Goal: Task Accomplishment & Management: Use online tool/utility

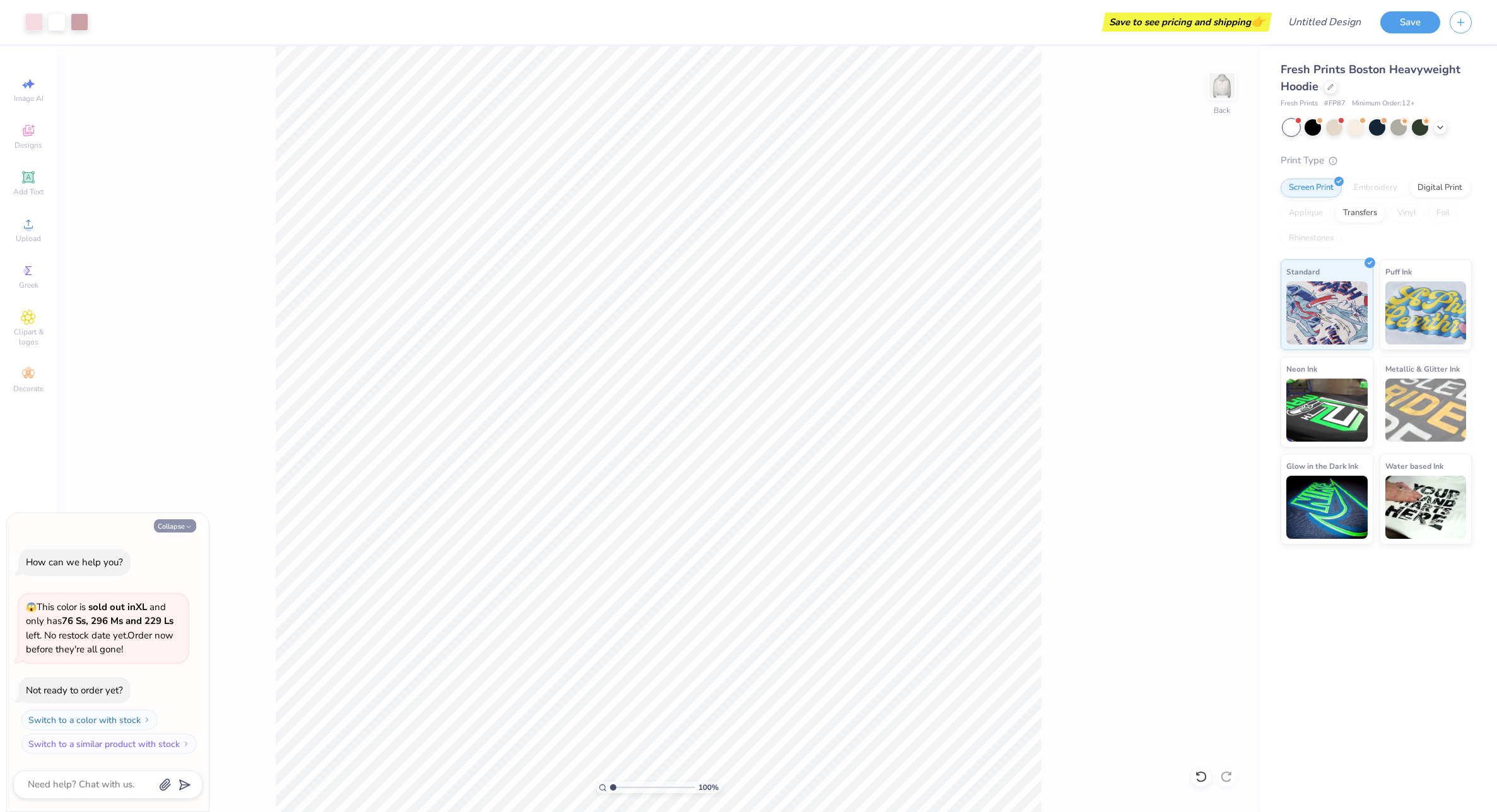
click at [182, 524] on button "Collapse" at bounding box center [175, 526] width 42 height 13
type textarea "x"
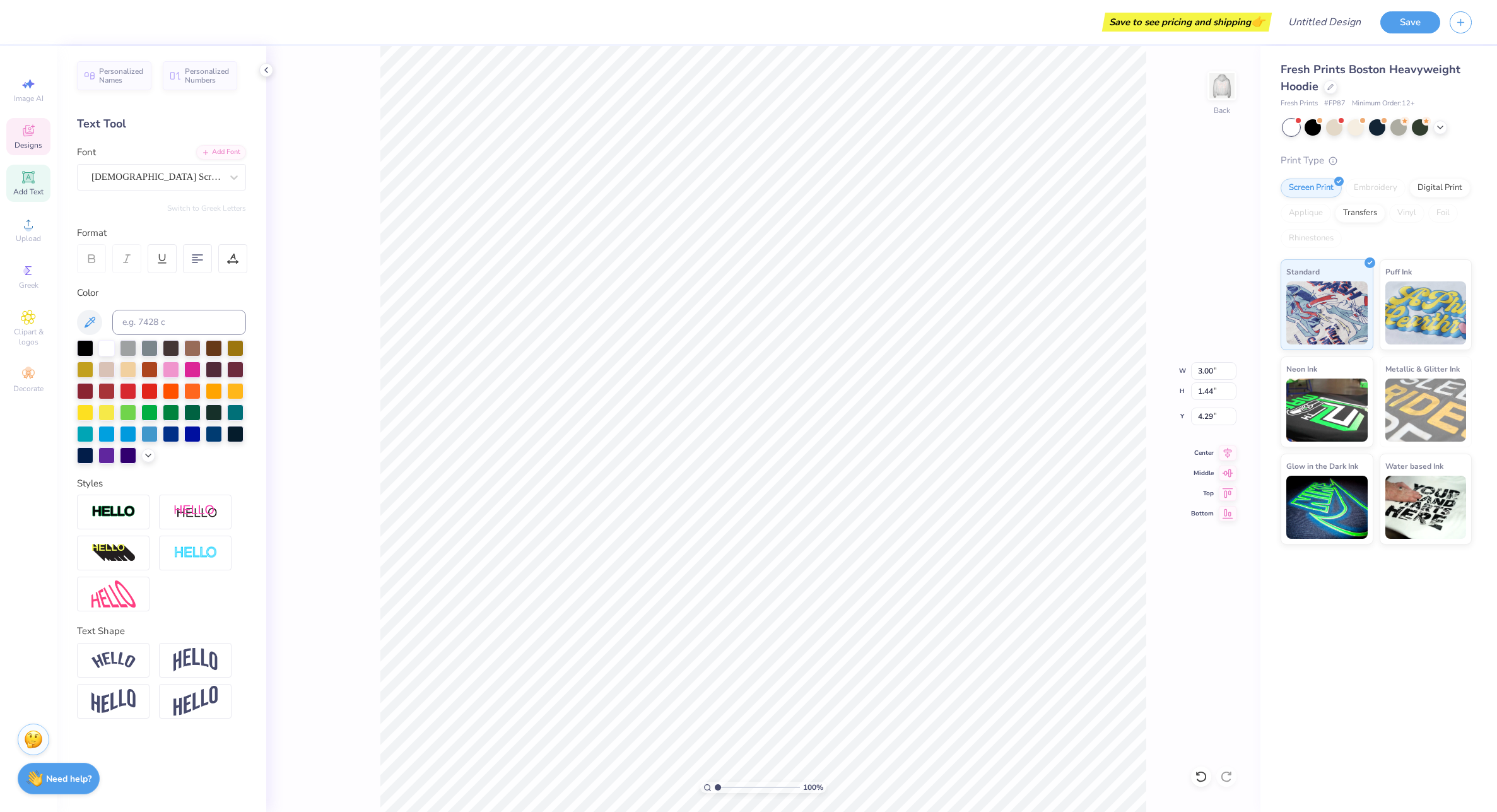
type input "2.28"
type input "0.96"
type input "3.25"
type textarea "School of"
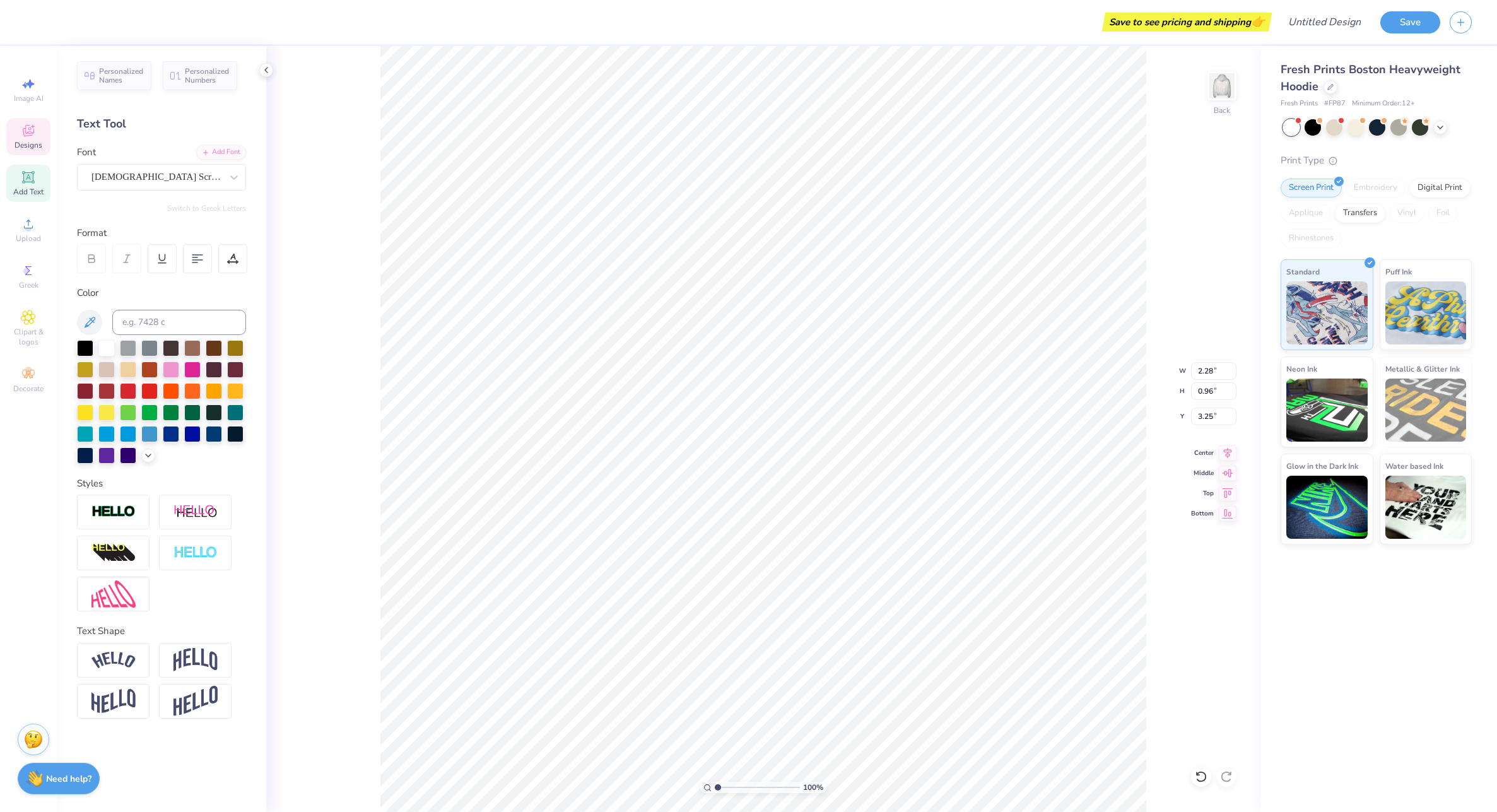
type input "3.00"
type input "1.44"
type input "4.29"
type textarea "Nursing"
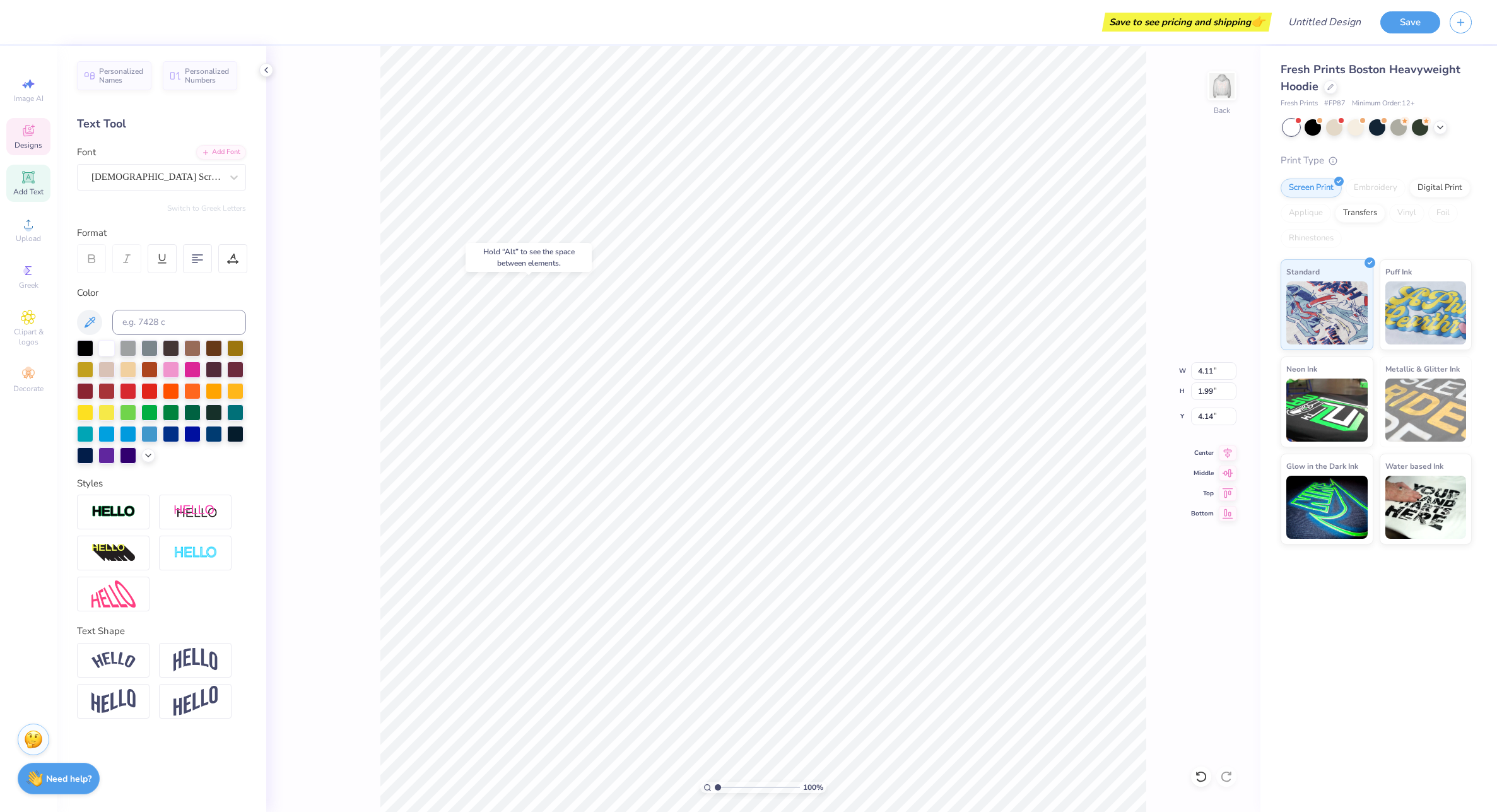
type input "4.14"
click at [1226, 83] on img at bounding box center [1222, 86] width 51 height 51
type textarea "SNA"
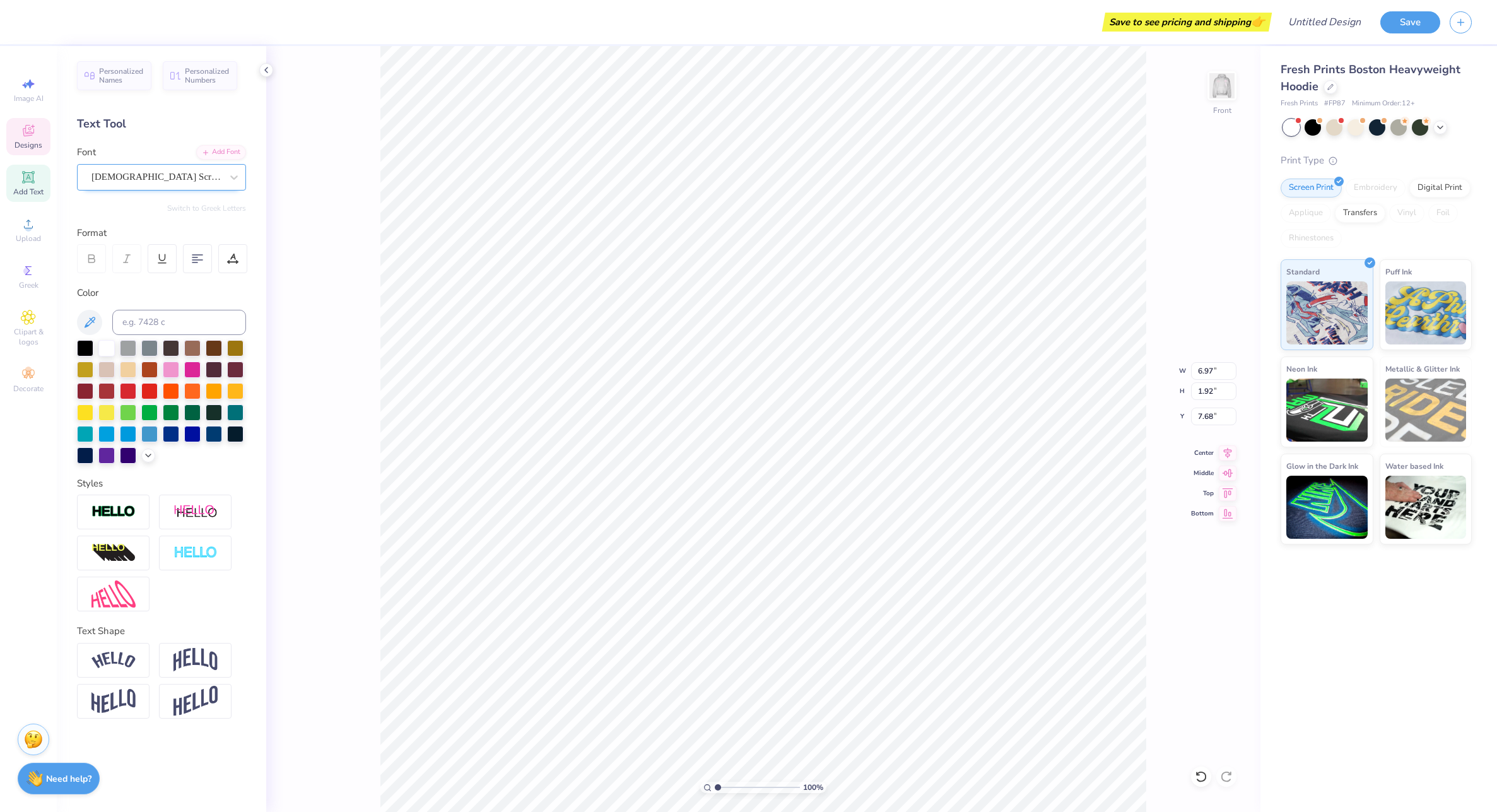
click at [169, 180] on div "[DEMOGRAPHIC_DATA] Scribe" at bounding box center [156, 177] width 132 height 20
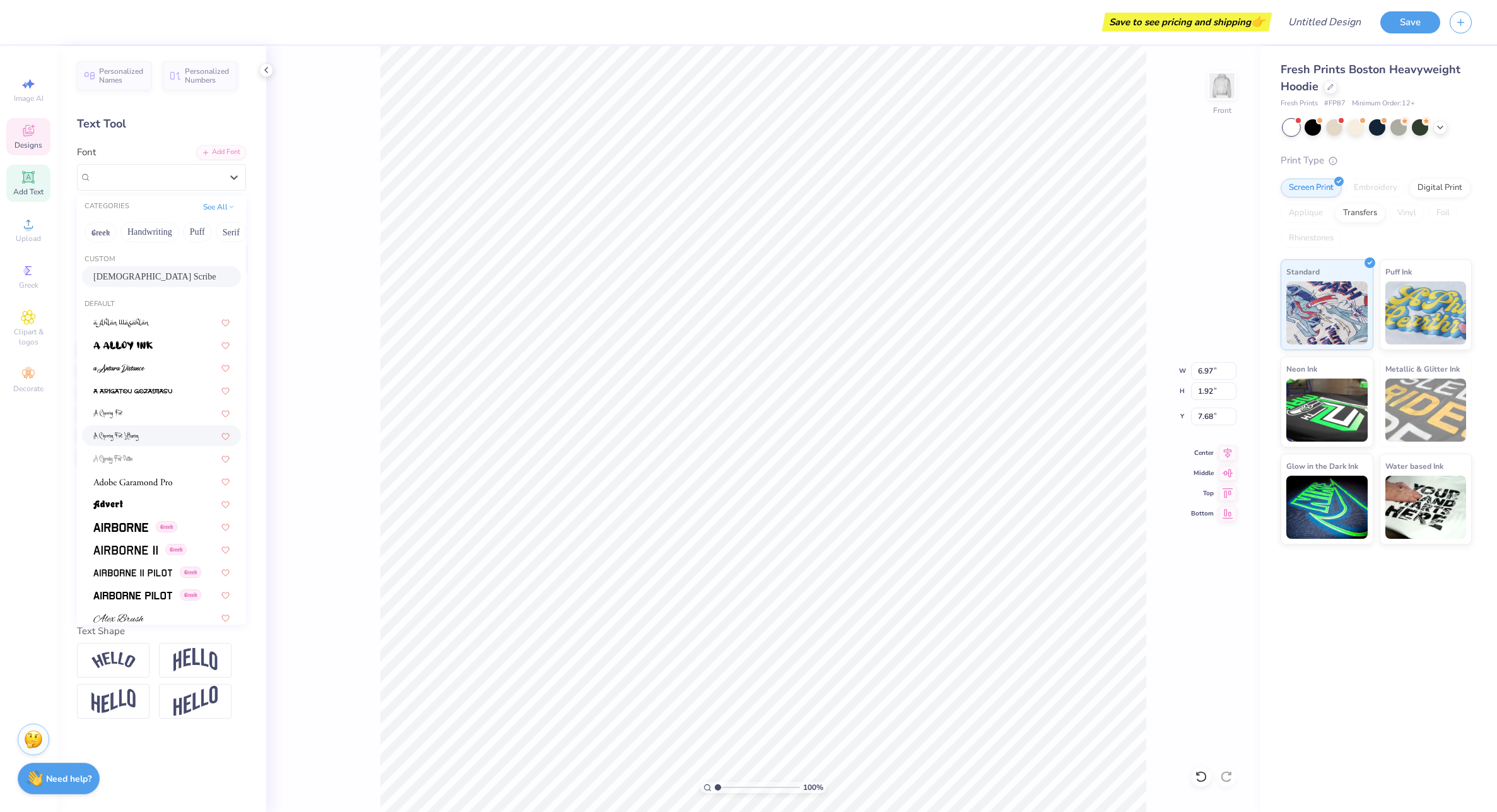
scroll to position [252, 0]
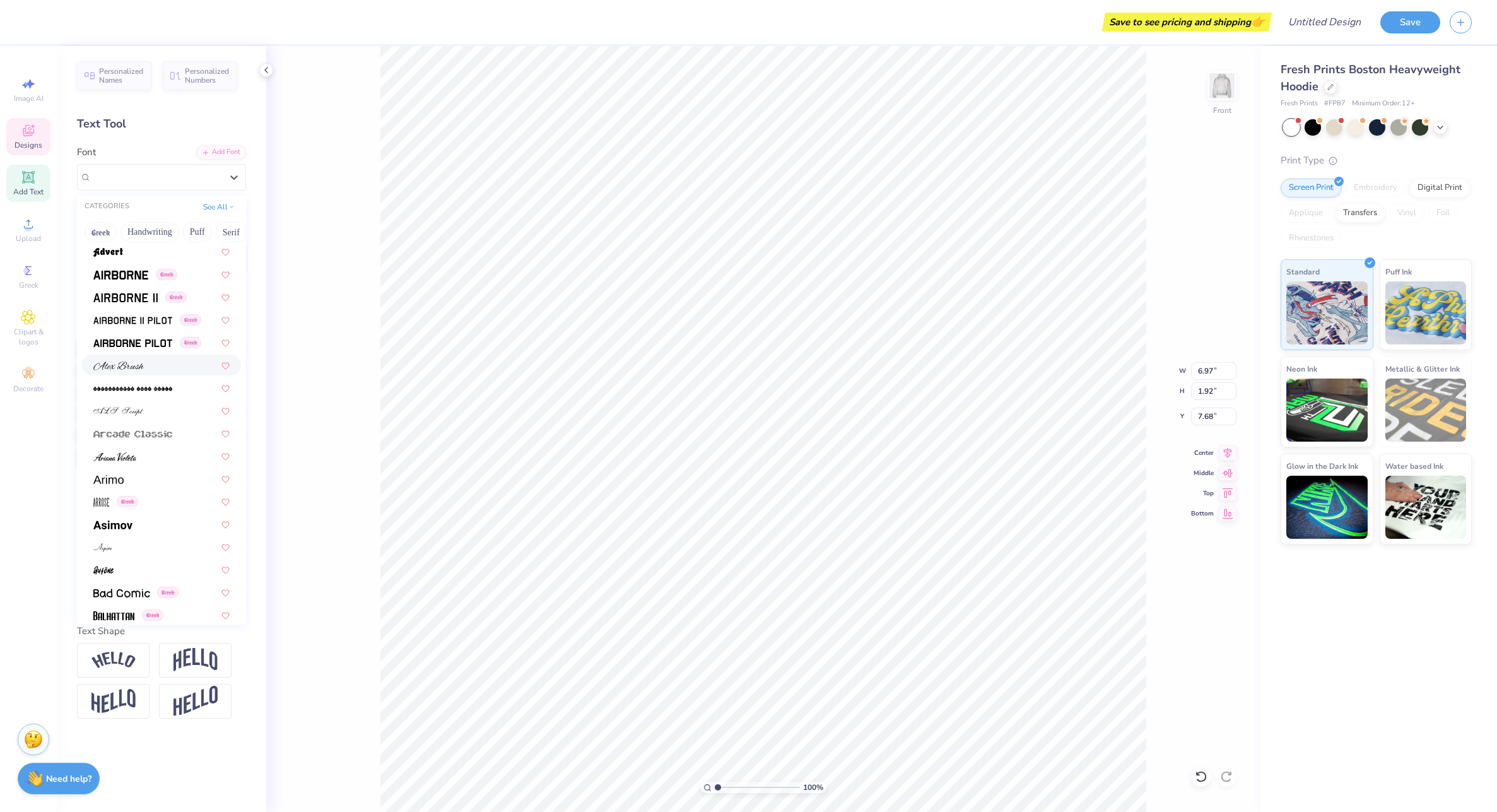
click at [105, 367] on img at bounding box center [119, 365] width 51 height 9
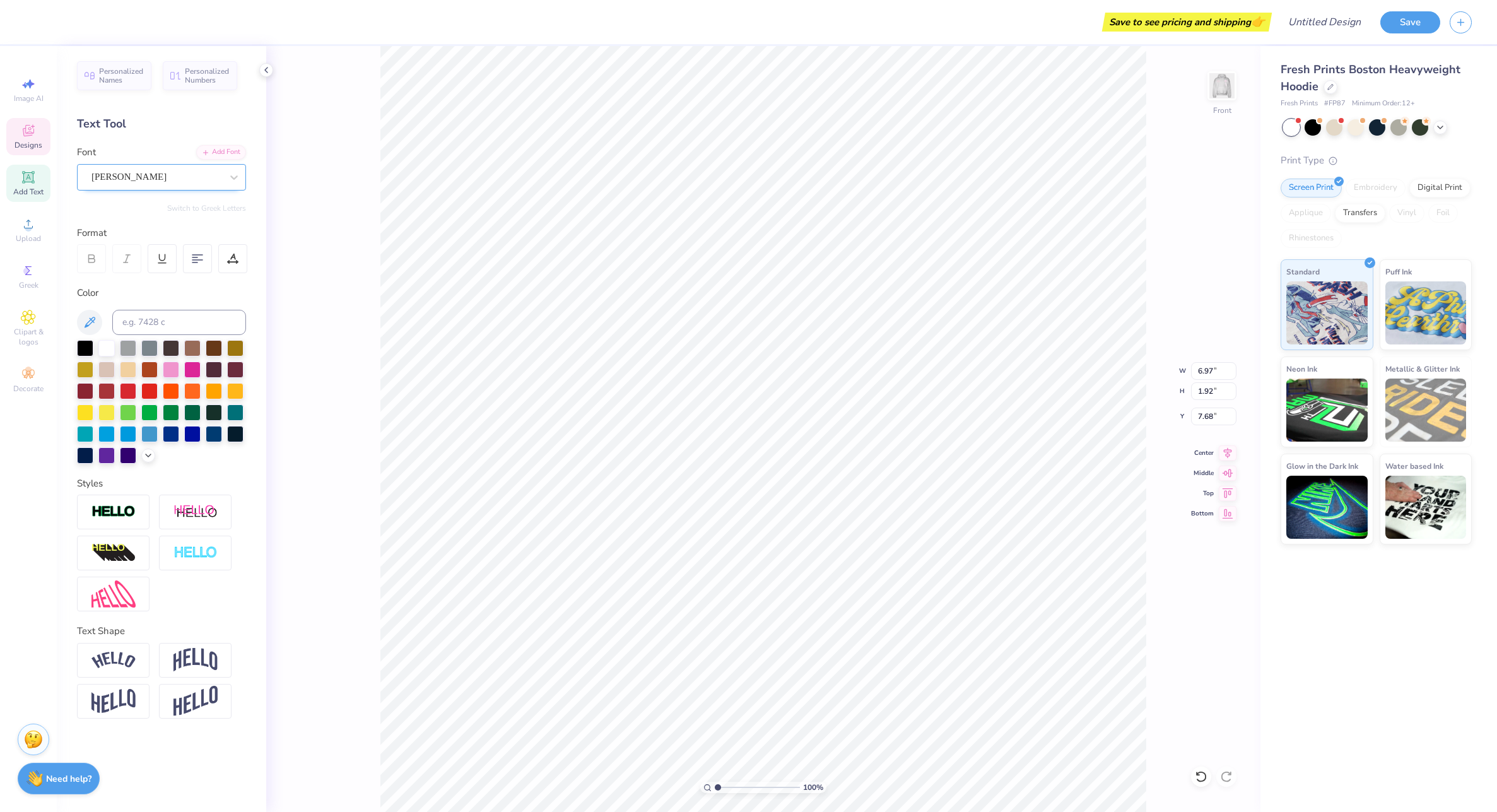
click at [150, 184] on div "[PERSON_NAME]" at bounding box center [156, 177] width 132 height 20
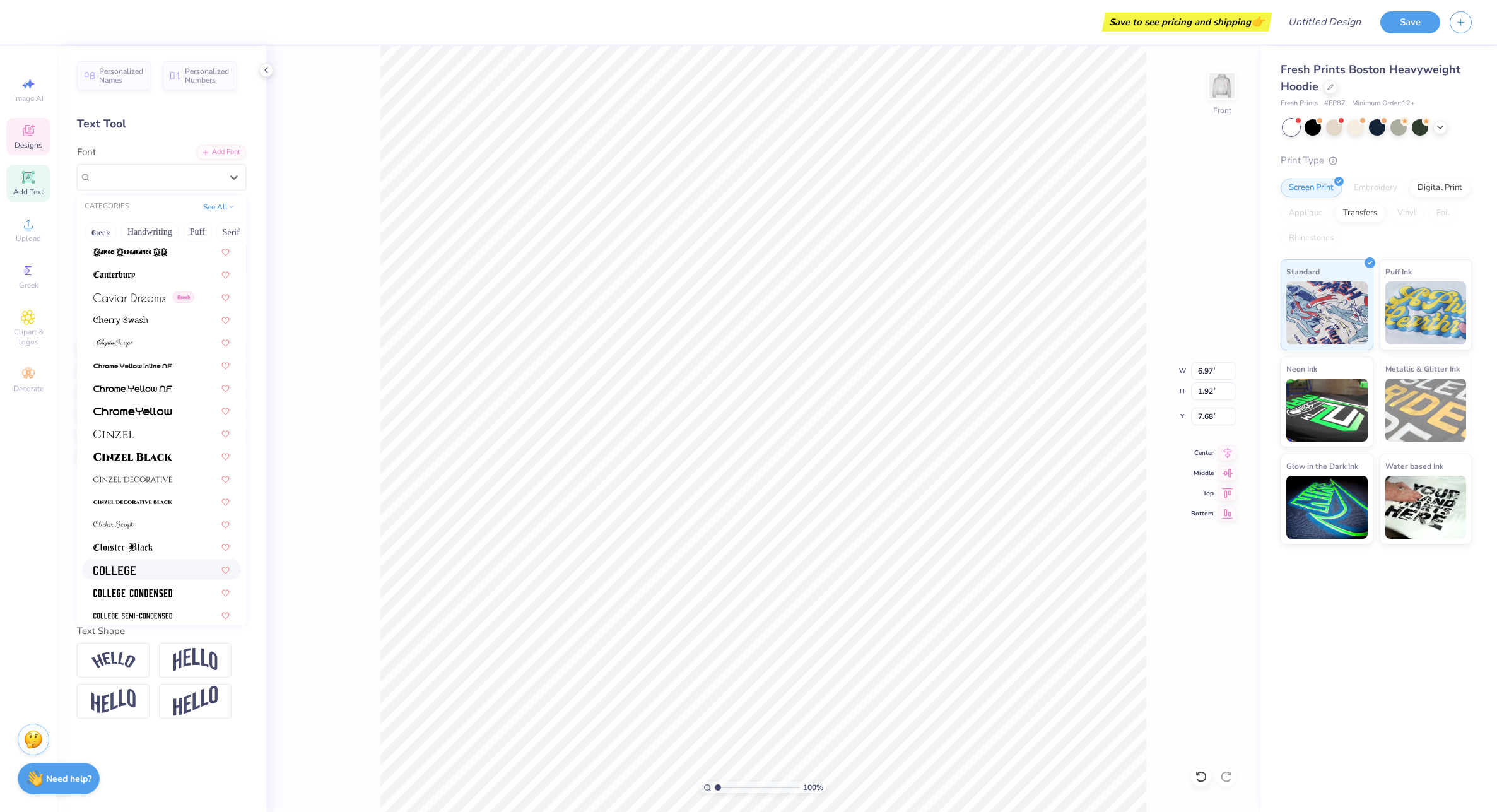
scroll to position [1451, 0]
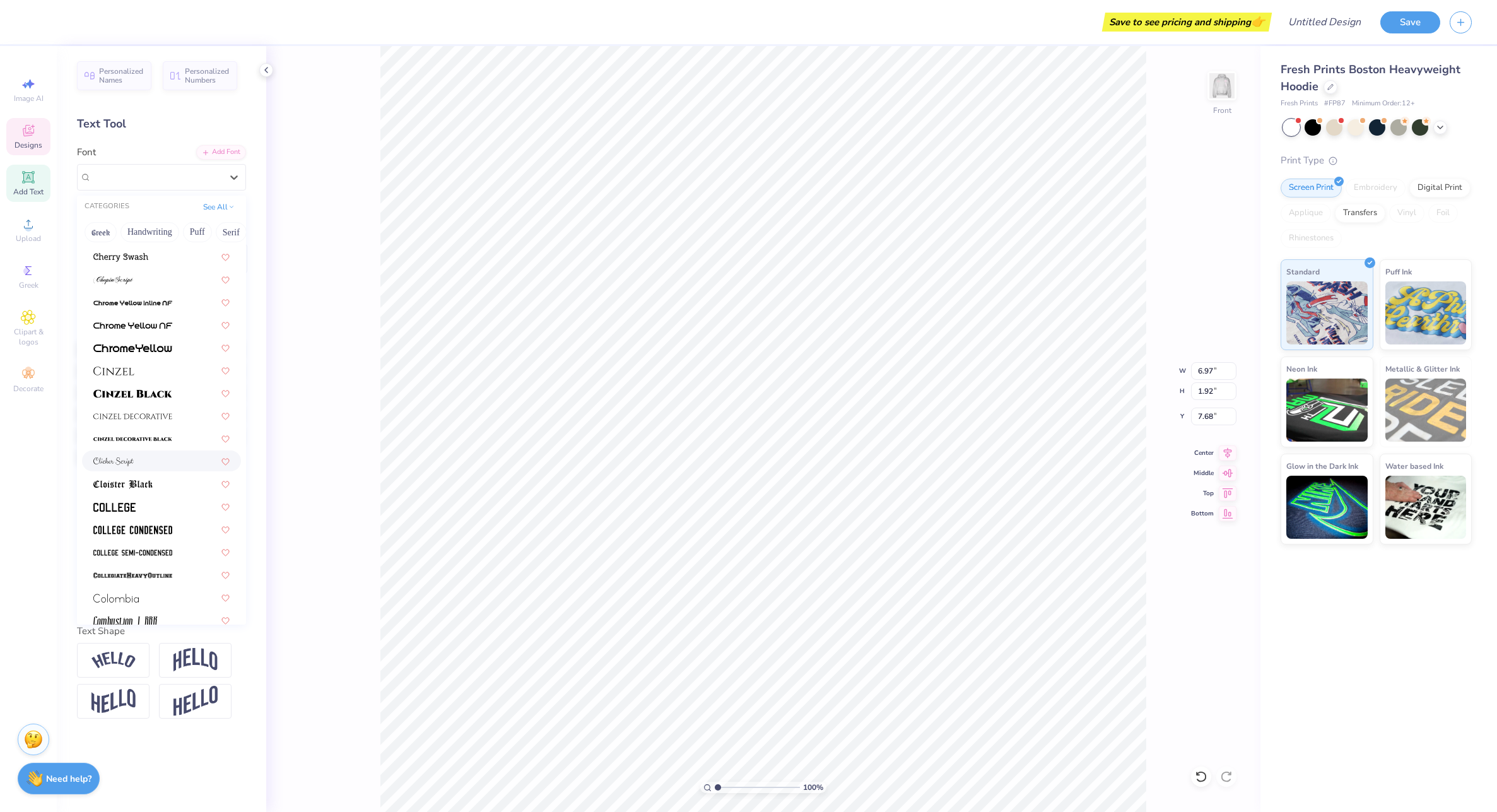
click at [113, 464] on img at bounding box center [113, 462] width 40 height 9
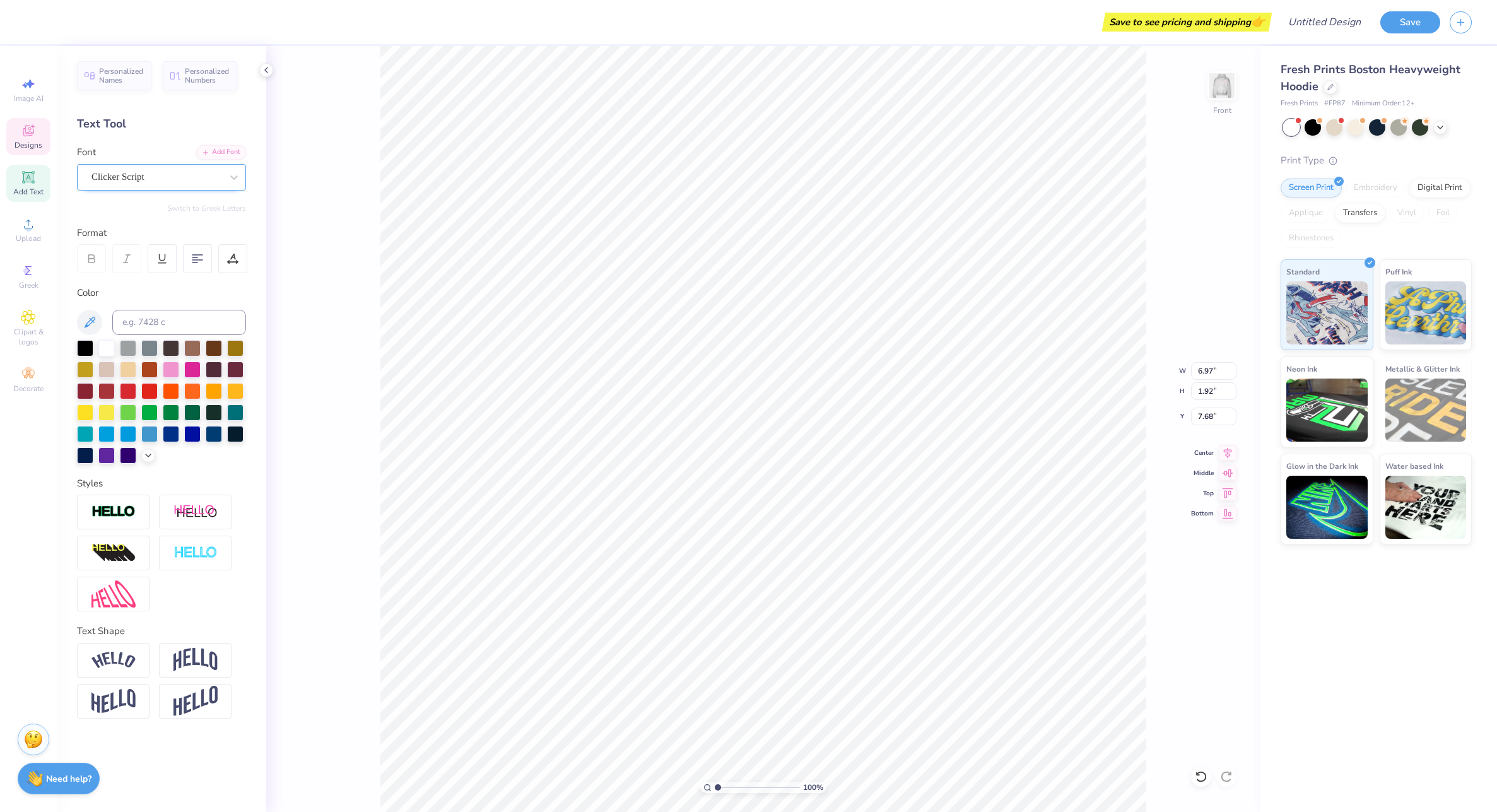
click at [213, 178] on div "Clicker Script" at bounding box center [156, 177] width 132 height 20
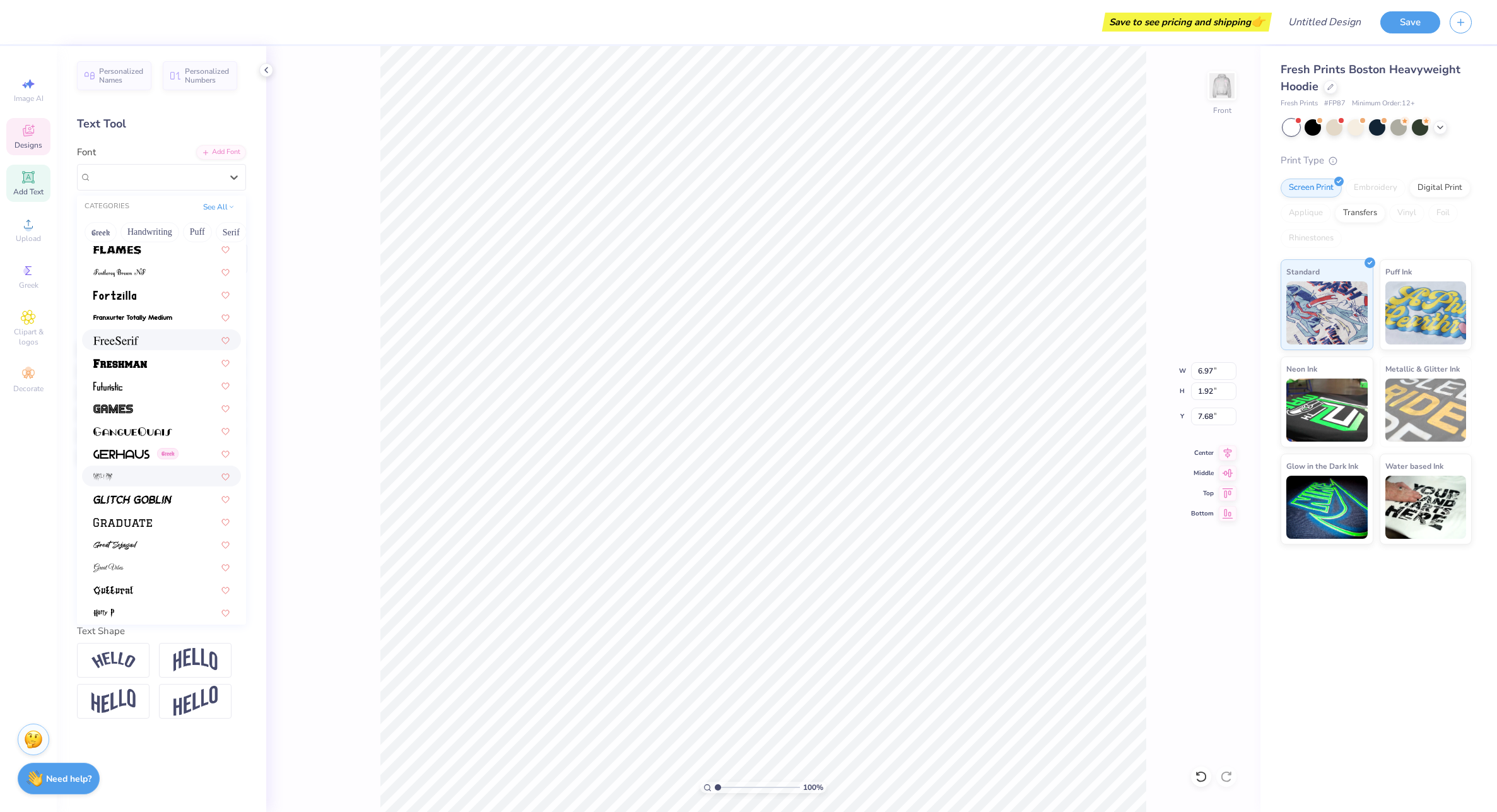
scroll to position [2902, 0]
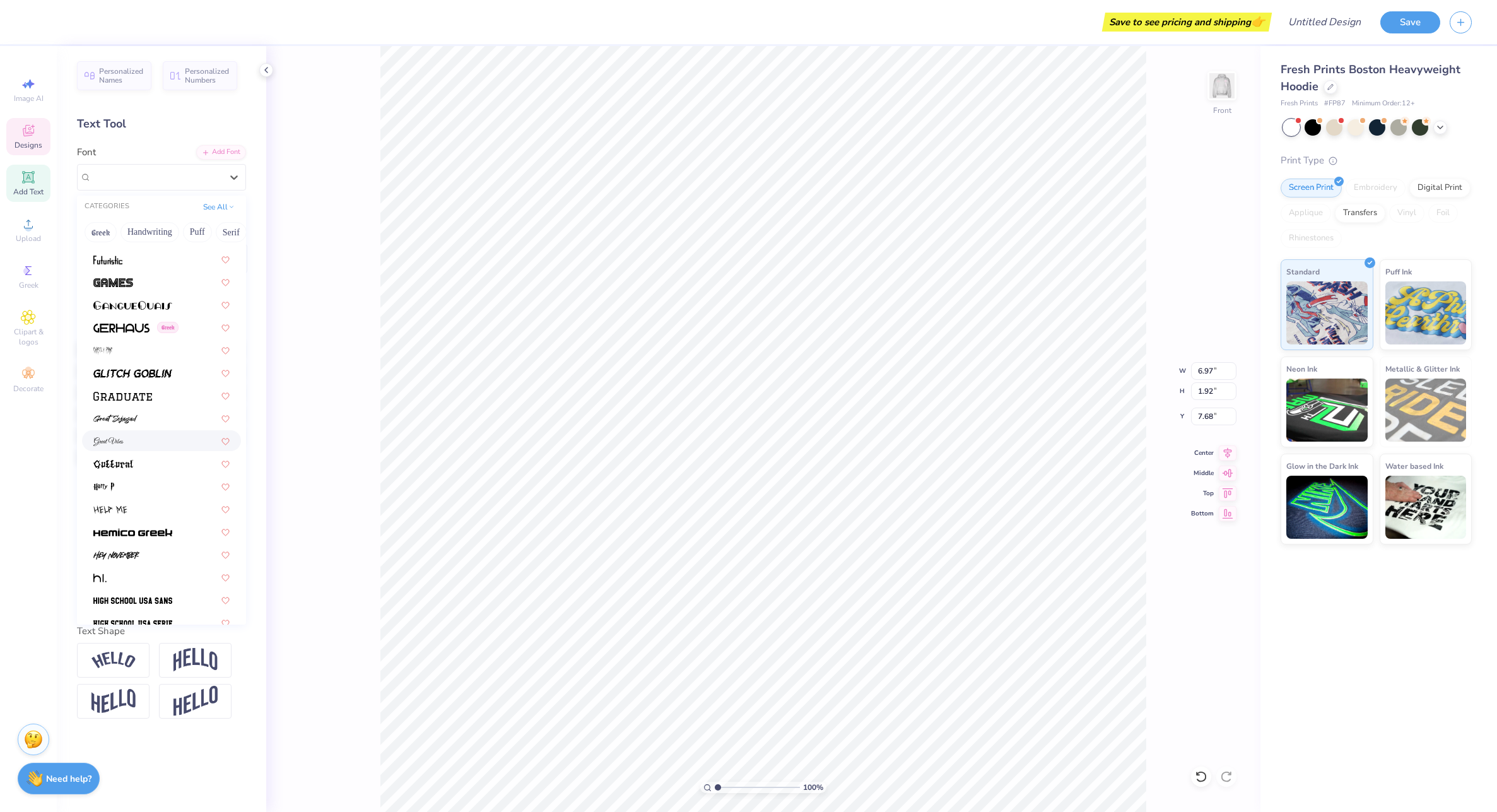
click at [135, 435] on div at bounding box center [161, 441] width 136 height 13
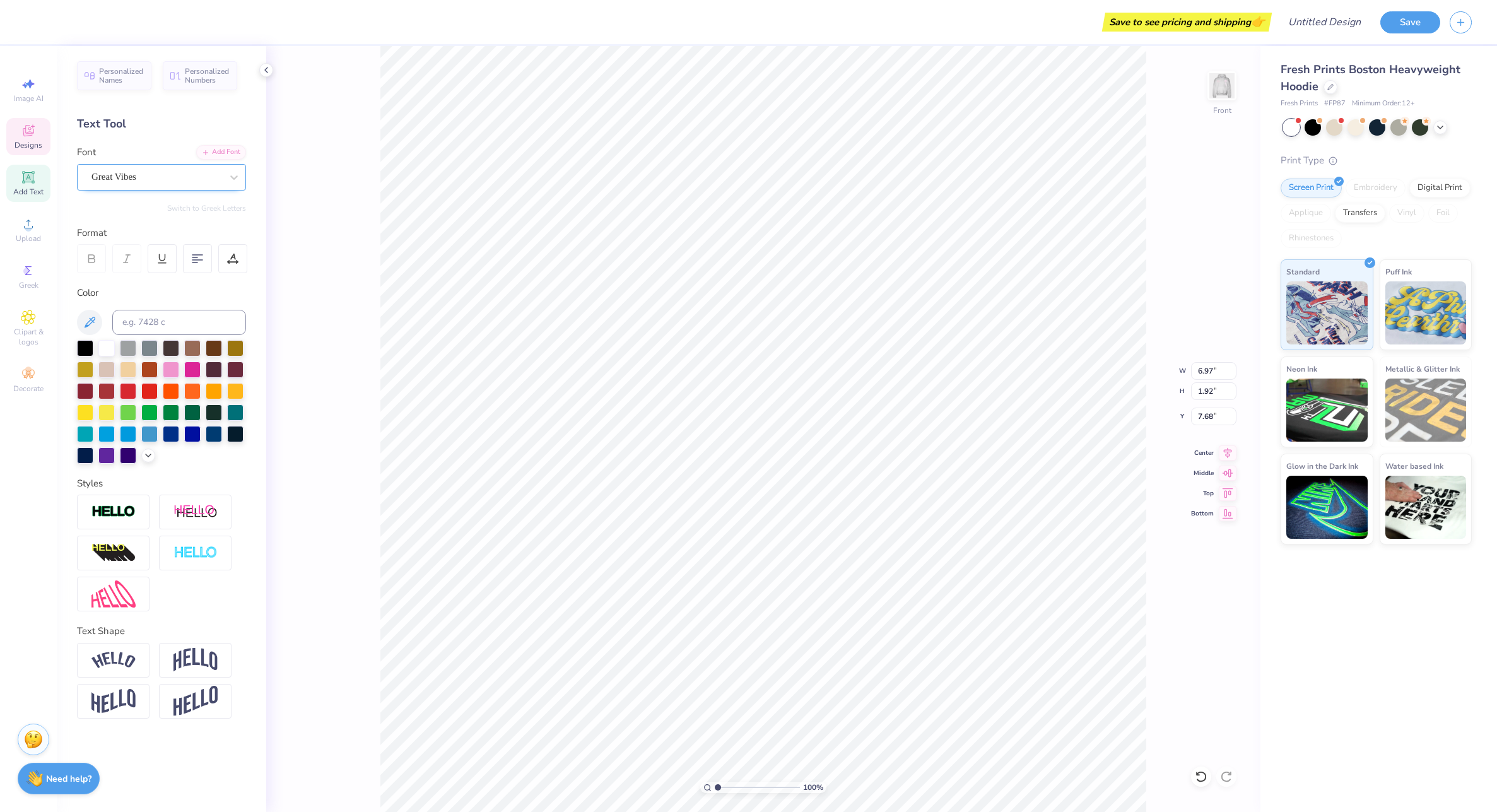
click at [157, 171] on div "Great Vibes" at bounding box center [156, 177] width 132 height 20
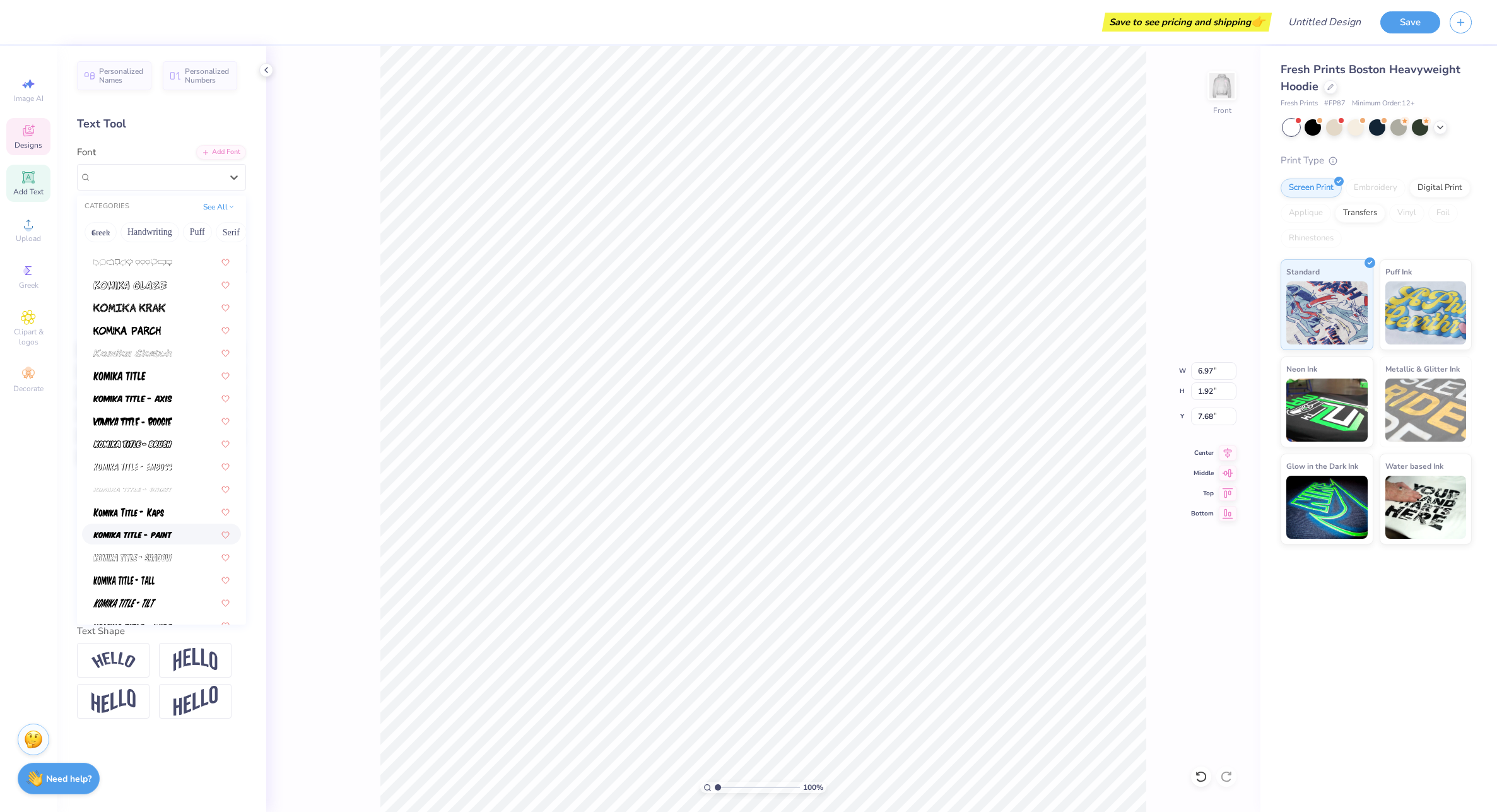
scroll to position [4038, 0]
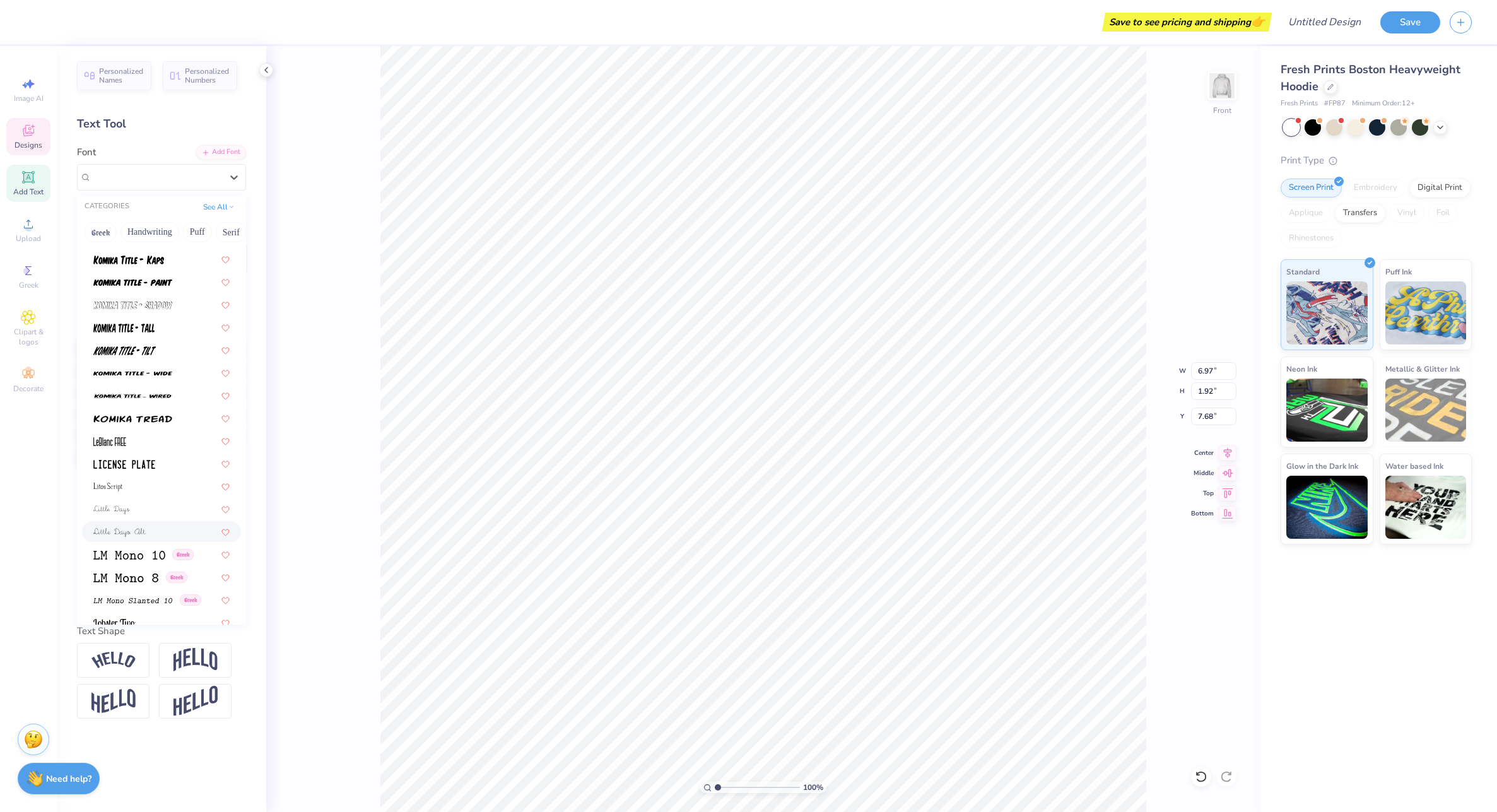
click at [149, 535] on div at bounding box center [161, 531] width 136 height 13
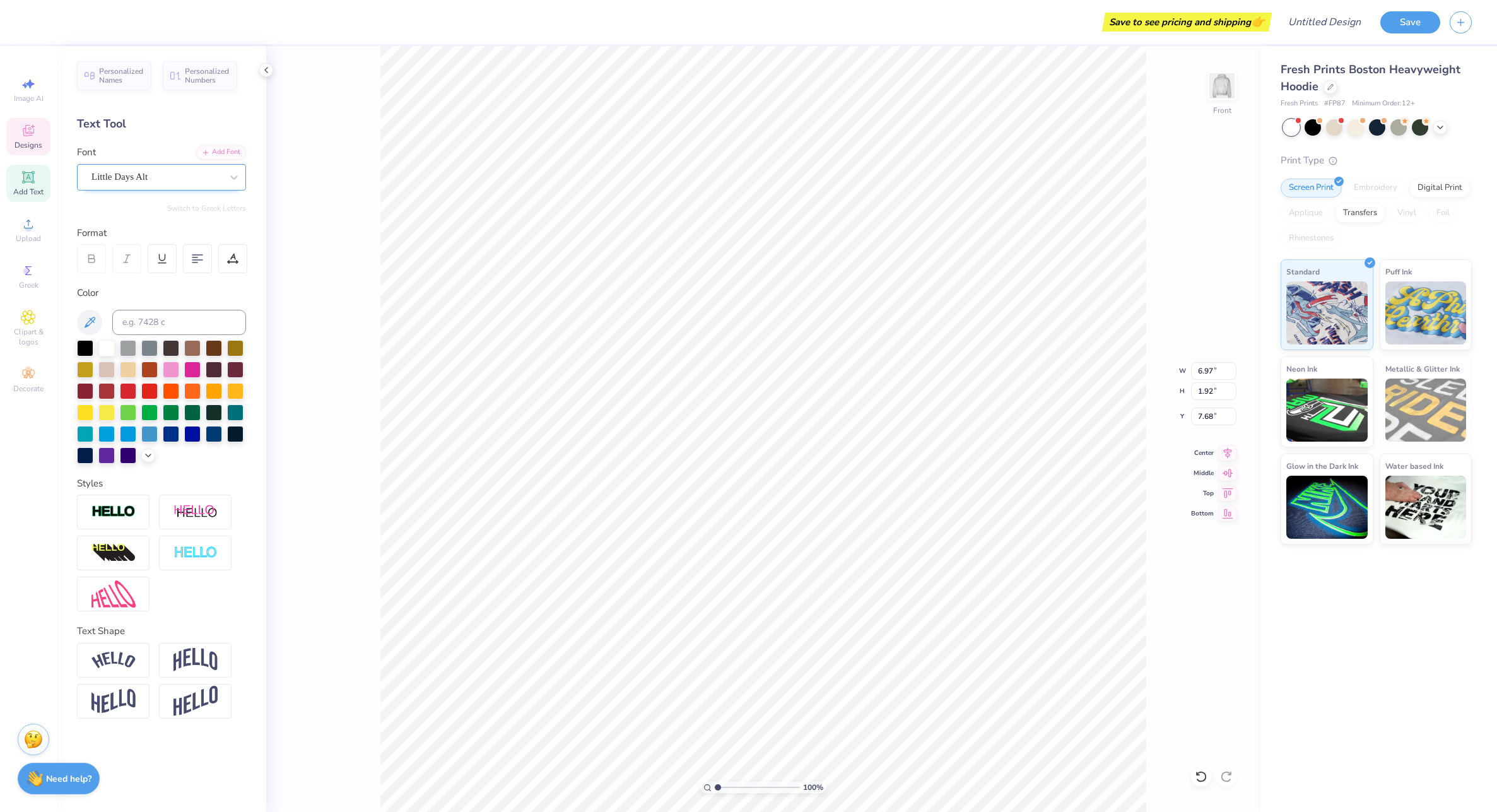
click at [157, 174] on div "Little Days Alt" at bounding box center [156, 177] width 132 height 20
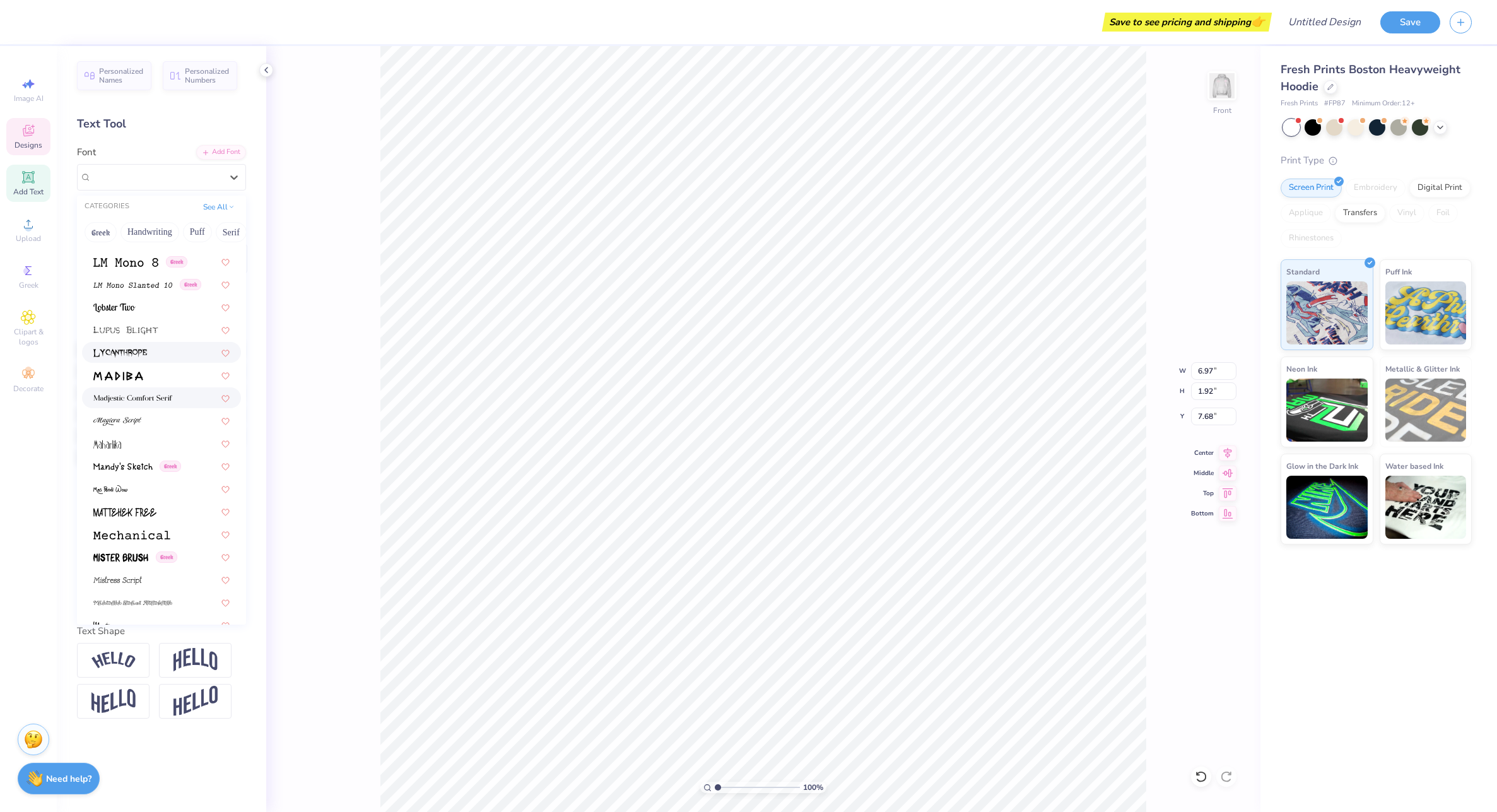
scroll to position [4290, 0]
click at [175, 422] on div at bounding box center [161, 416] width 136 height 13
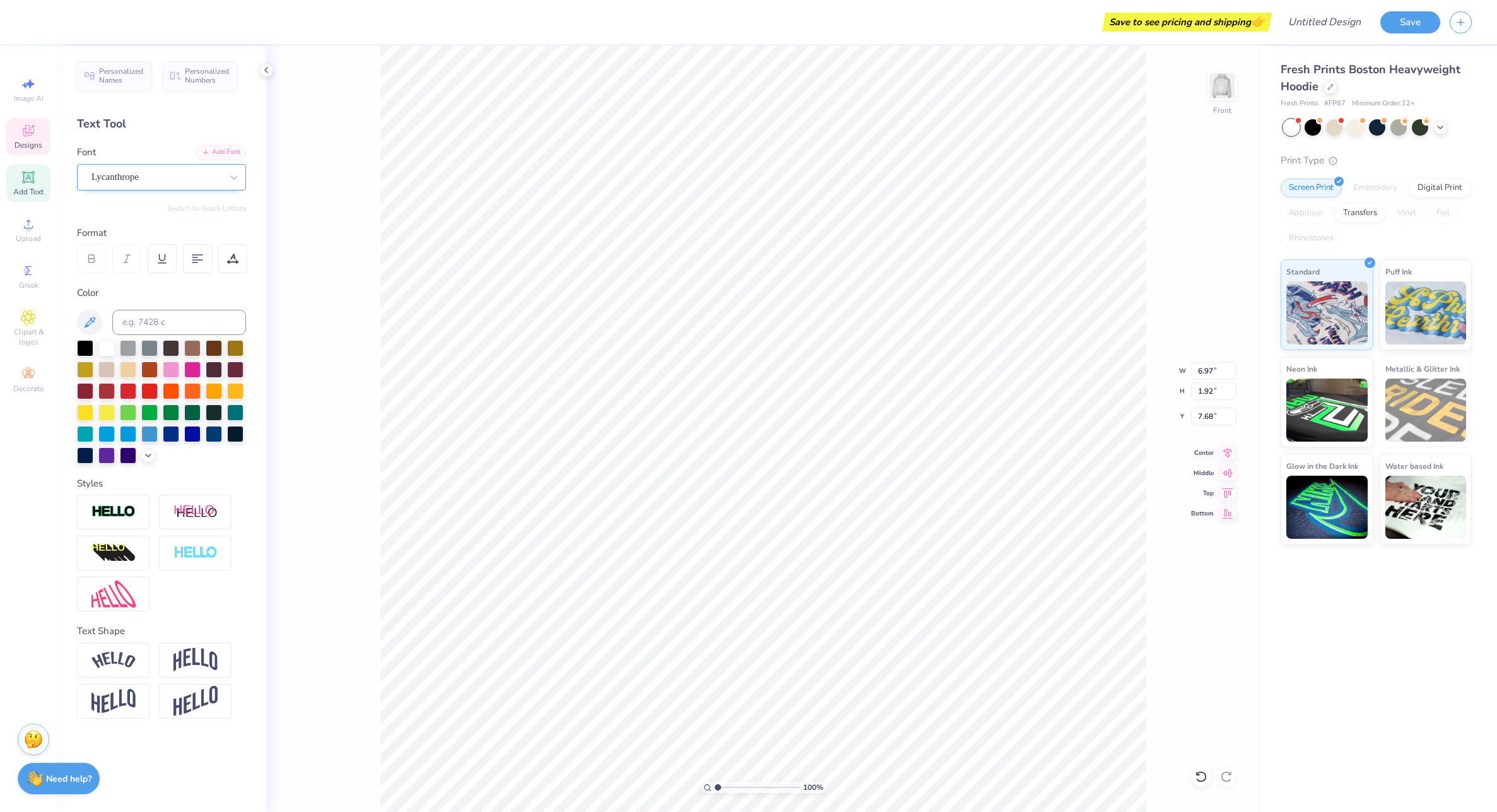
click at [141, 182] on div "Lycanthrope" at bounding box center [156, 177] width 132 height 20
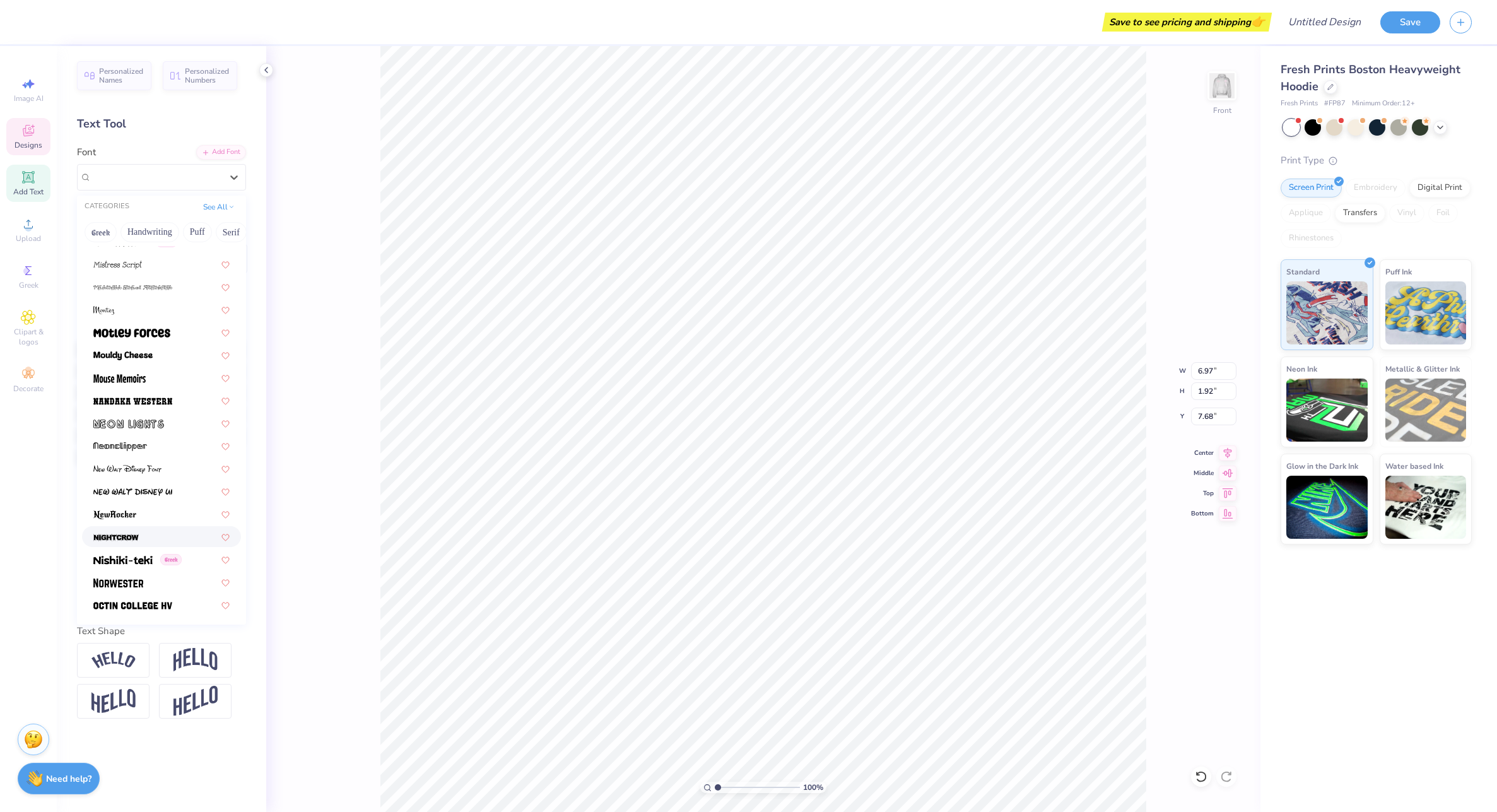
scroll to position [4605, 0]
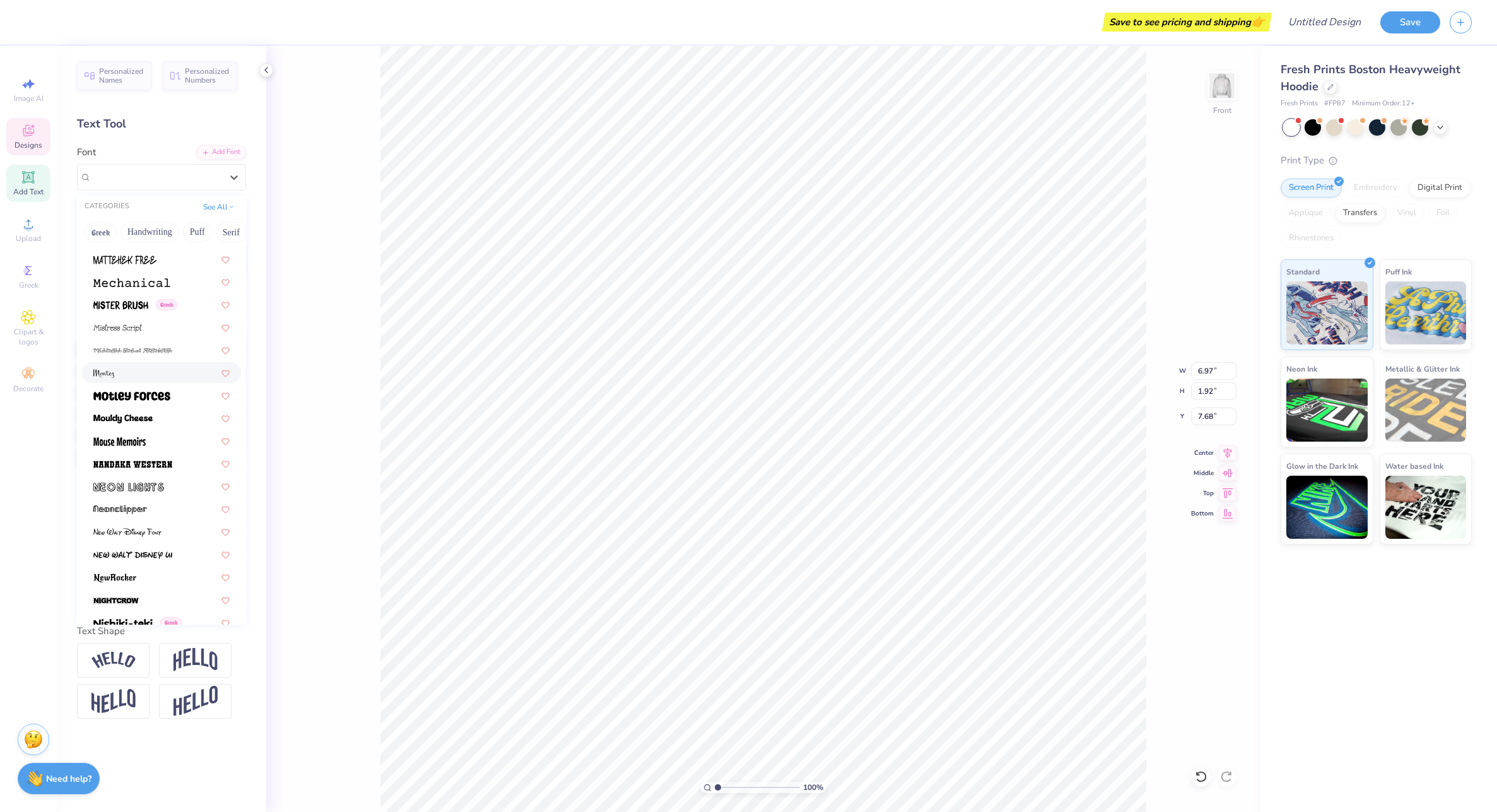
click at [97, 377] on img at bounding box center [104, 373] width 21 height 9
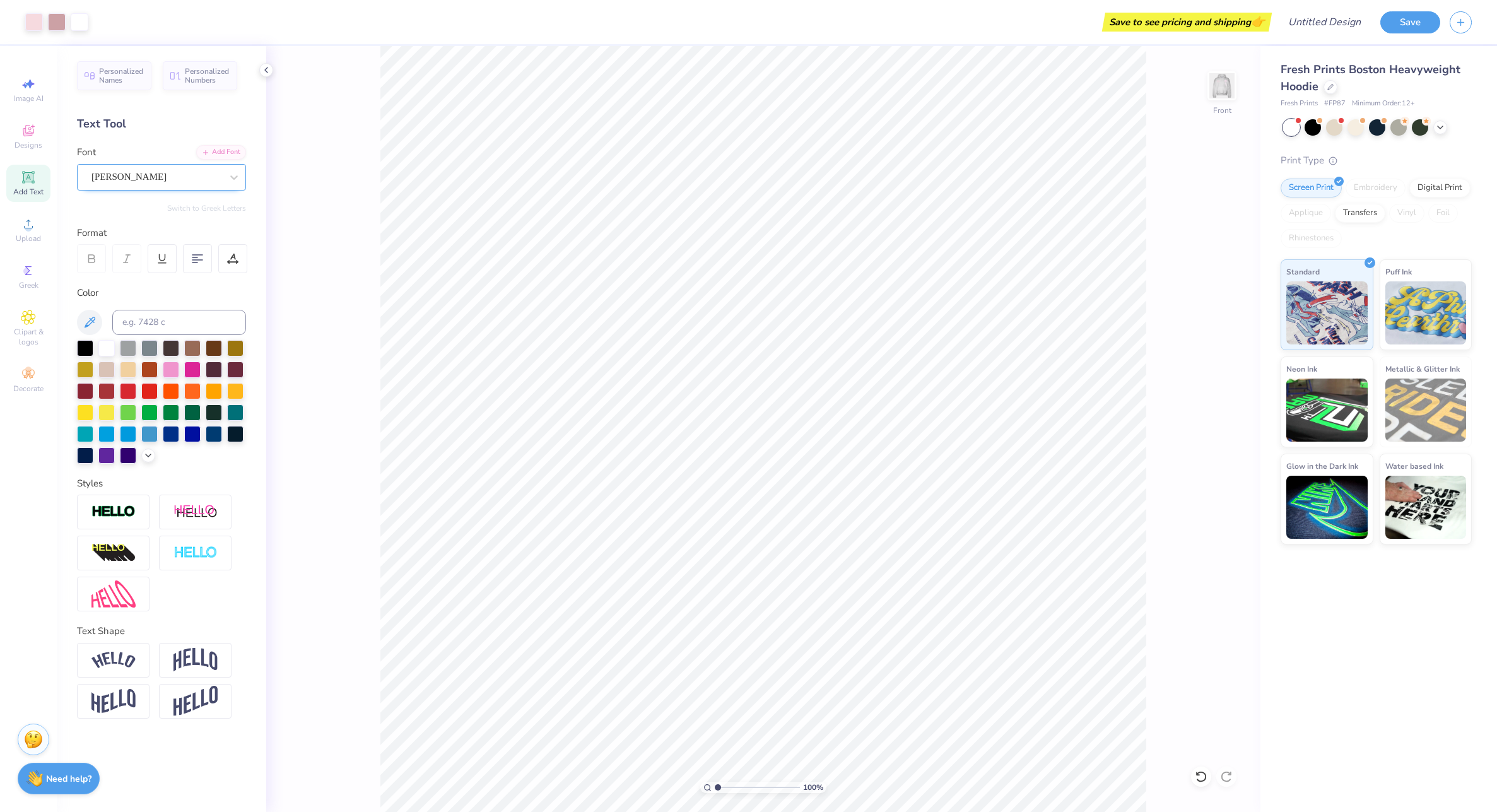
click at [143, 187] on div "[PERSON_NAME]" at bounding box center [161, 177] width 169 height 26
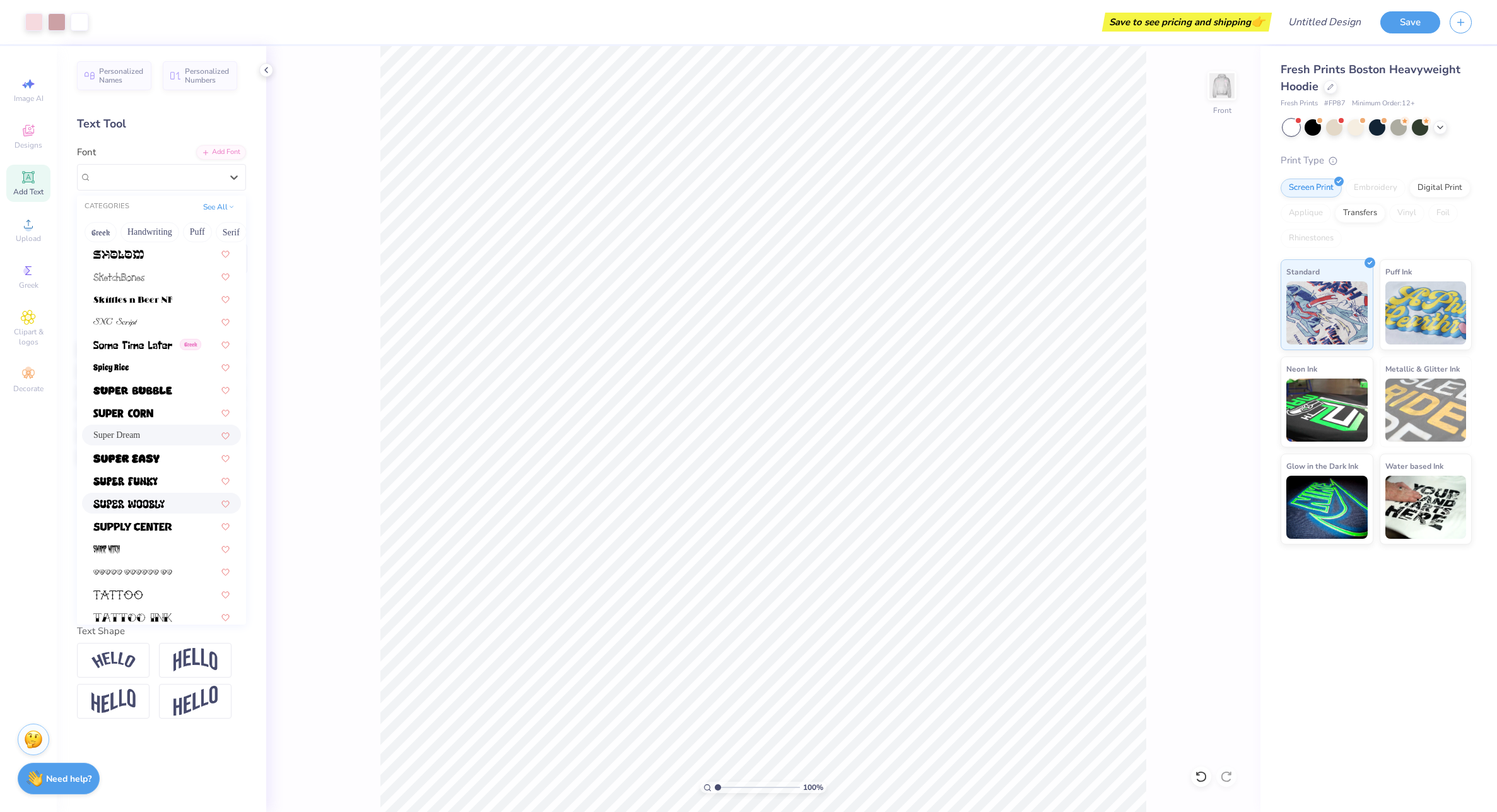
scroll to position [6001, 0]
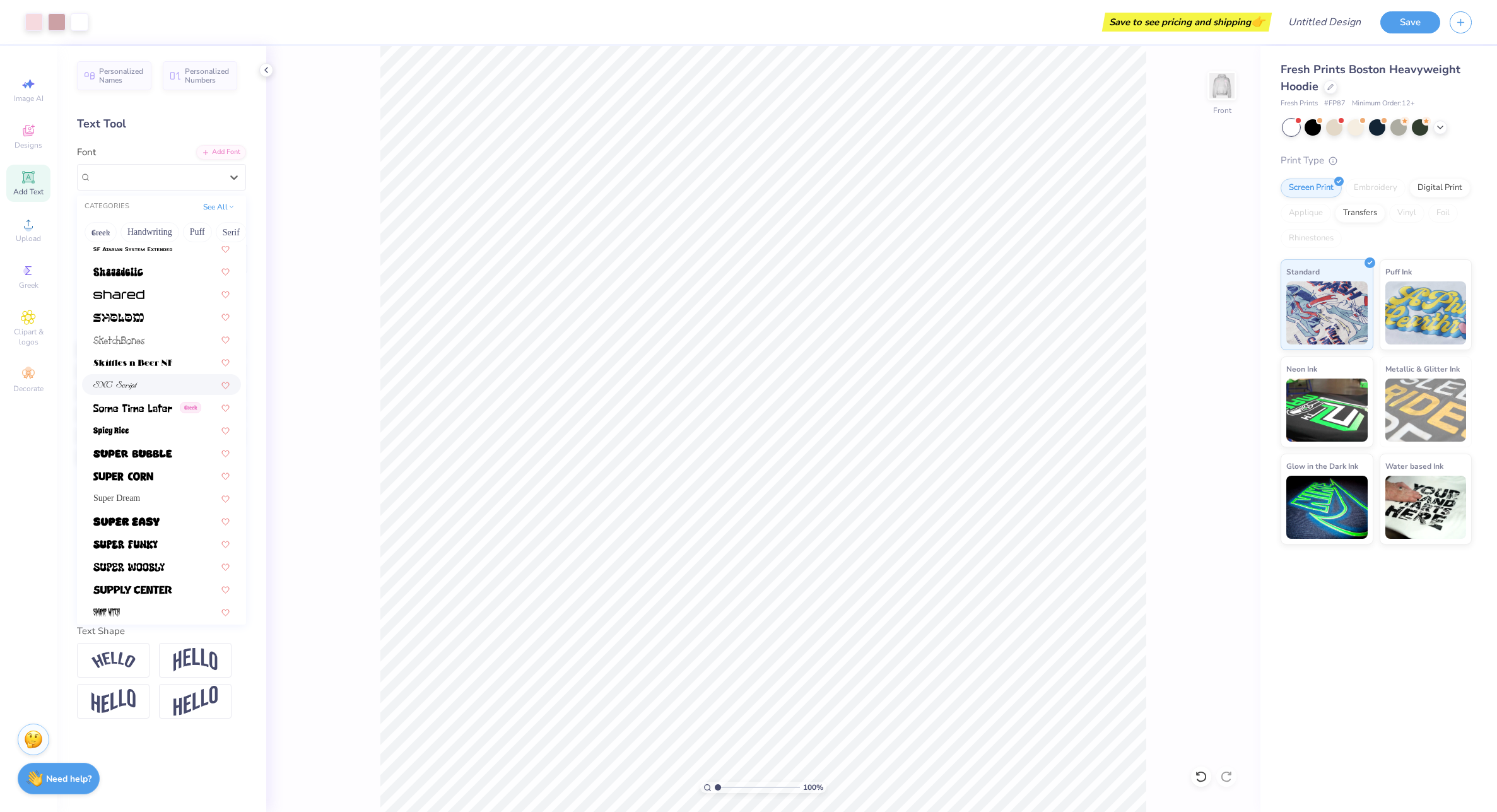
click at [154, 389] on div at bounding box center [161, 385] width 136 height 13
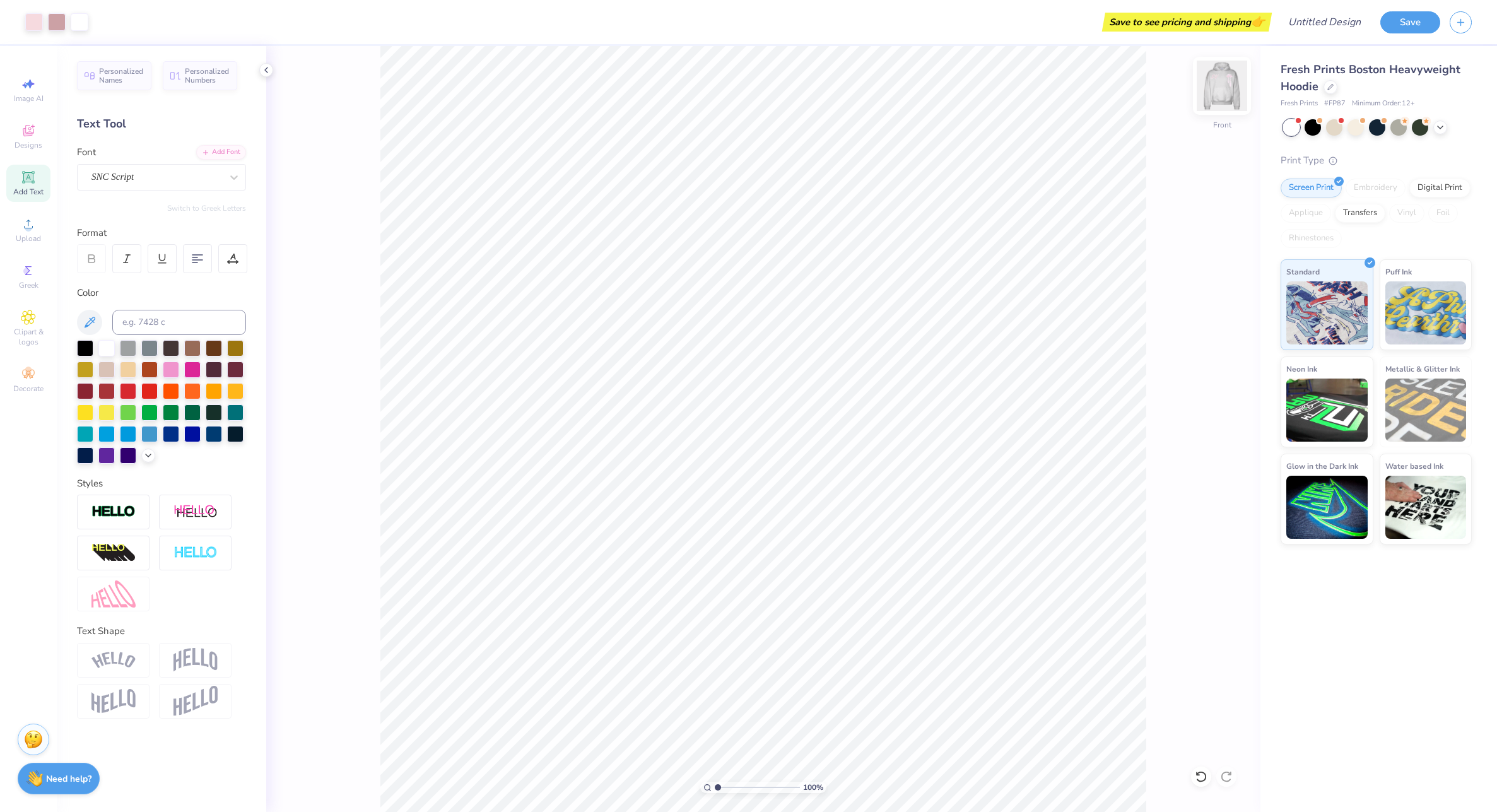
click at [1210, 102] on img at bounding box center [1222, 86] width 51 height 51
drag, startPoint x: 124, startPoint y: 190, endPoint x: 167, endPoint y: 191, distance: 43.0
click at [138, 186] on div "Personalized Names Personalized Numbers Text Tool Add Font Font American Scribe…" at bounding box center [161, 429] width 209 height 766
click at [37, 184] on div "Add Text" at bounding box center [28, 183] width 44 height 38
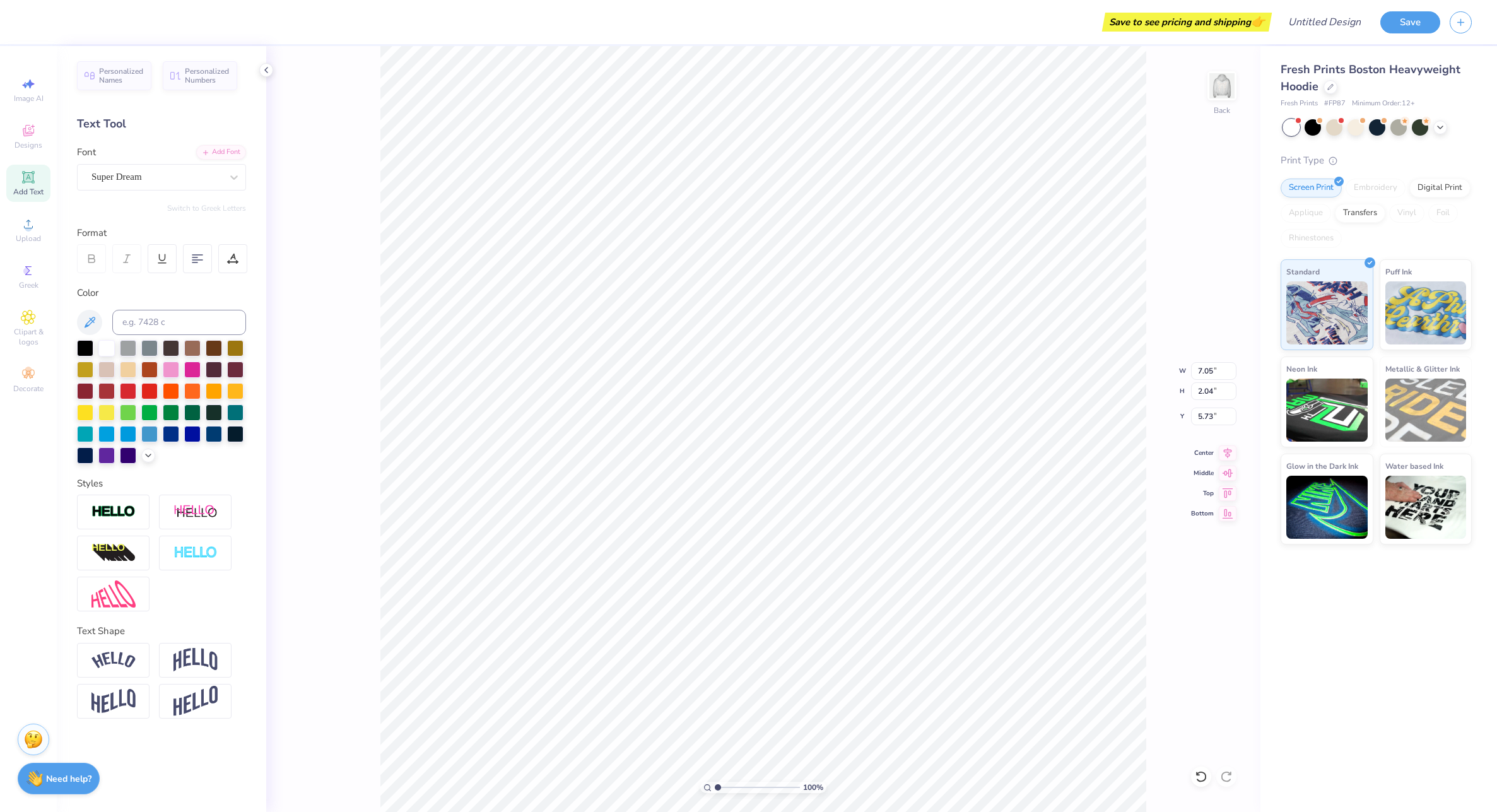
type textarea "CSUSM"
type input "3.98"
type input "9.99"
type input "2.25"
click at [798, 582] on li "Send to Back" at bounding box center [791, 584] width 99 height 24
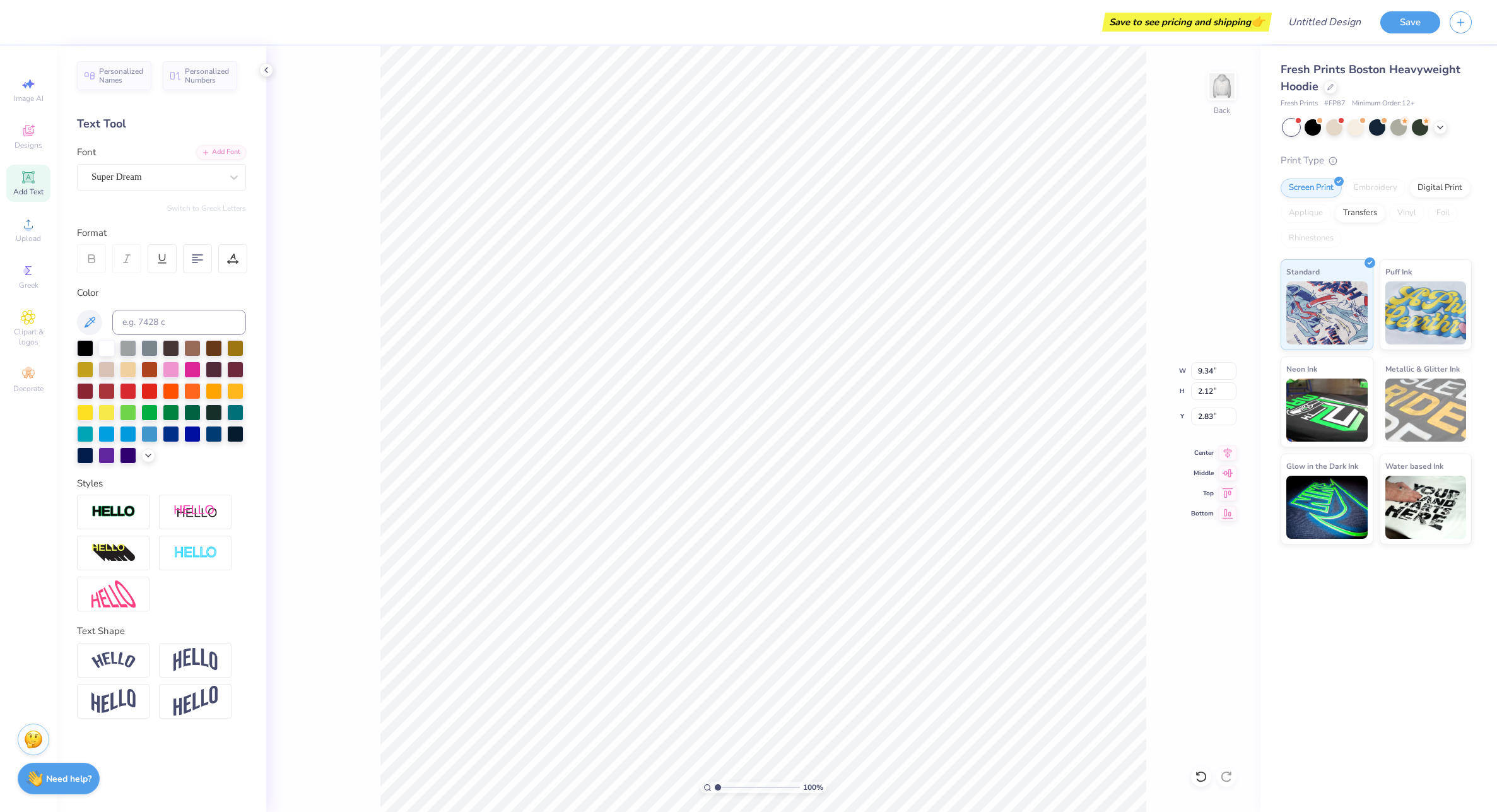
type input "1.61"
type input "5.13"
type input "1.17"
type input "2.08"
type input "2.25"
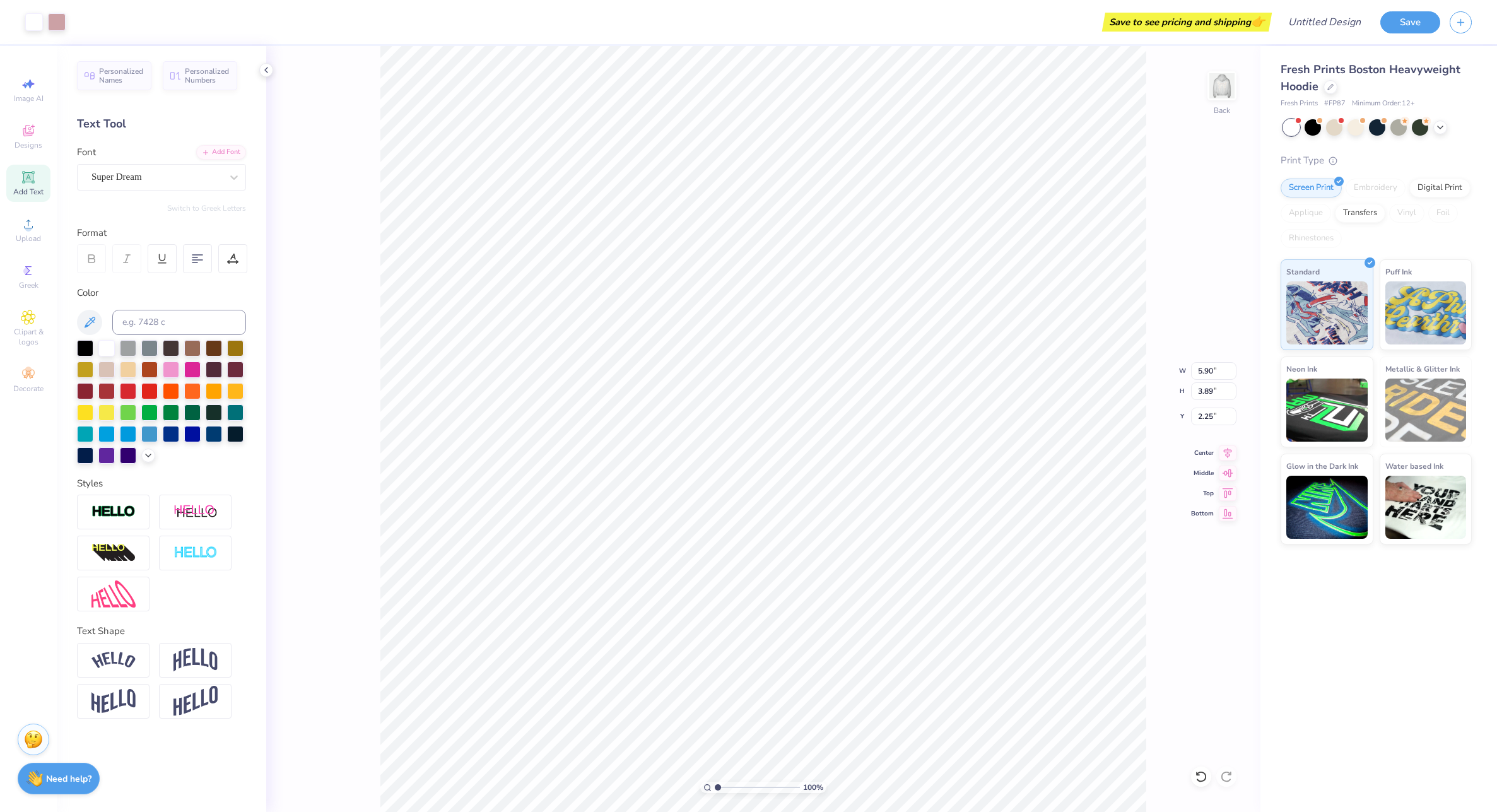
type input "2.86"
click at [1224, 87] on img at bounding box center [1222, 86] width 51 height 51
click at [1230, 89] on img at bounding box center [1222, 86] width 51 height 51
click at [45, 323] on div "Clipart & logos" at bounding box center [28, 329] width 44 height 47
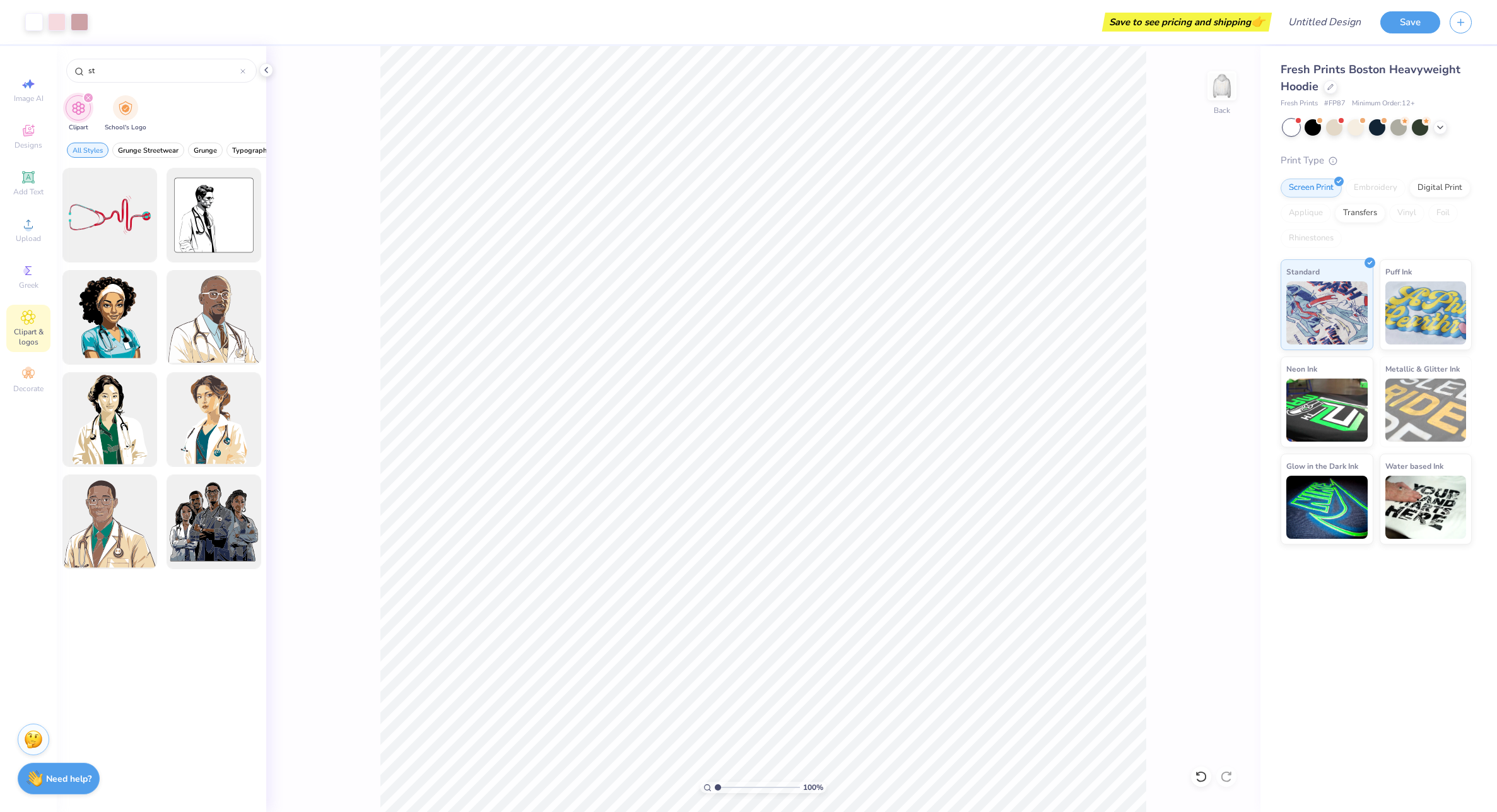
type input "s"
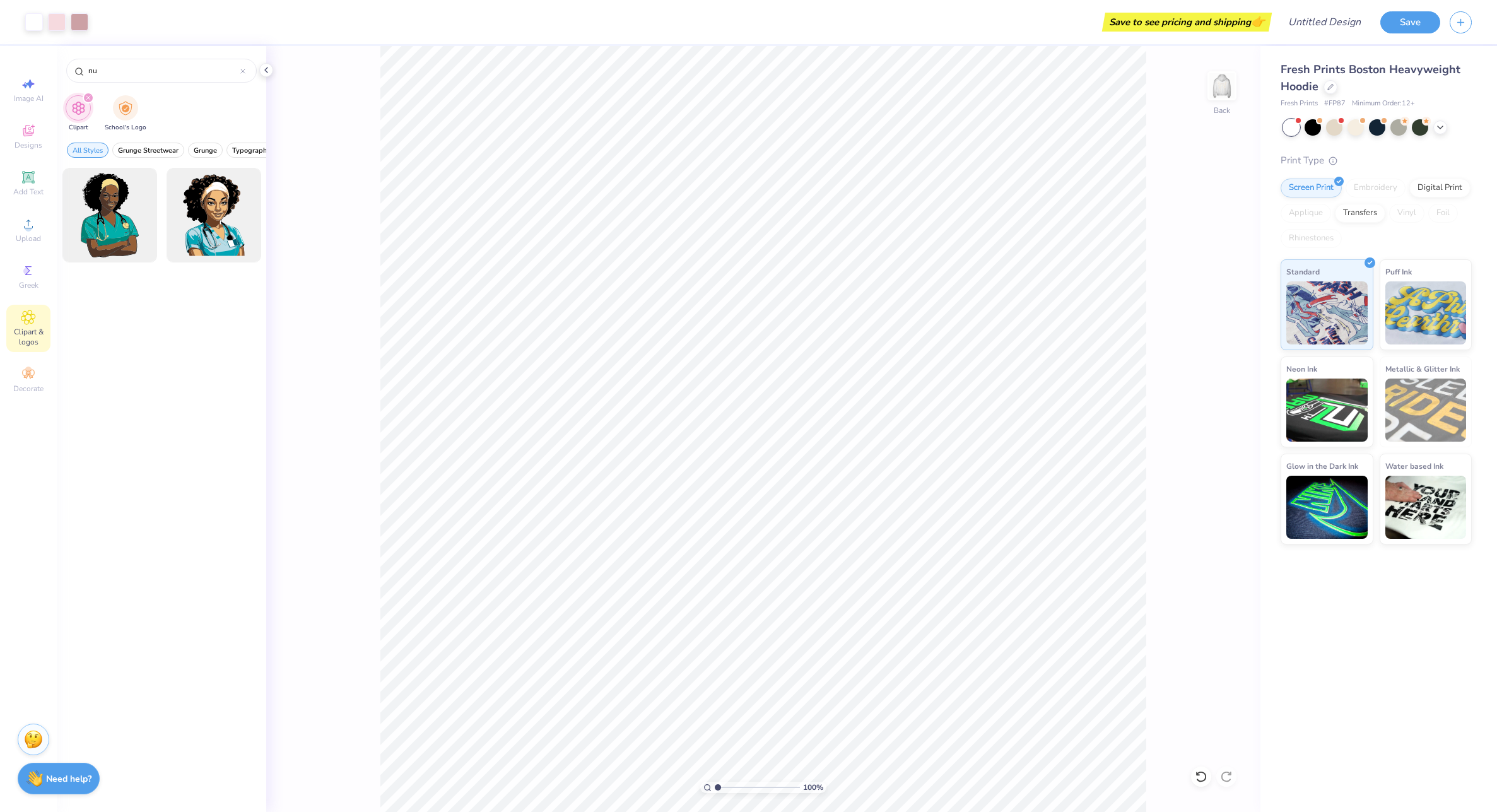
type input "n"
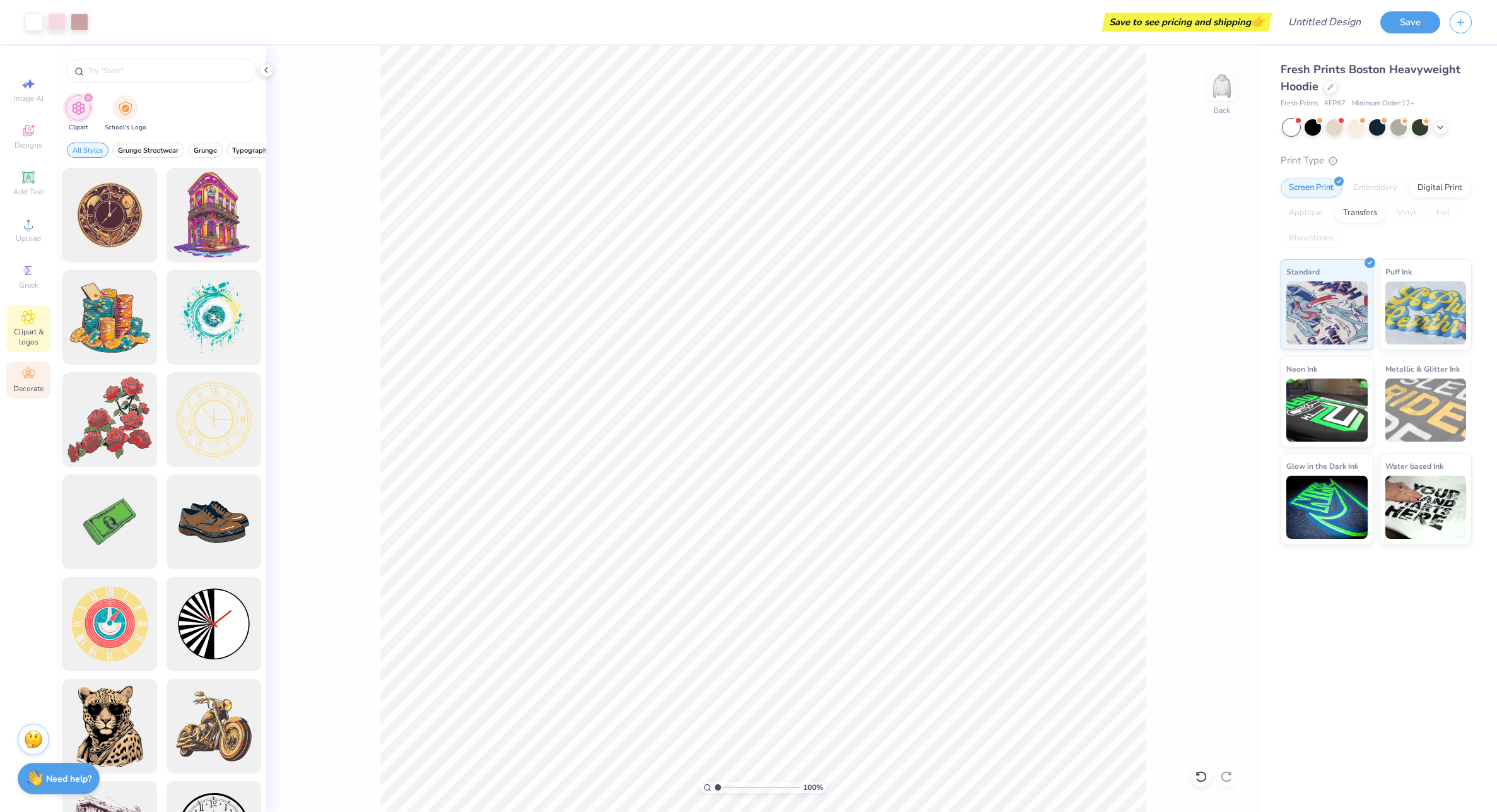
click at [42, 379] on div "Decorate" at bounding box center [28, 380] width 44 height 38
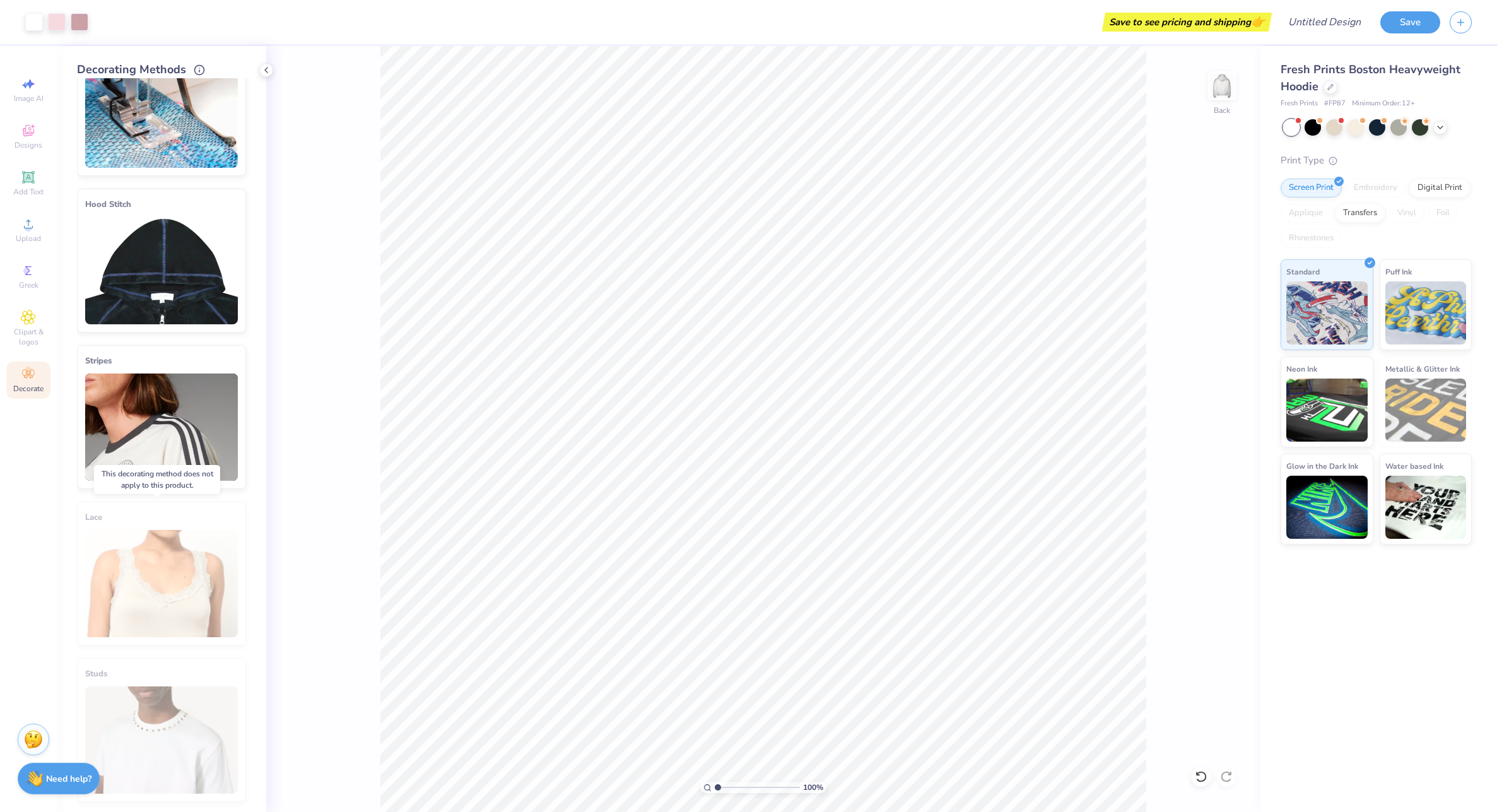
scroll to position [0, 0]
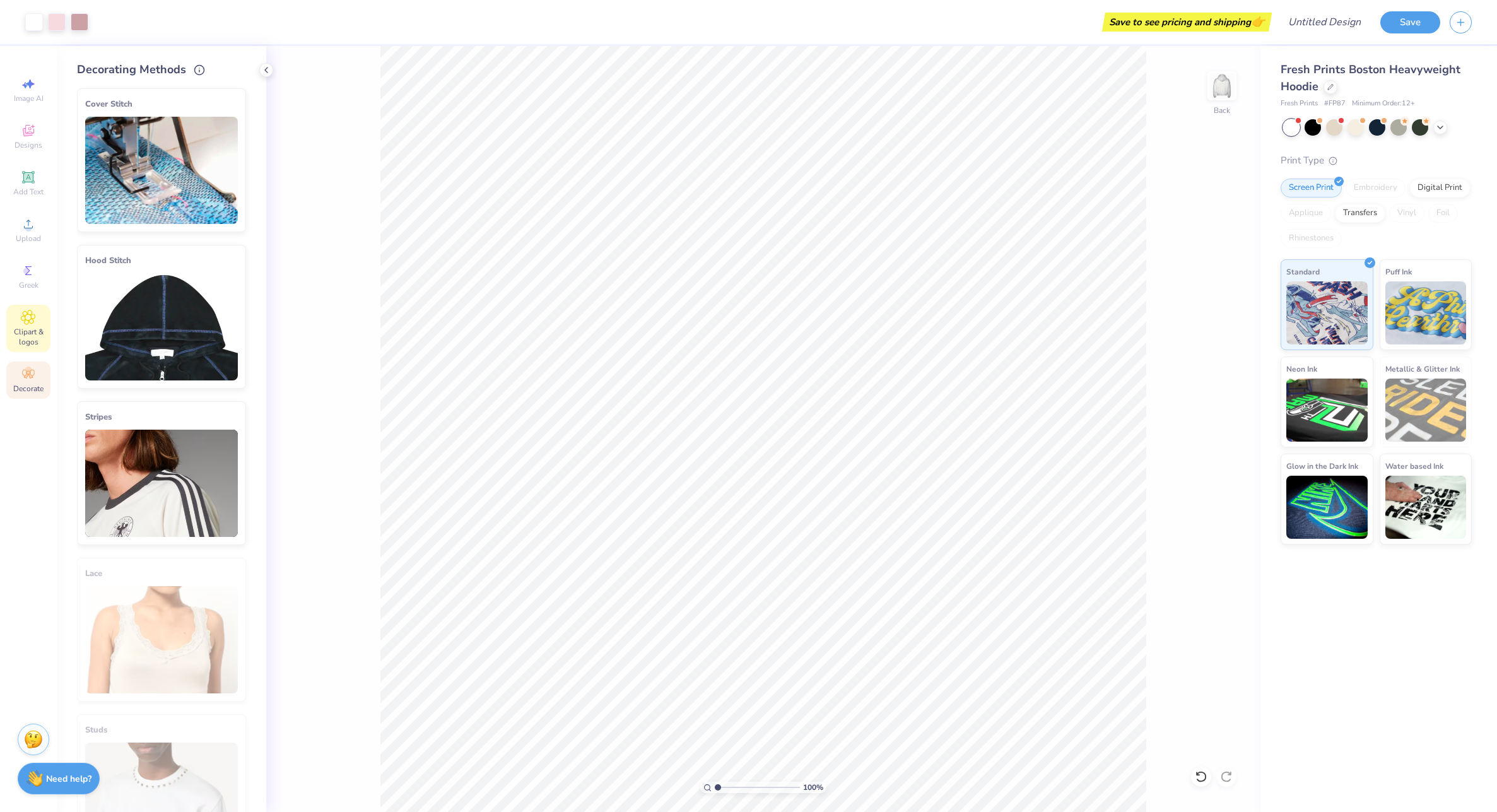
click at [30, 331] on span "Clipart & logos" at bounding box center [28, 337] width 44 height 20
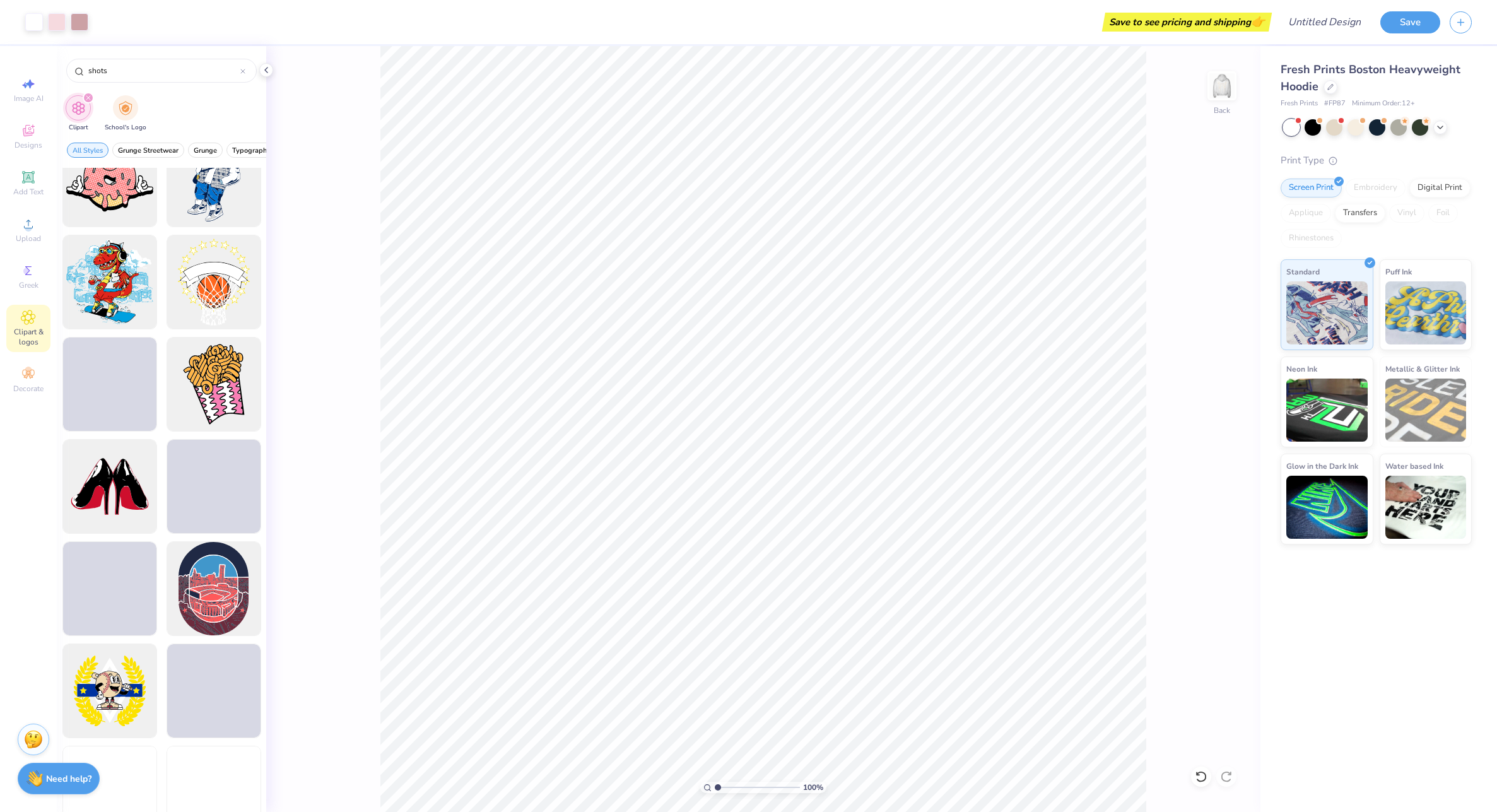
scroll to position [1325, 0]
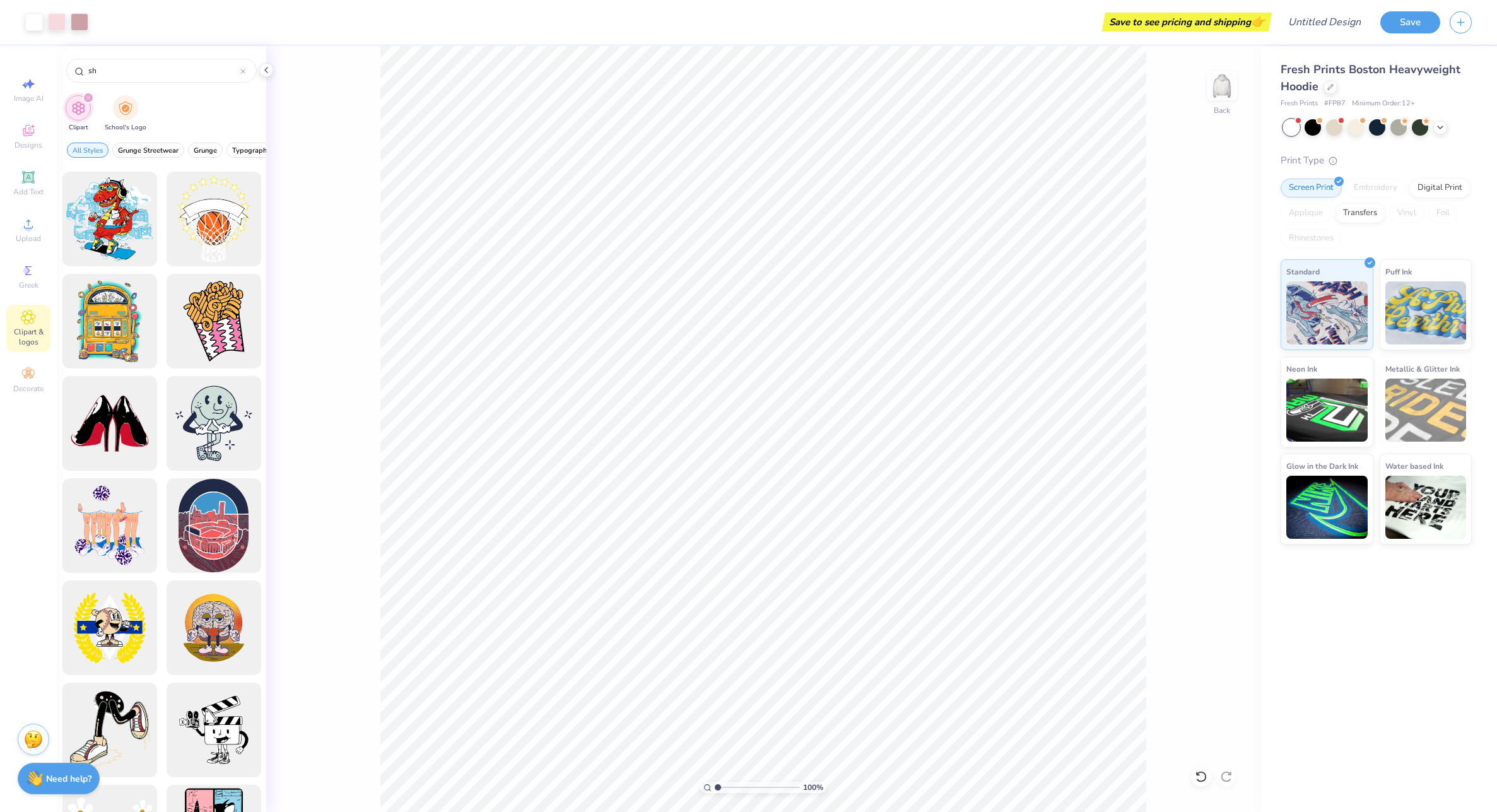
type input "s"
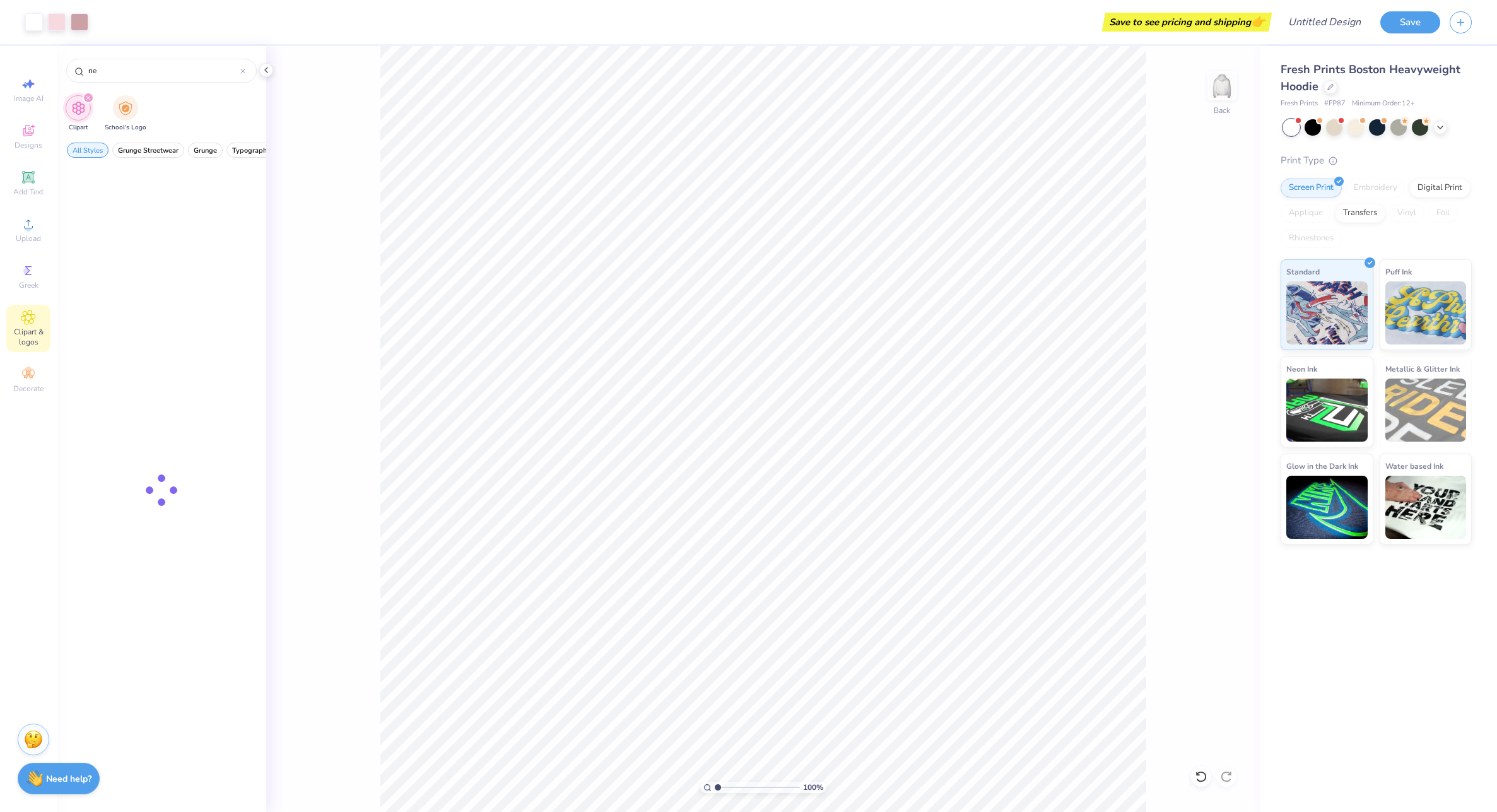
type input "n"
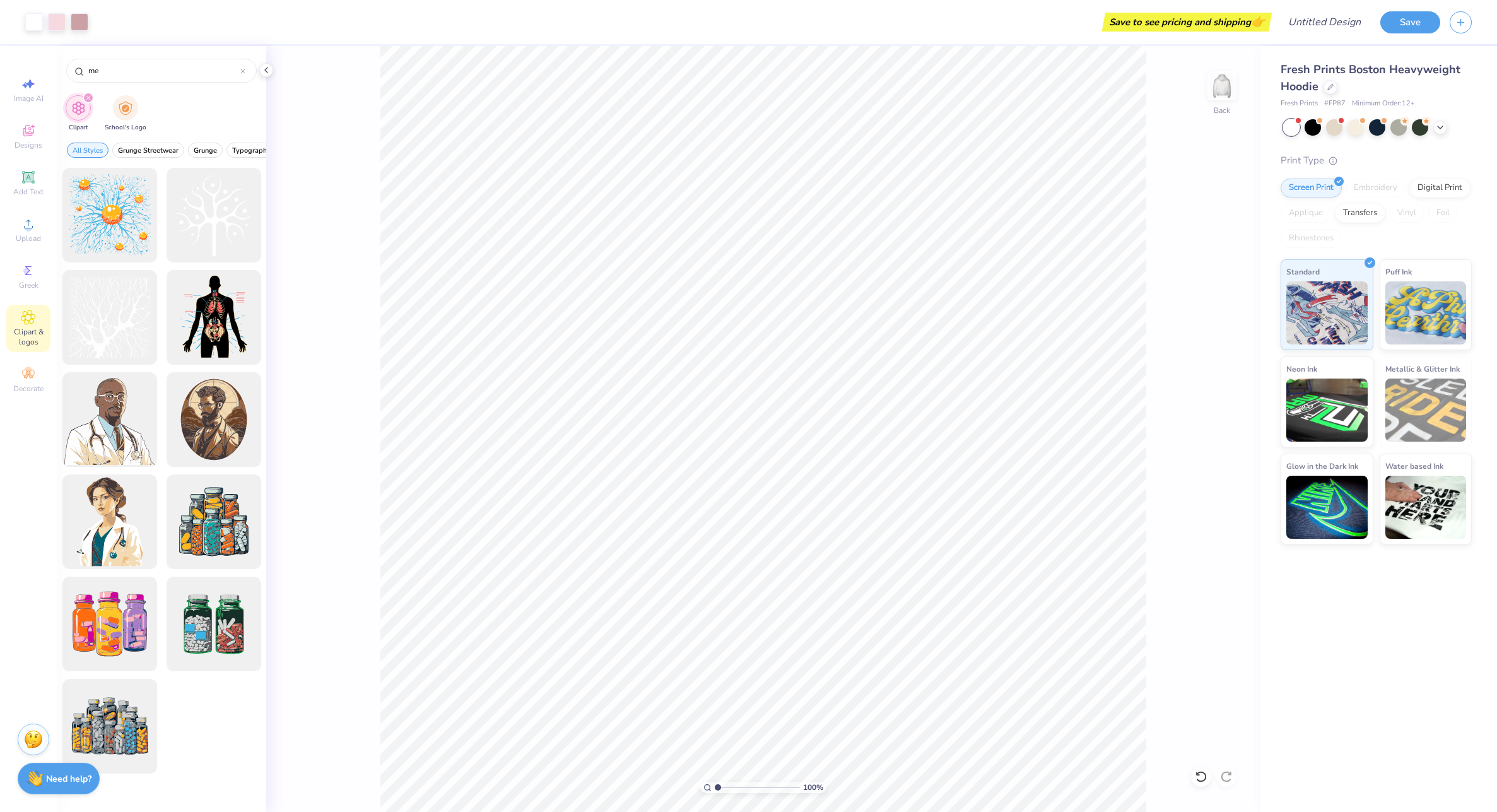
type input "m"
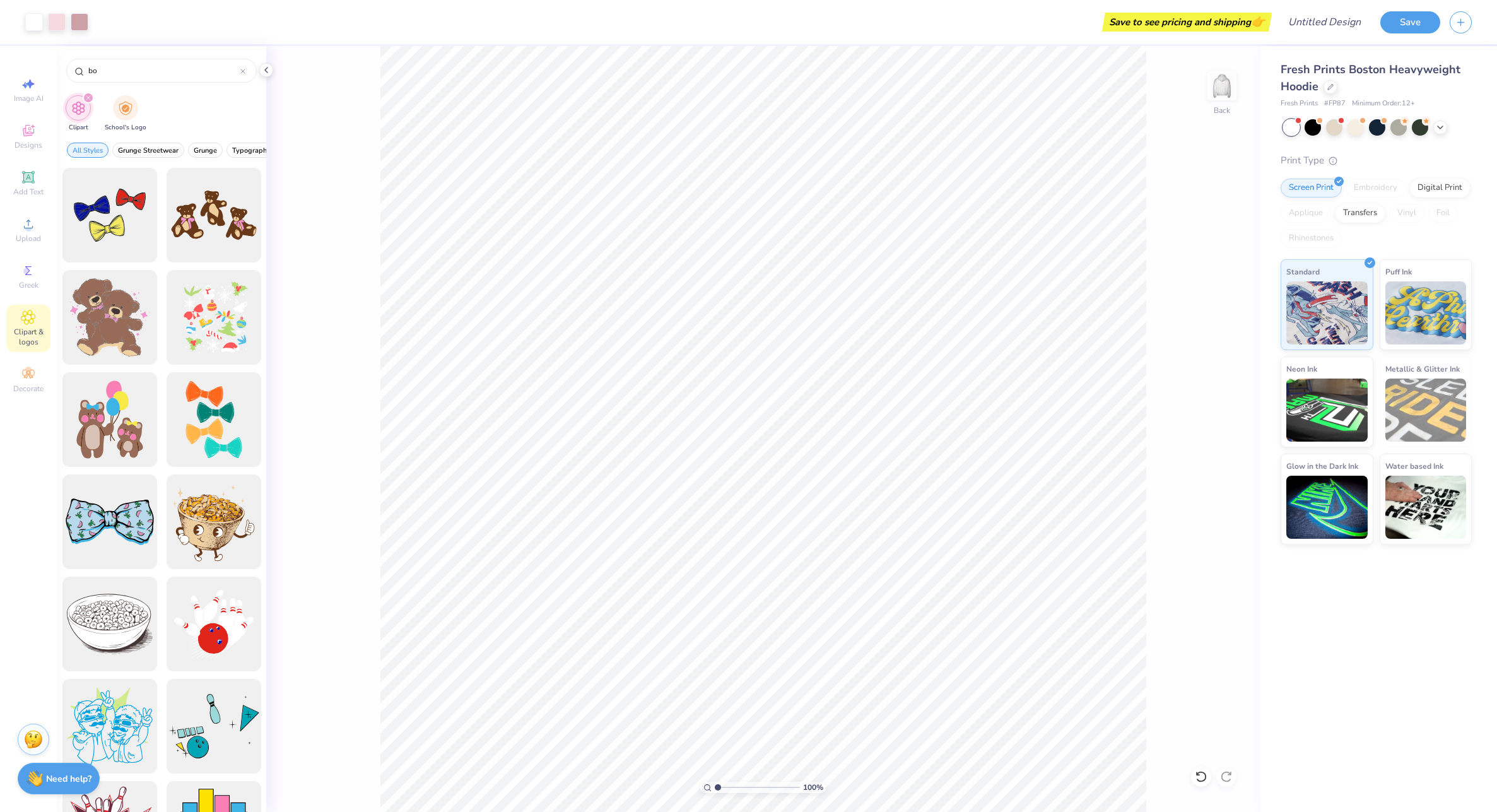
type input "b"
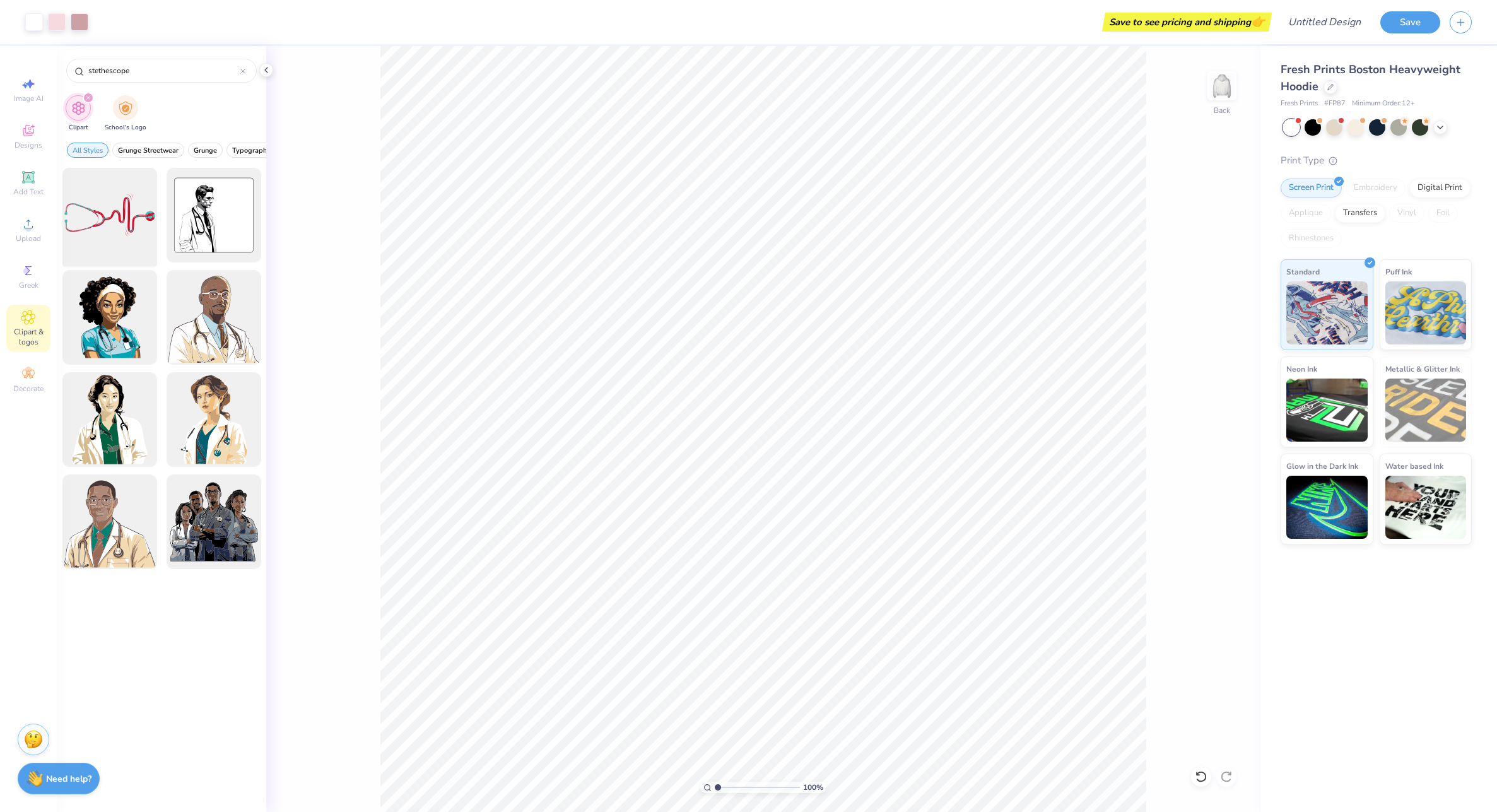
type input "stethescope"
click at [105, 223] on div at bounding box center [109, 215] width 104 height 104
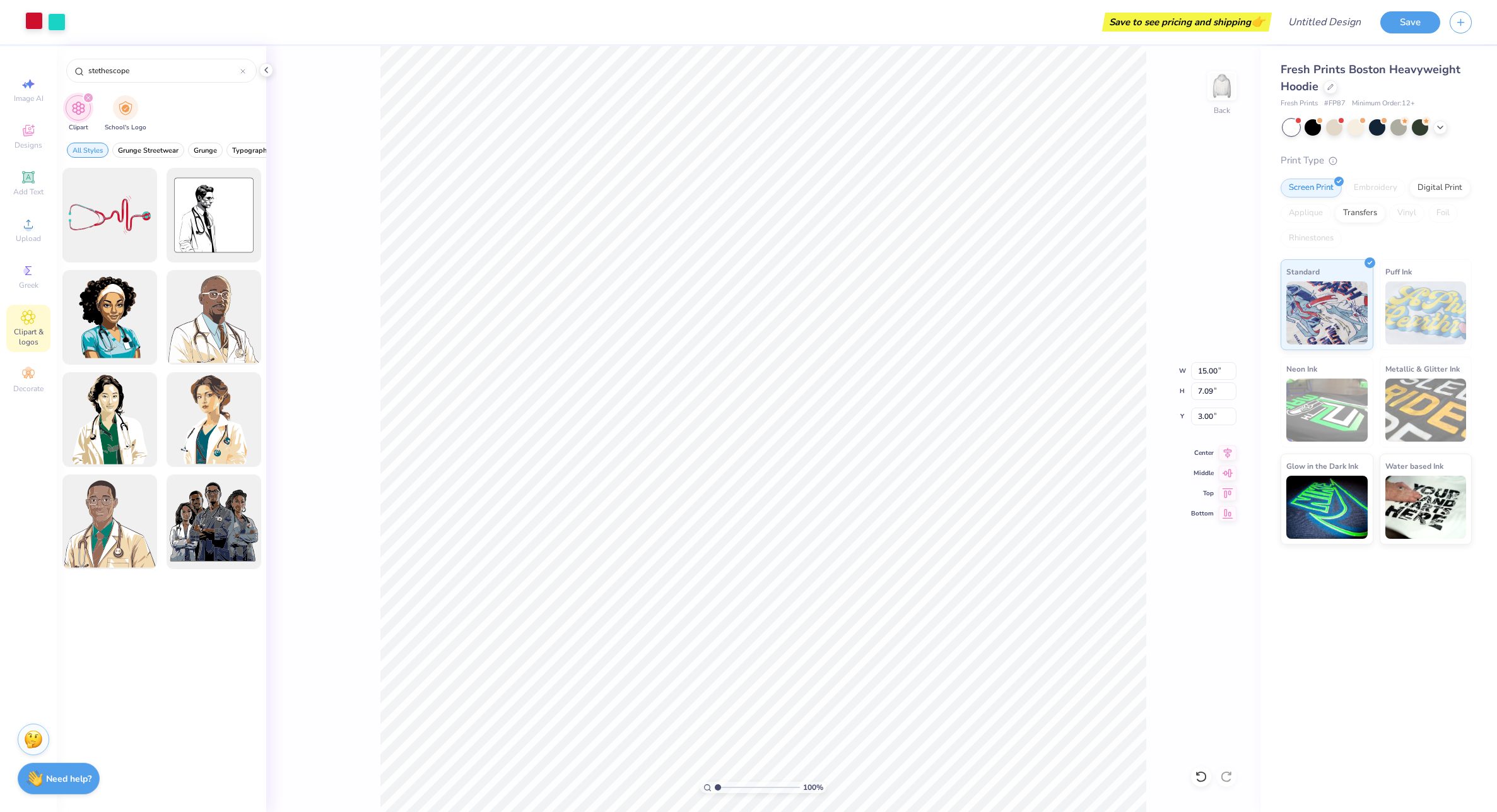
click at [27, 20] on div at bounding box center [34, 20] width 18 height 18
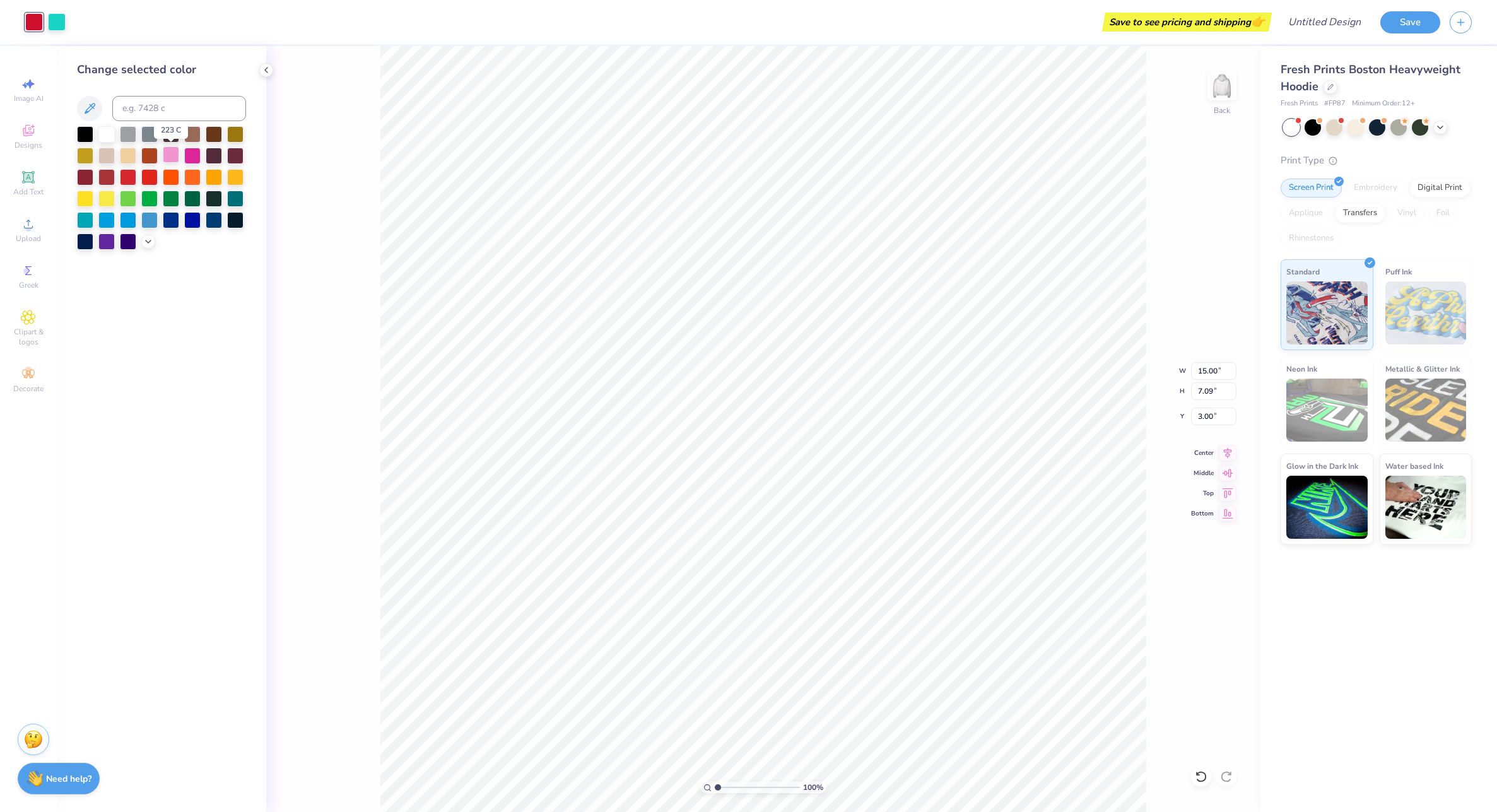
click at [167, 161] on div at bounding box center [171, 154] width 16 height 16
type input "6.28"
type input "2.97"
type input "8.21"
type input "3.98"
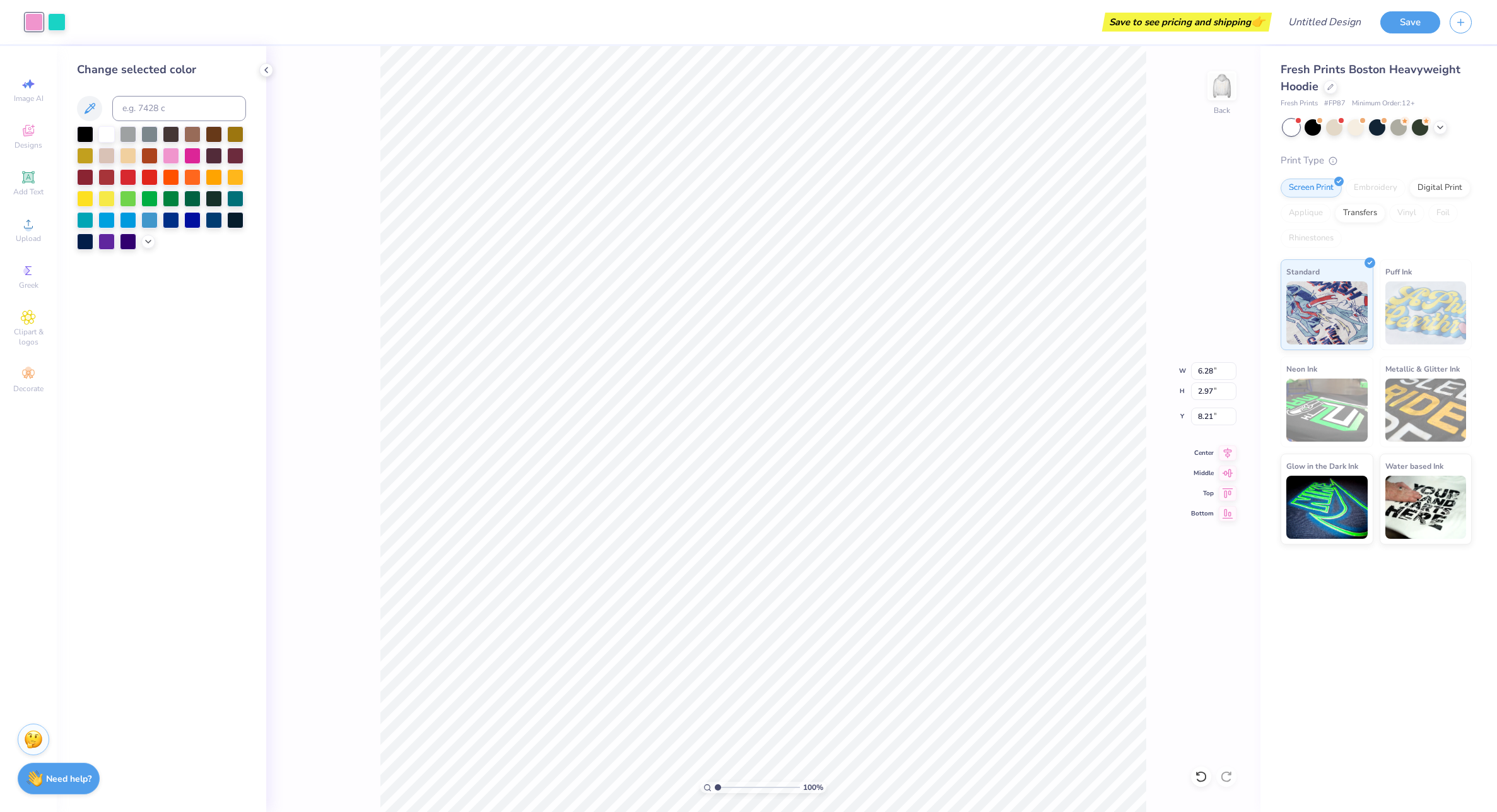
type input "9.99"
type input "2.25"
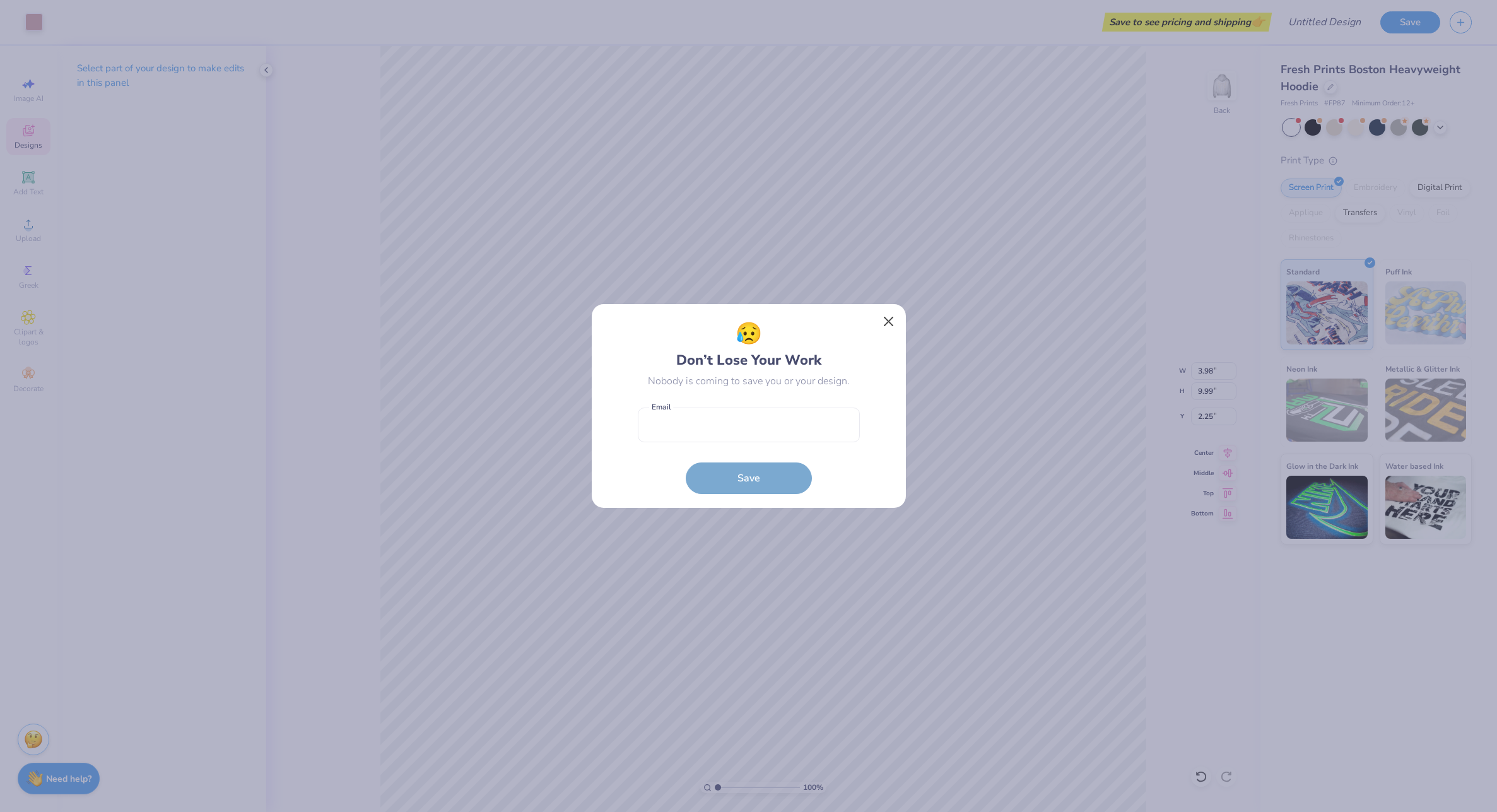
drag, startPoint x: 885, startPoint y: 335, endPoint x: 885, endPoint y: 328, distance: 7.0
click at [885, 331] on div "😥 Don’t Lose Your Work Nobody is coming to save you or your design. Email is a …" at bounding box center [749, 406] width 315 height 205
click at [885, 320] on button "Close" at bounding box center [888, 321] width 24 height 24
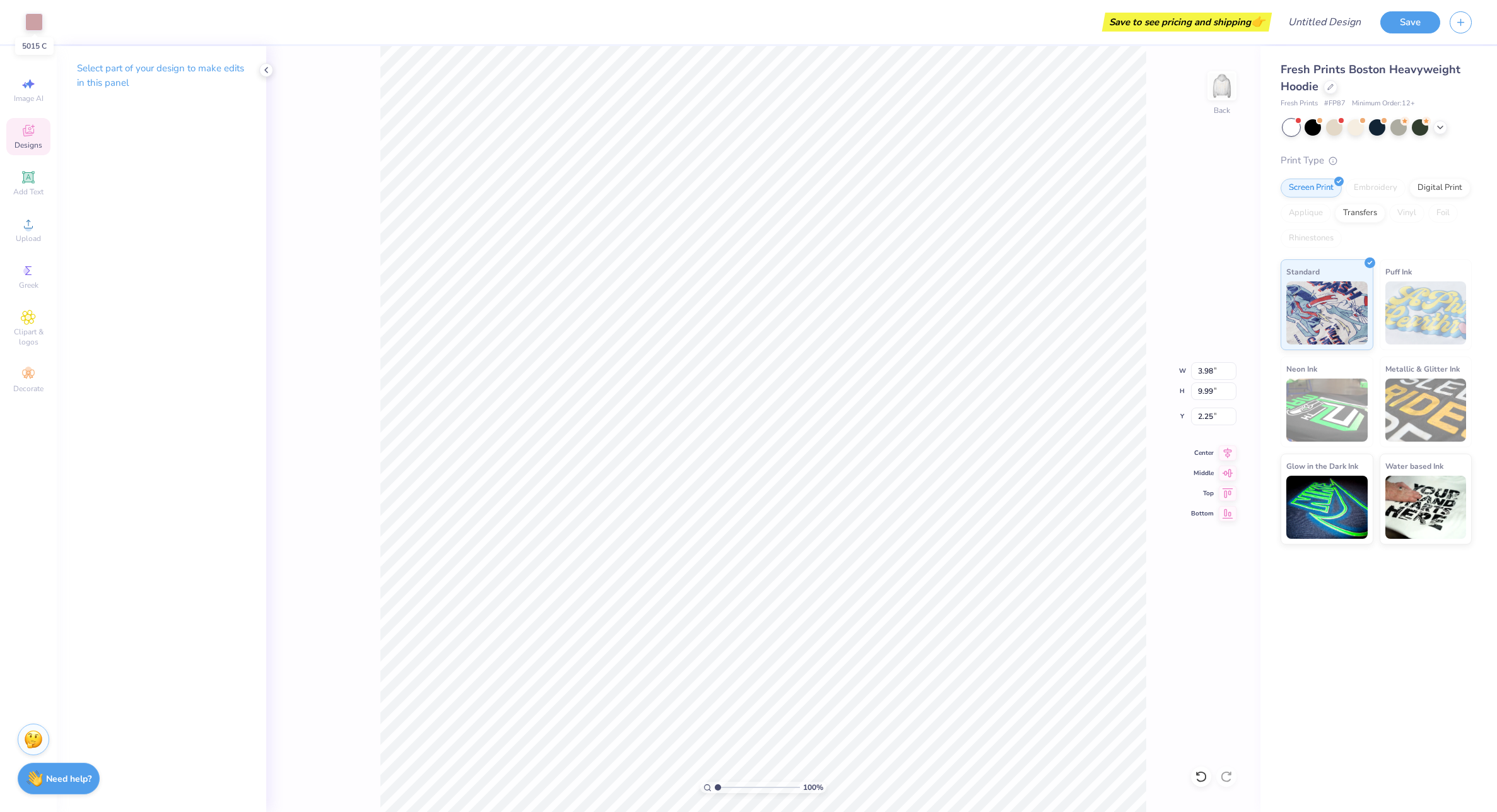
drag, startPoint x: 33, startPoint y: 26, endPoint x: 116, endPoint y: 24, distance: 83.0
click at [90, 14] on div "Save to see pricing and shipping 👉" at bounding box center [661, 22] width 1216 height 44
type input "6.28"
type input "2.97"
type input "8.21"
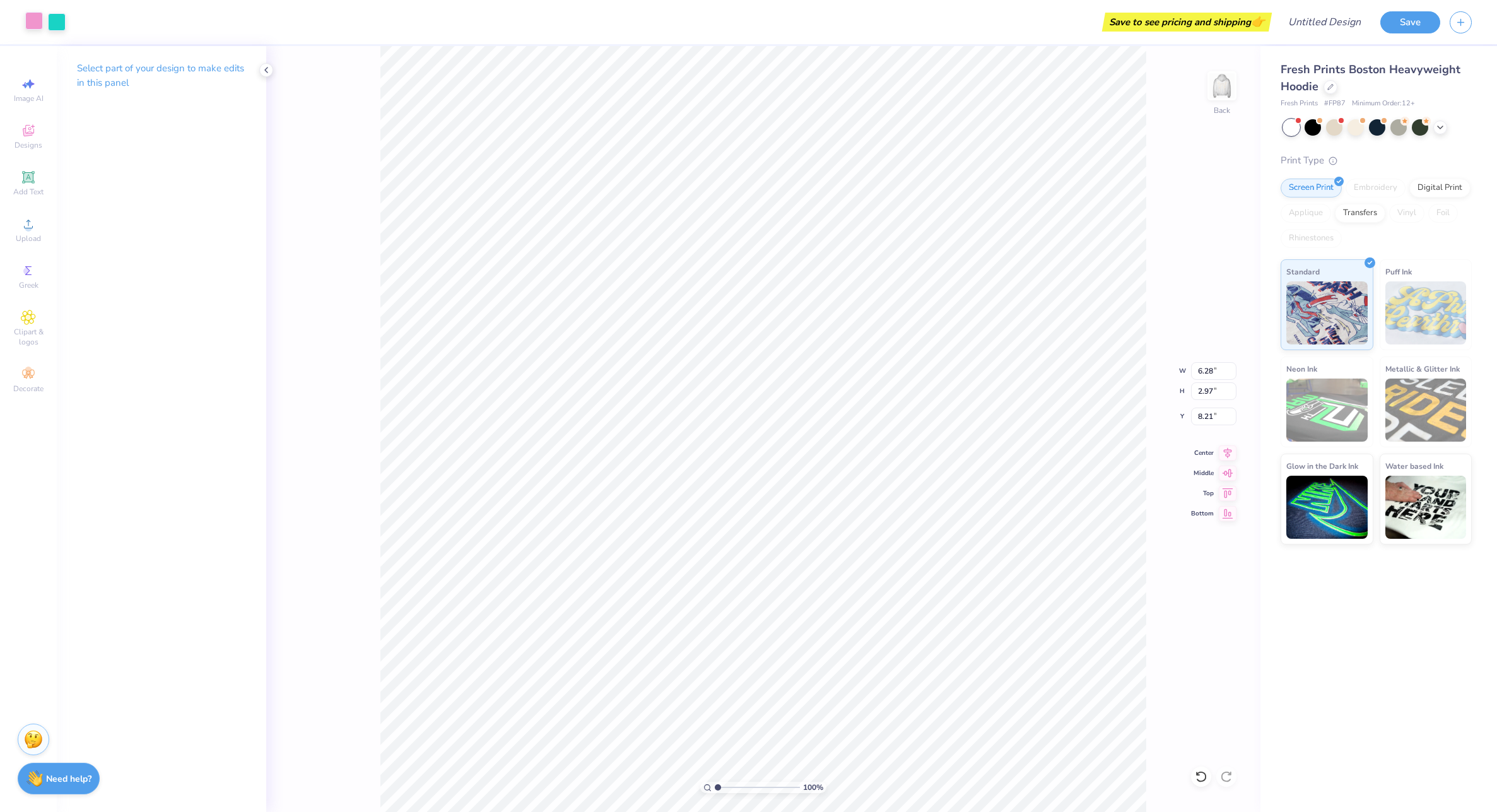
click at [30, 24] on div at bounding box center [34, 20] width 18 height 18
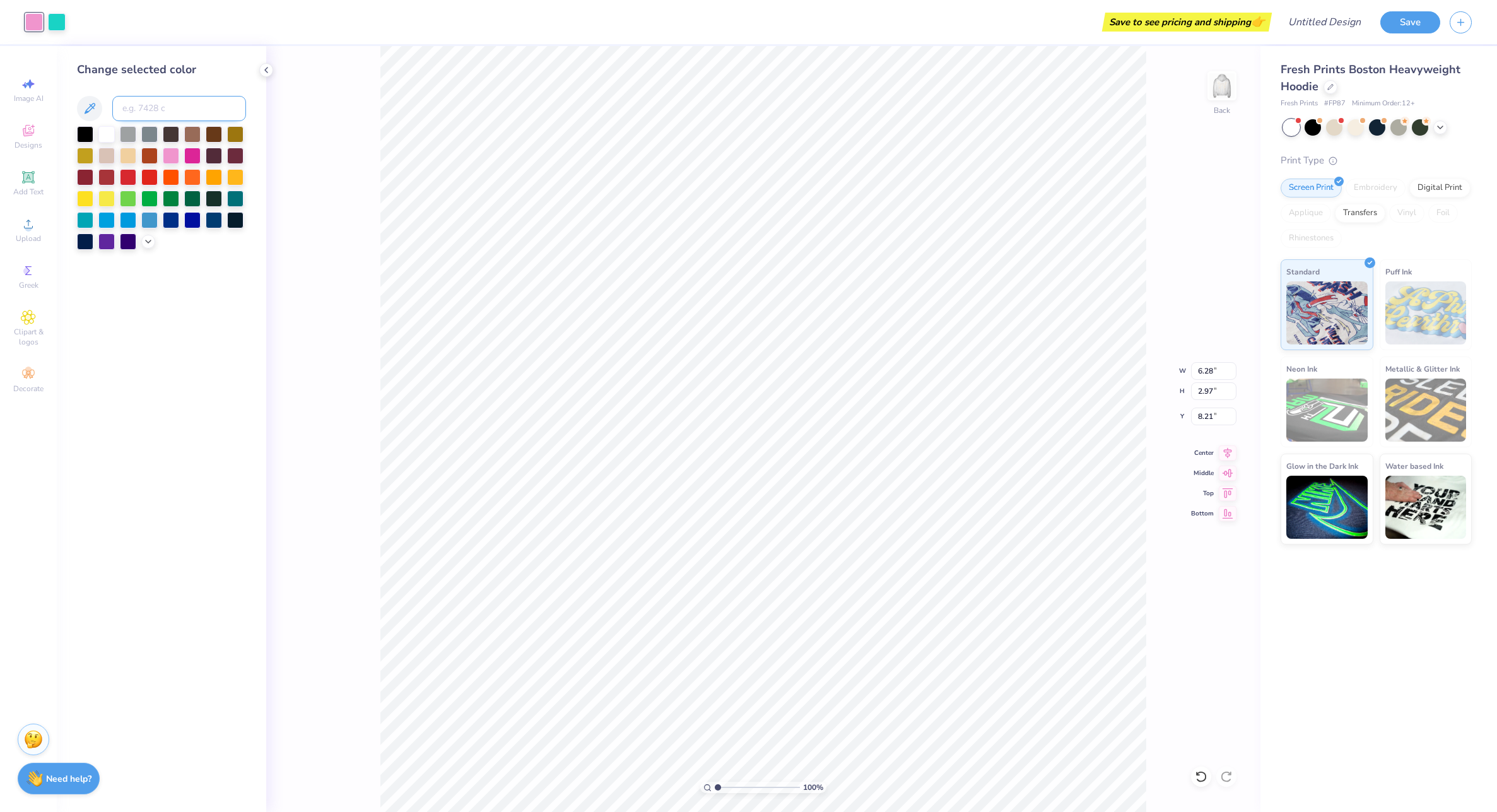
click at [167, 106] on input at bounding box center [179, 109] width 134 height 25
type input "5015"
click at [209, 79] on div "Change selected color 5015" at bounding box center [161, 155] width 169 height 188
click at [58, 19] on div at bounding box center [57, 20] width 18 height 18
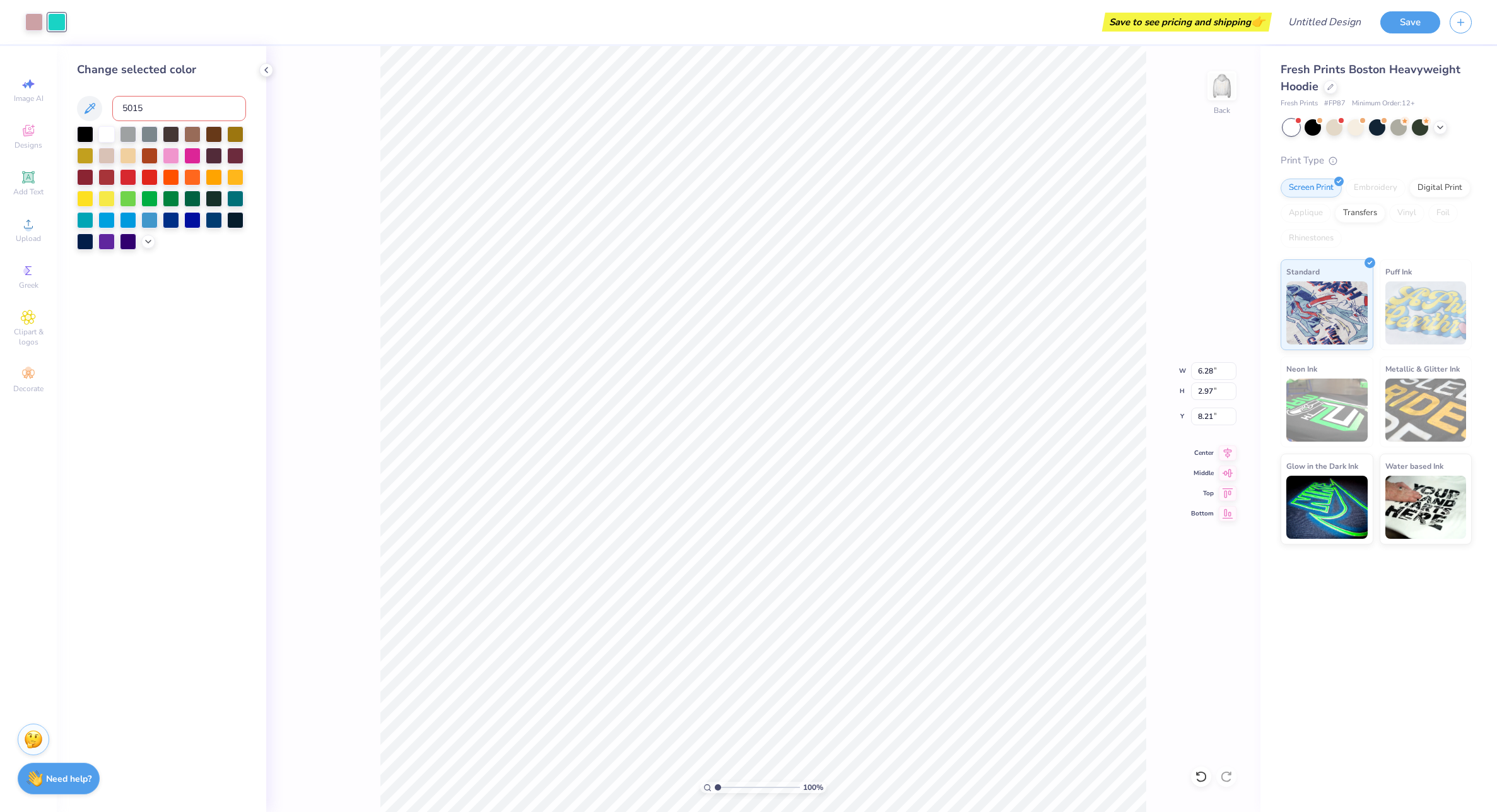
type input "4.11"
type input "1.99"
type input "4.76"
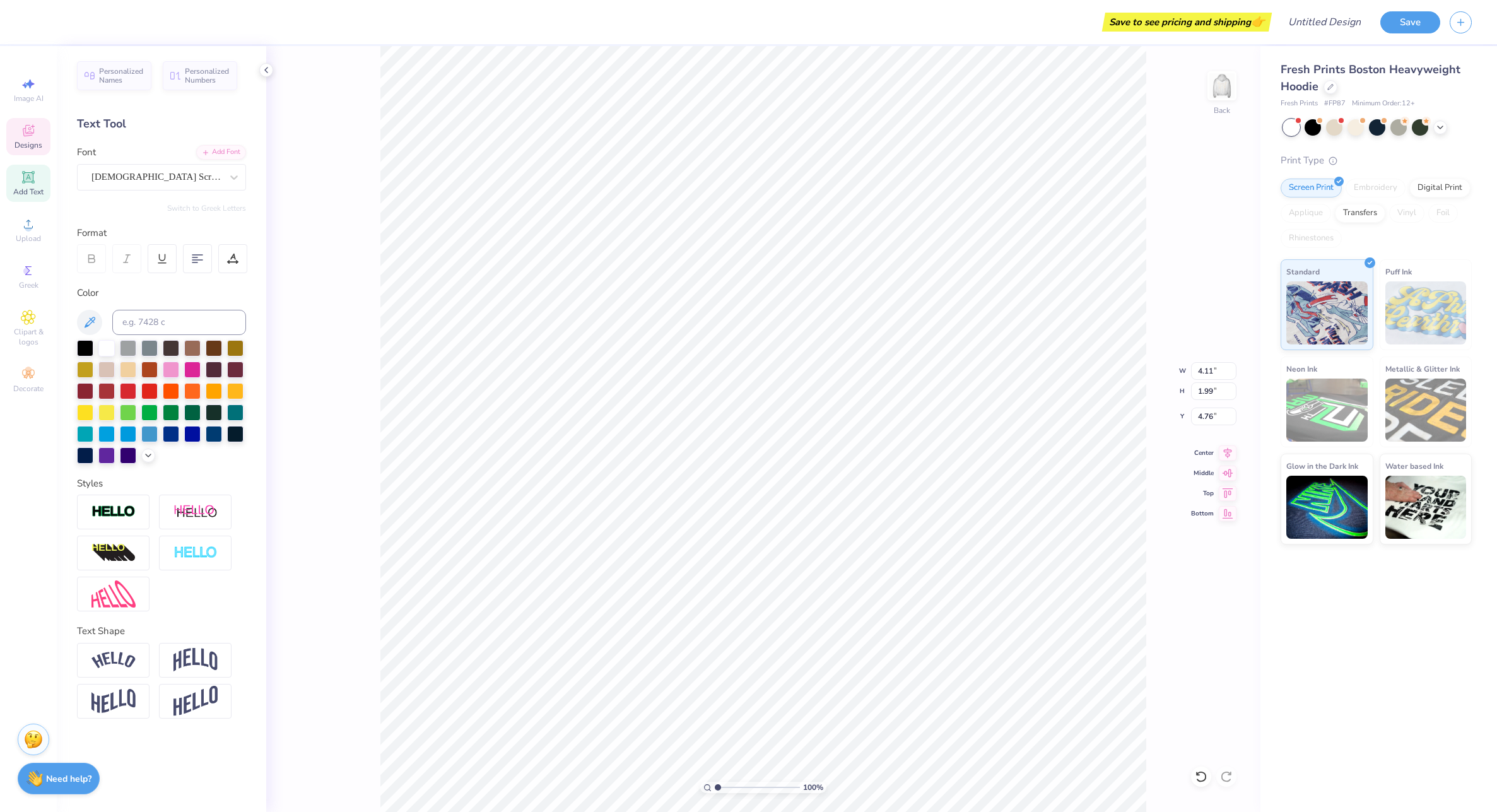
scroll to position [11, 2]
type input "6.28"
type input "2.97"
type input "8.21"
click at [53, 26] on div at bounding box center [57, 20] width 18 height 18
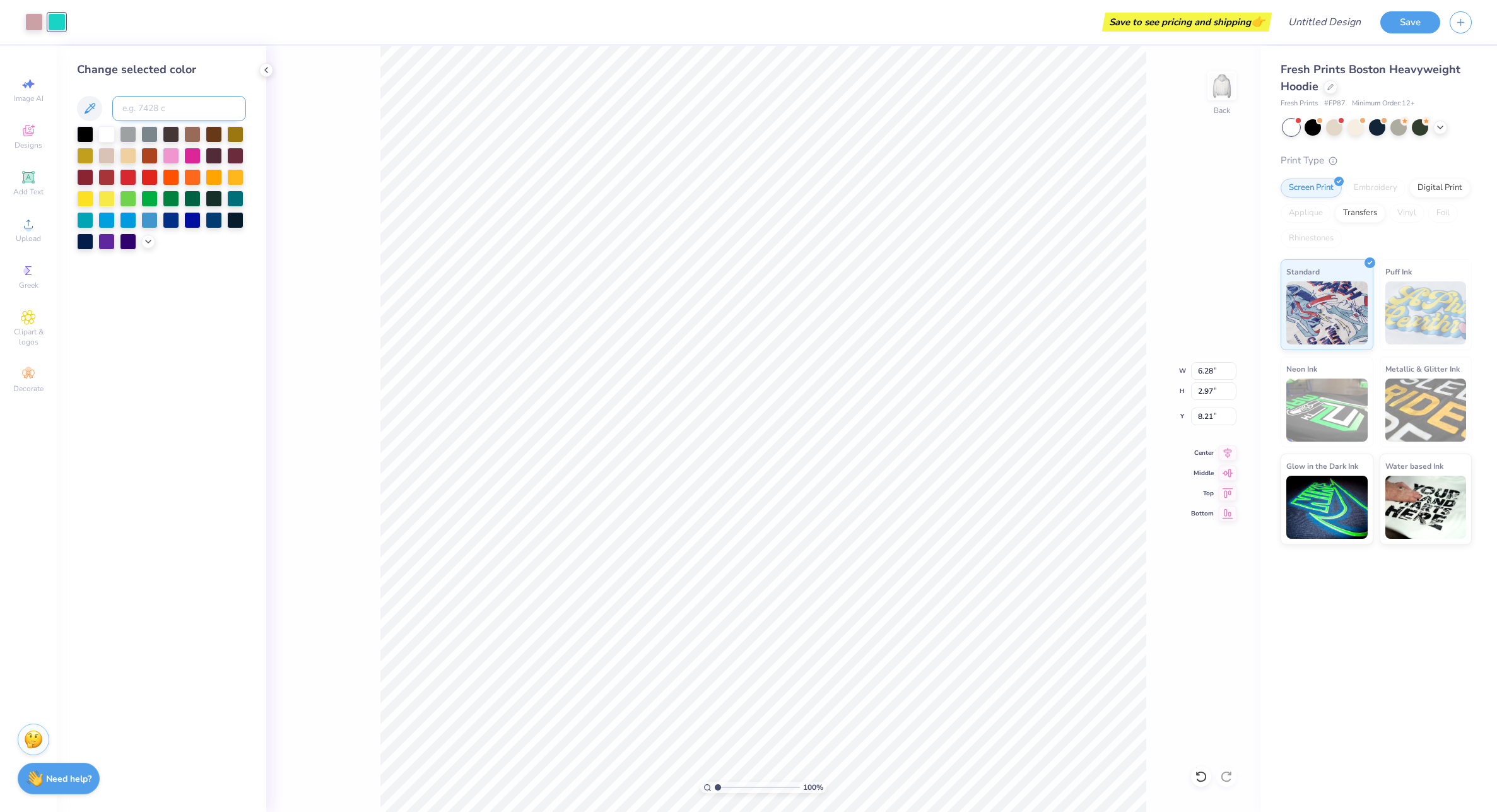
click at [161, 111] on input at bounding box center [179, 109] width 134 height 25
type input "5015"
type input "9.27"
type input "3.98"
type input "9.99"
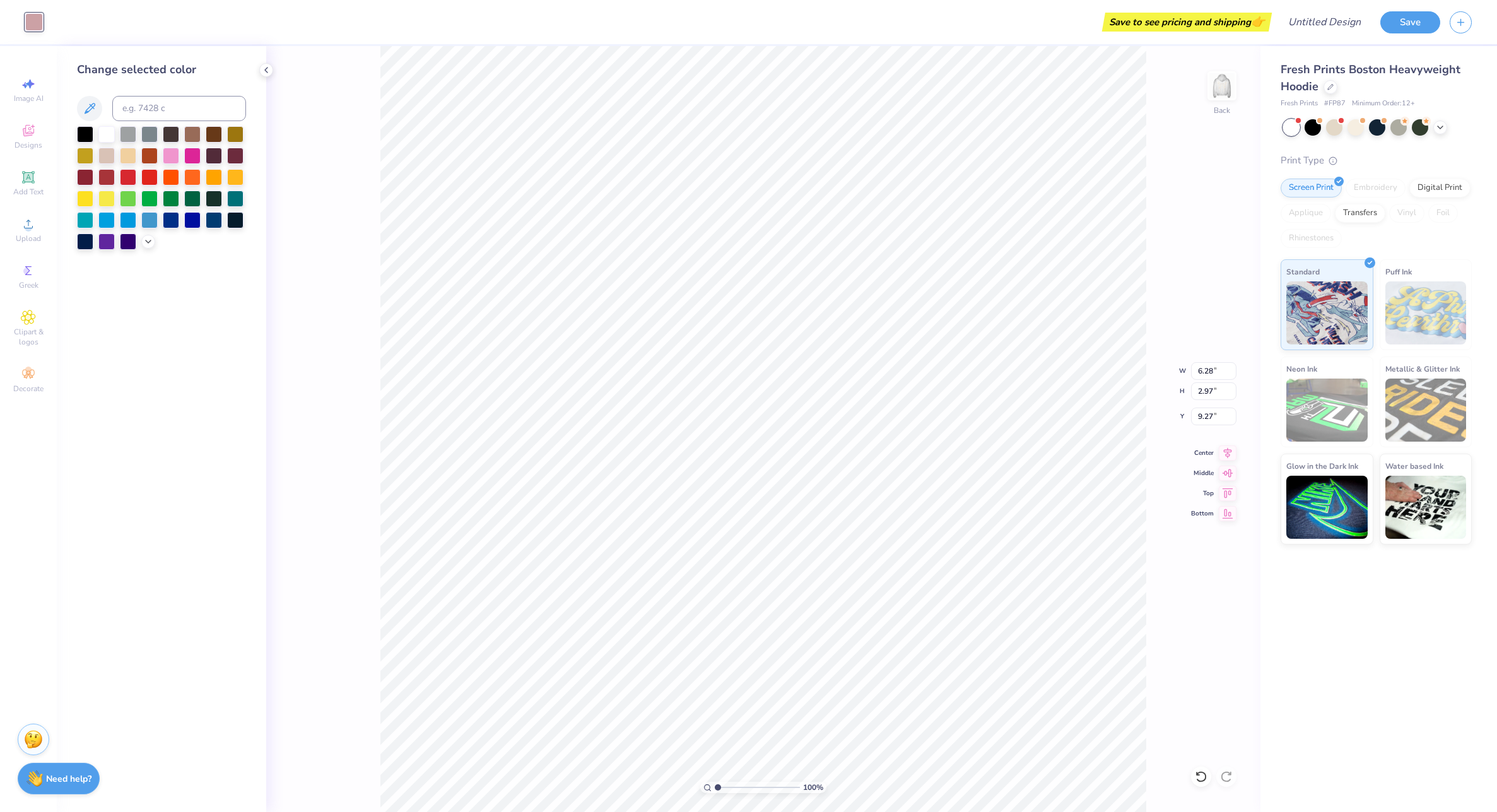
type input "2.25"
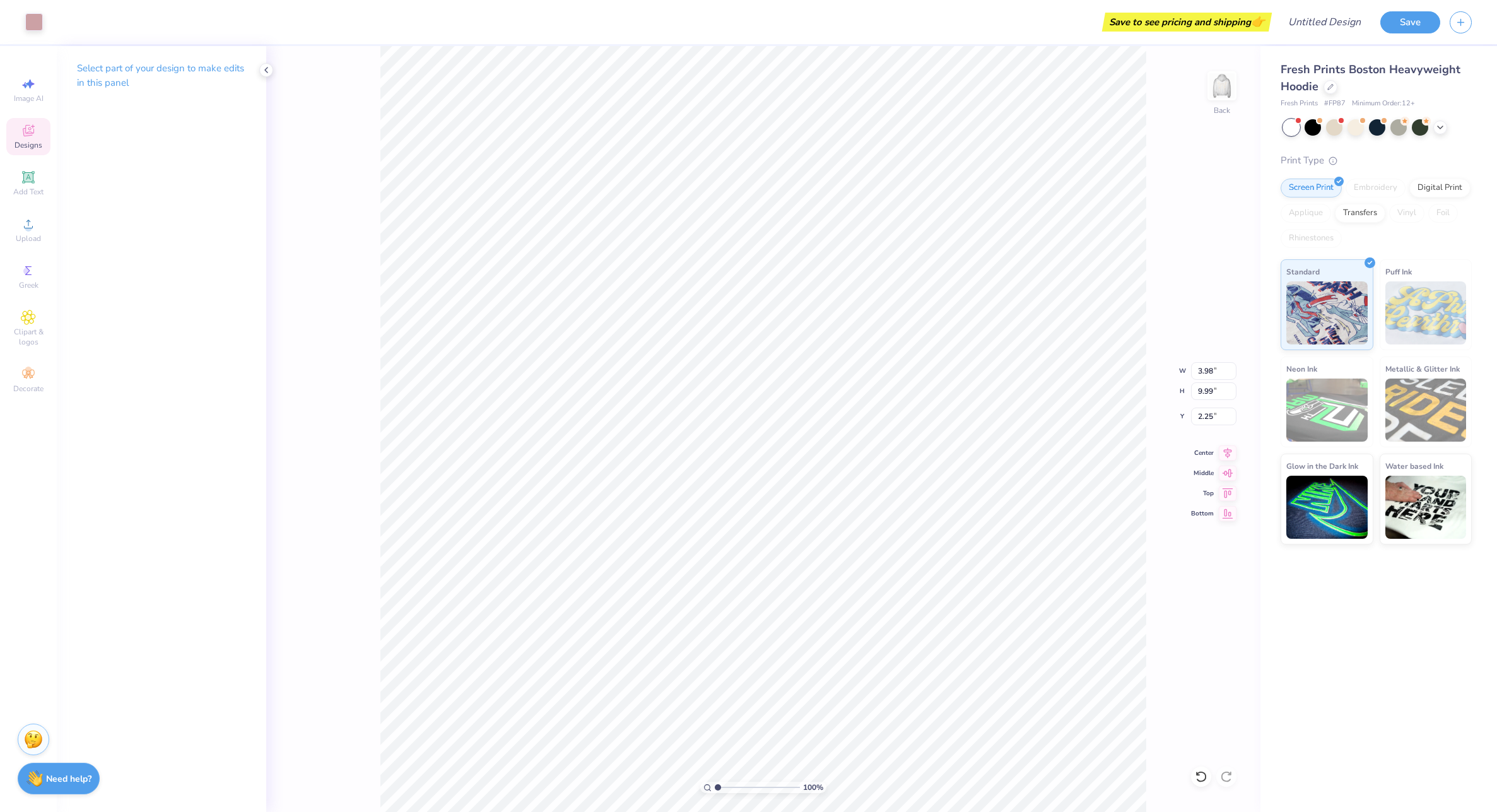
type input "6.28"
type input "2.97"
type input "9.28"
type input "2.76"
type input "1.30"
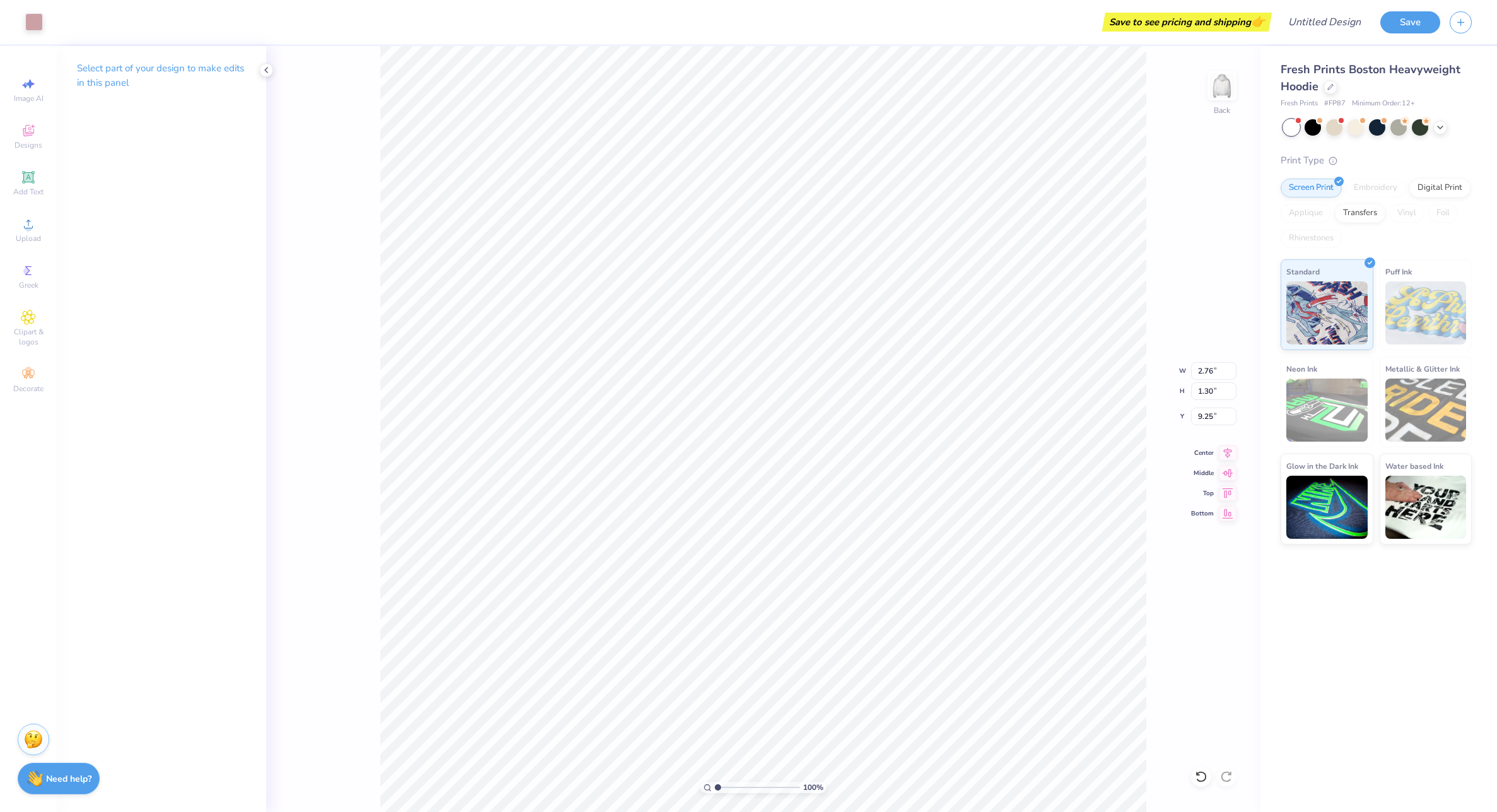
type input "6.59"
type input "9.55"
type input "4.51"
type input "7.34"
click at [262, 68] on icon at bounding box center [266, 70] width 10 height 10
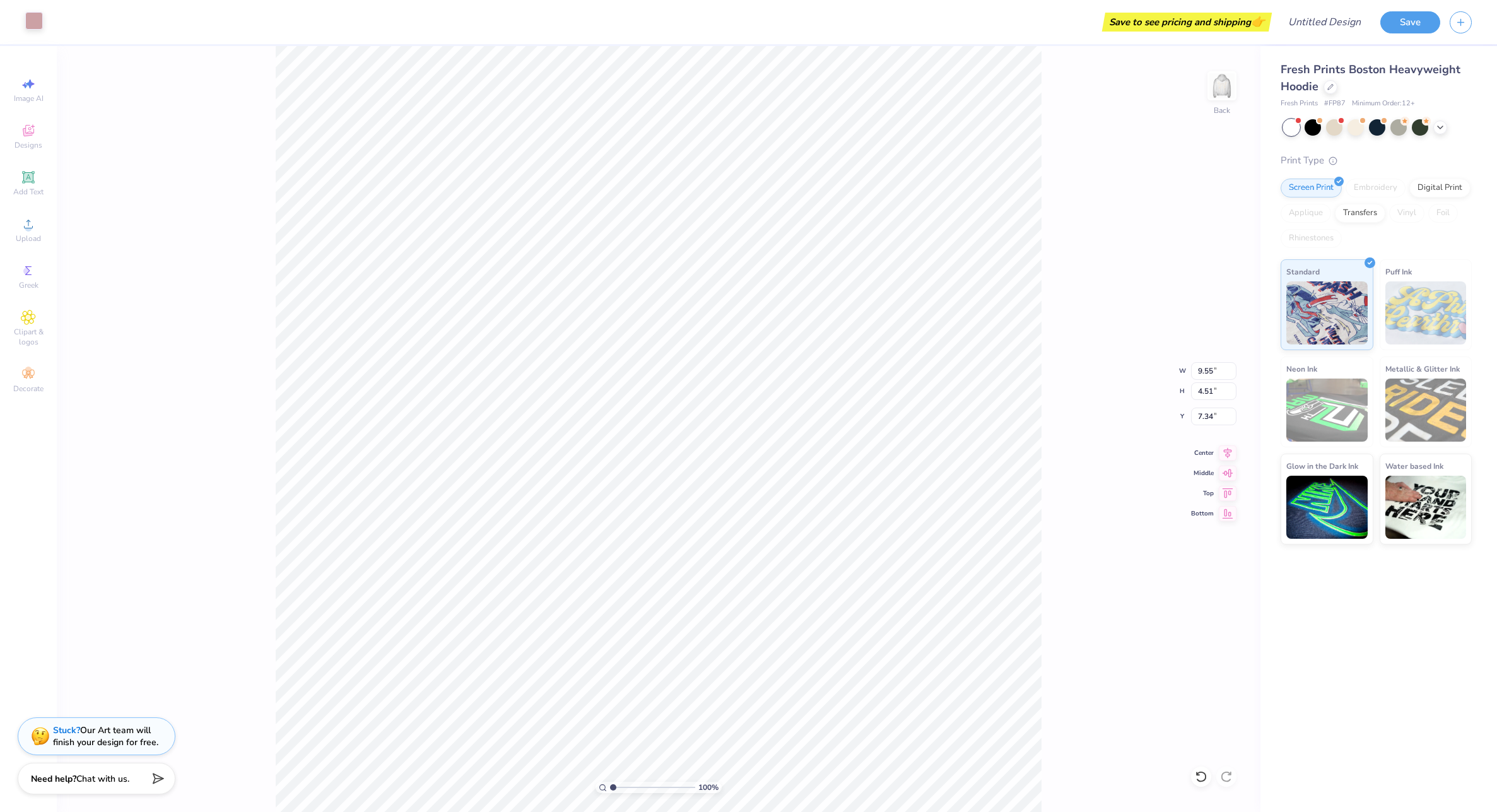
click at [25, 21] on div at bounding box center [34, 20] width 18 height 18
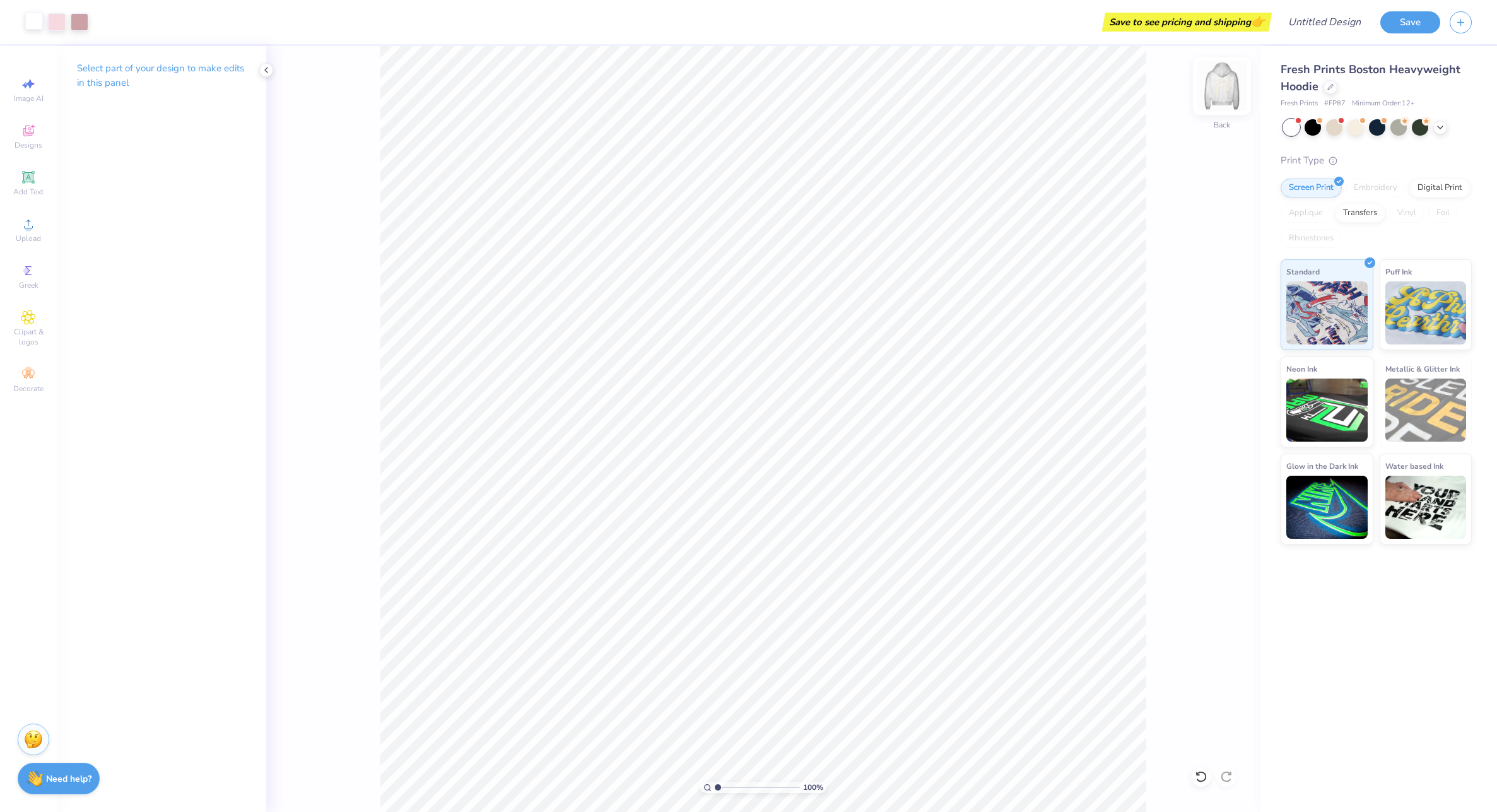
click at [1230, 100] on img at bounding box center [1222, 86] width 51 height 51
click at [24, 316] on icon at bounding box center [28, 317] width 14 height 14
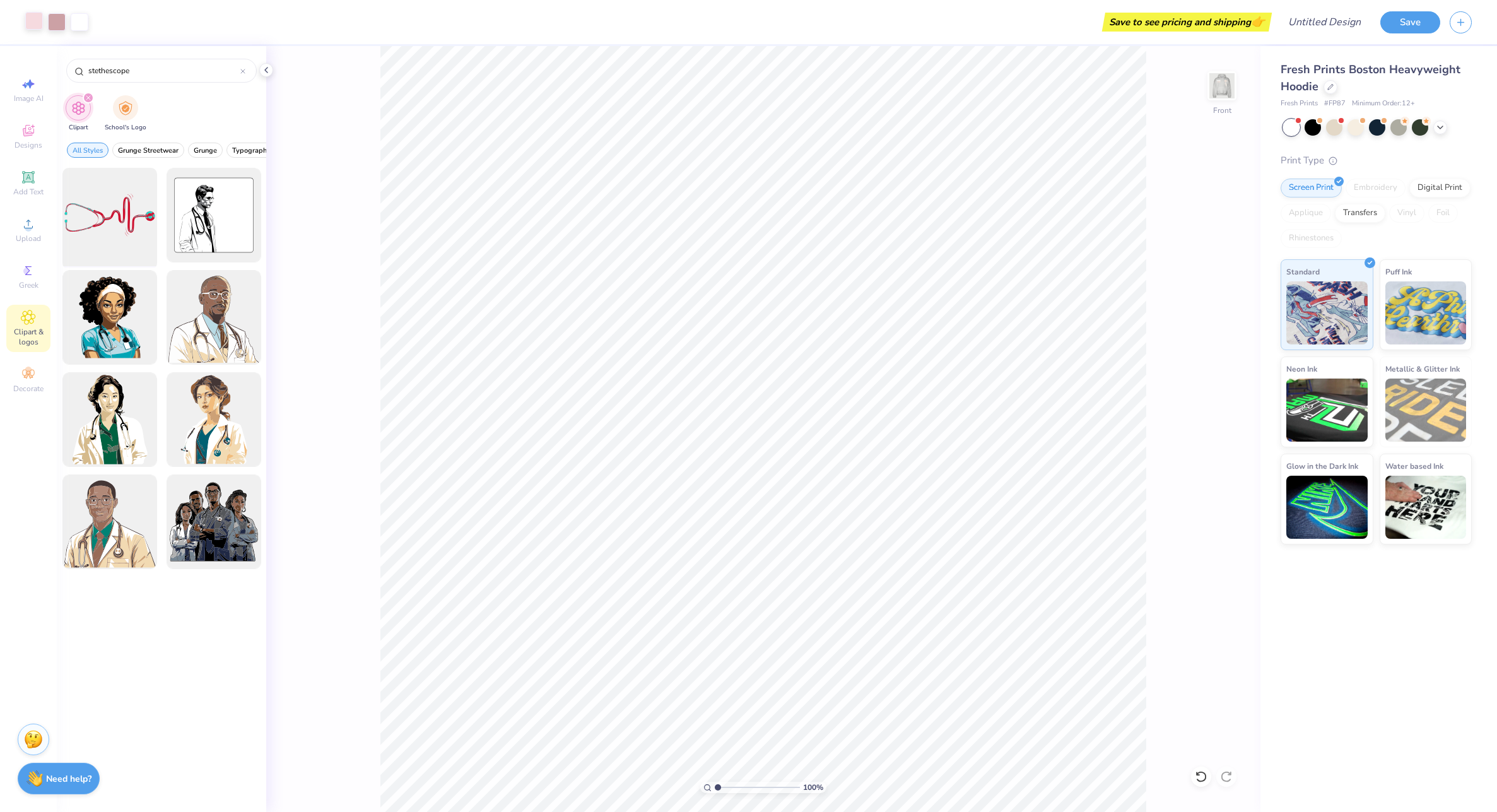
click at [111, 225] on div at bounding box center [109, 215] width 104 height 104
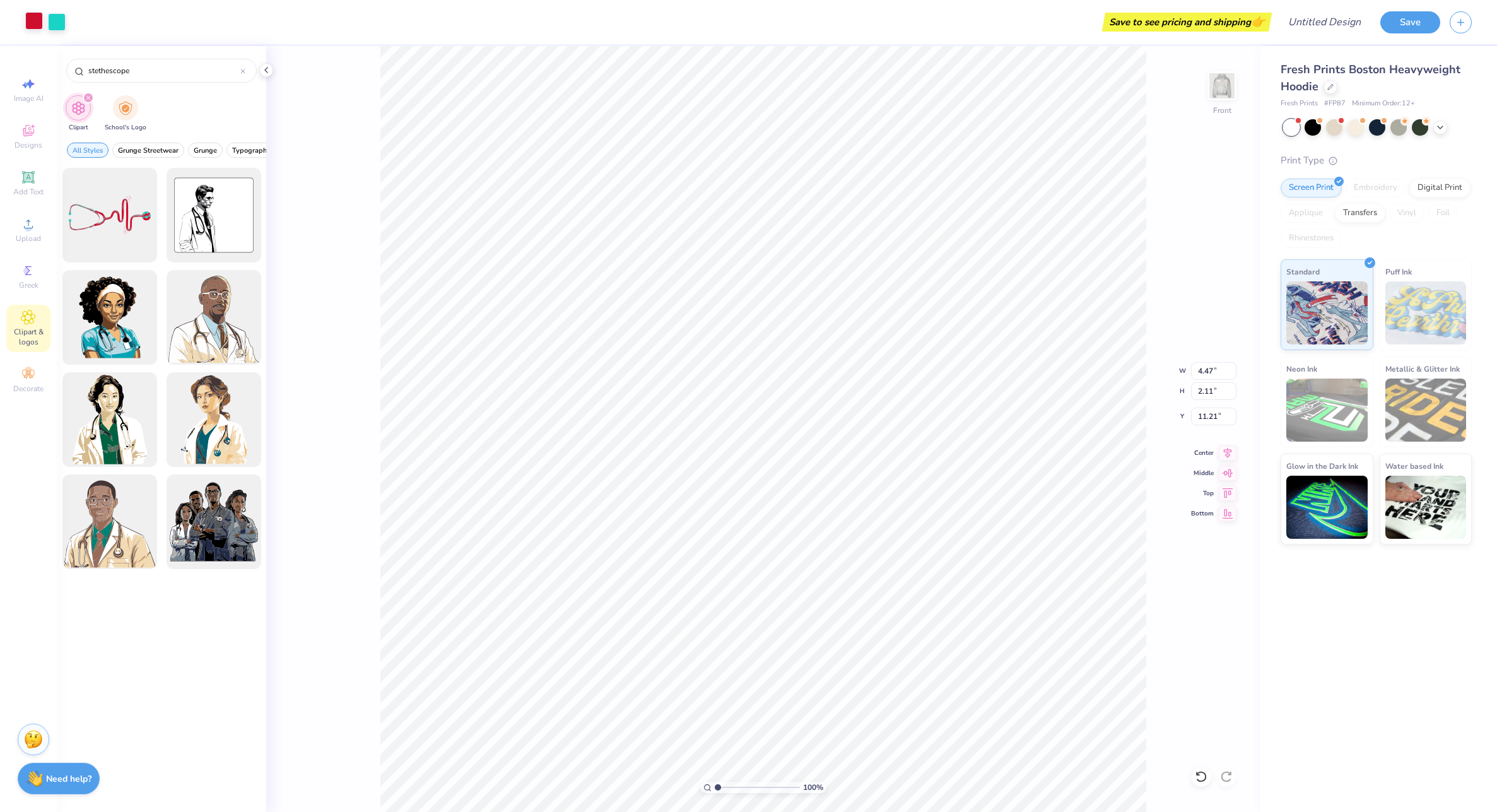
type input "4.47"
type input "2.11"
type input "15.80"
click at [29, 22] on div at bounding box center [34, 20] width 18 height 18
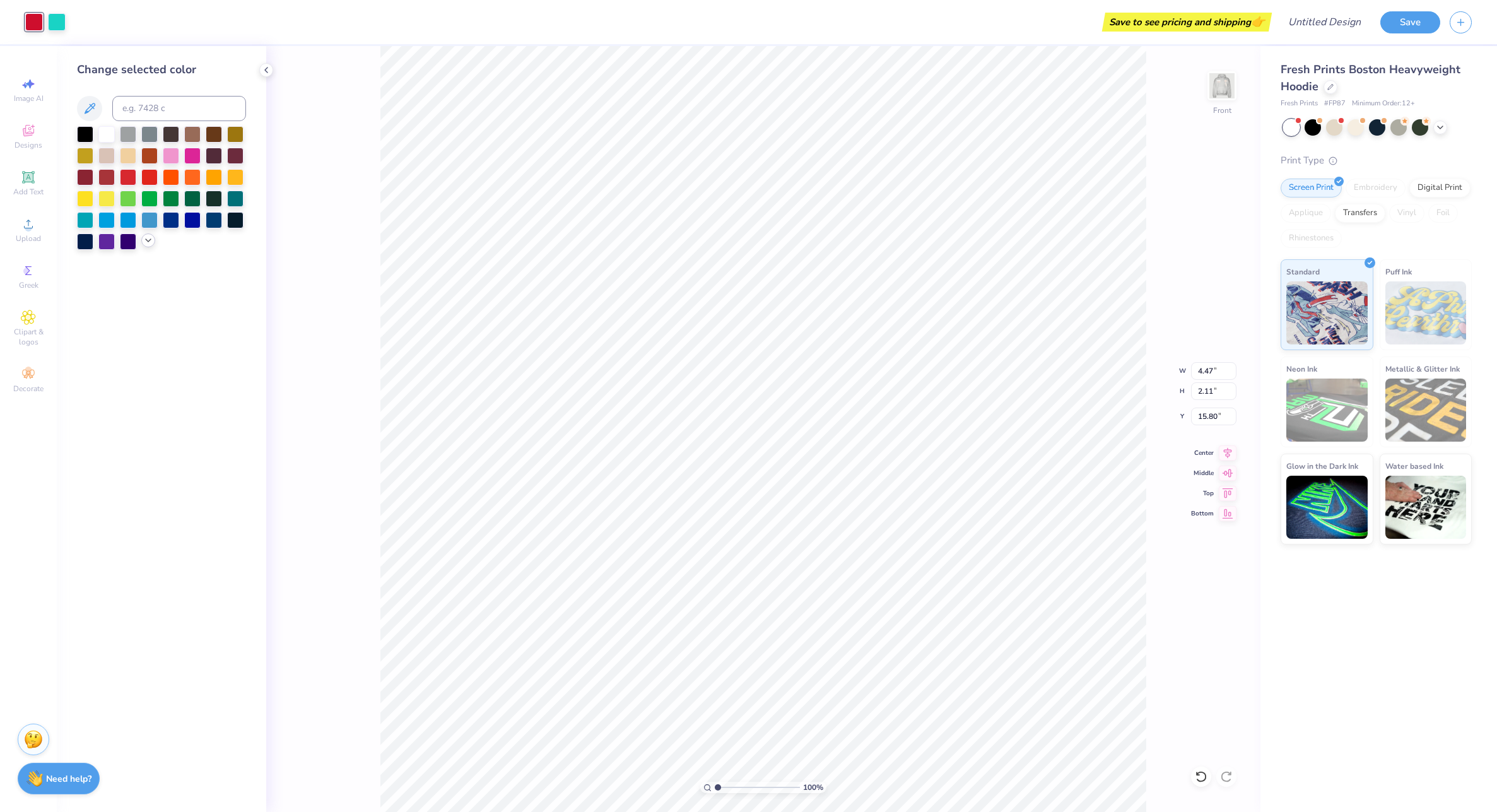
click at [148, 235] on icon at bounding box center [148, 240] width 10 height 10
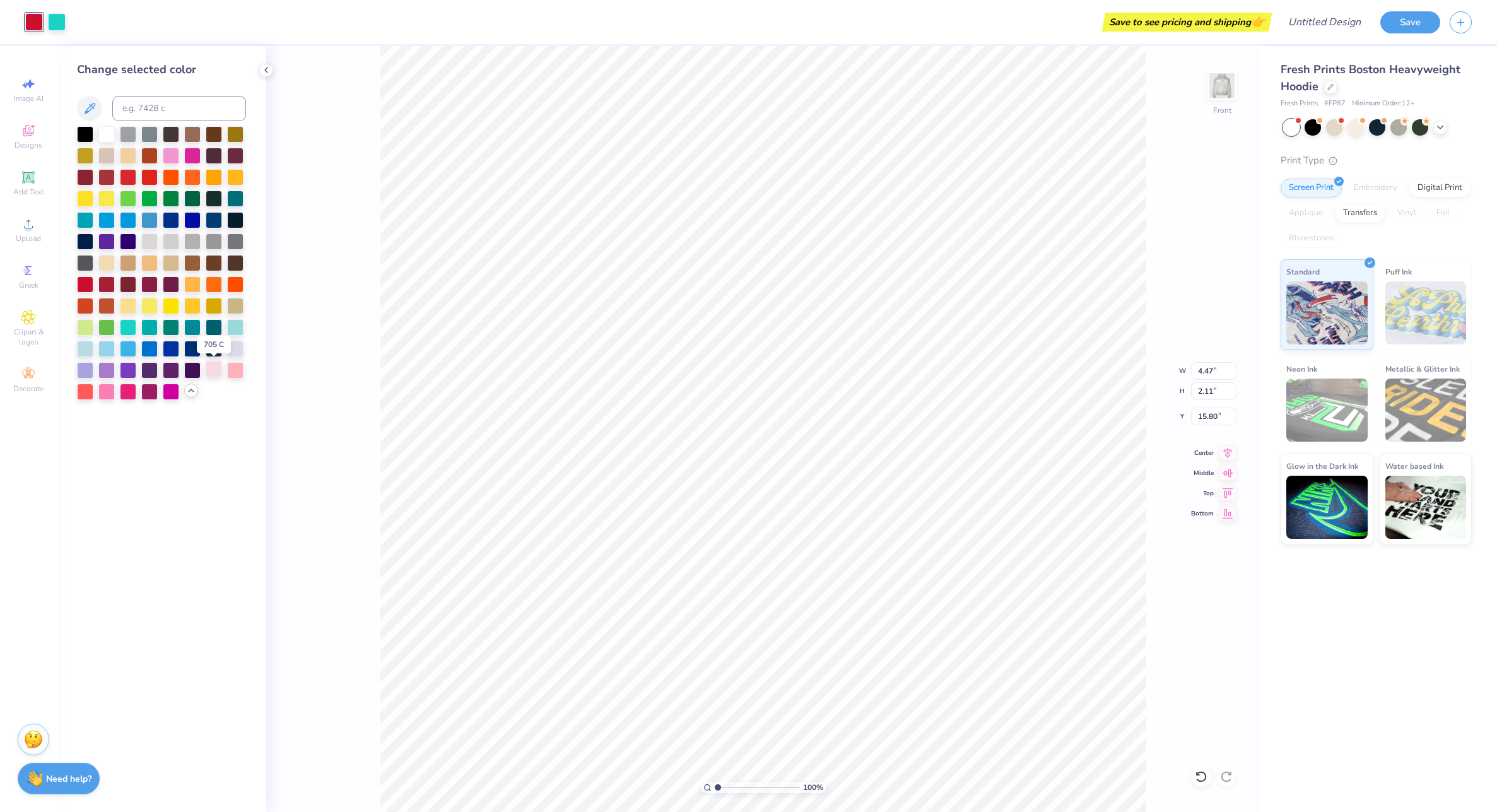
click at [209, 368] on div at bounding box center [213, 369] width 16 height 16
click at [53, 28] on div at bounding box center [57, 20] width 18 height 18
click at [142, 113] on input at bounding box center [179, 109] width 134 height 25
type input "5015"
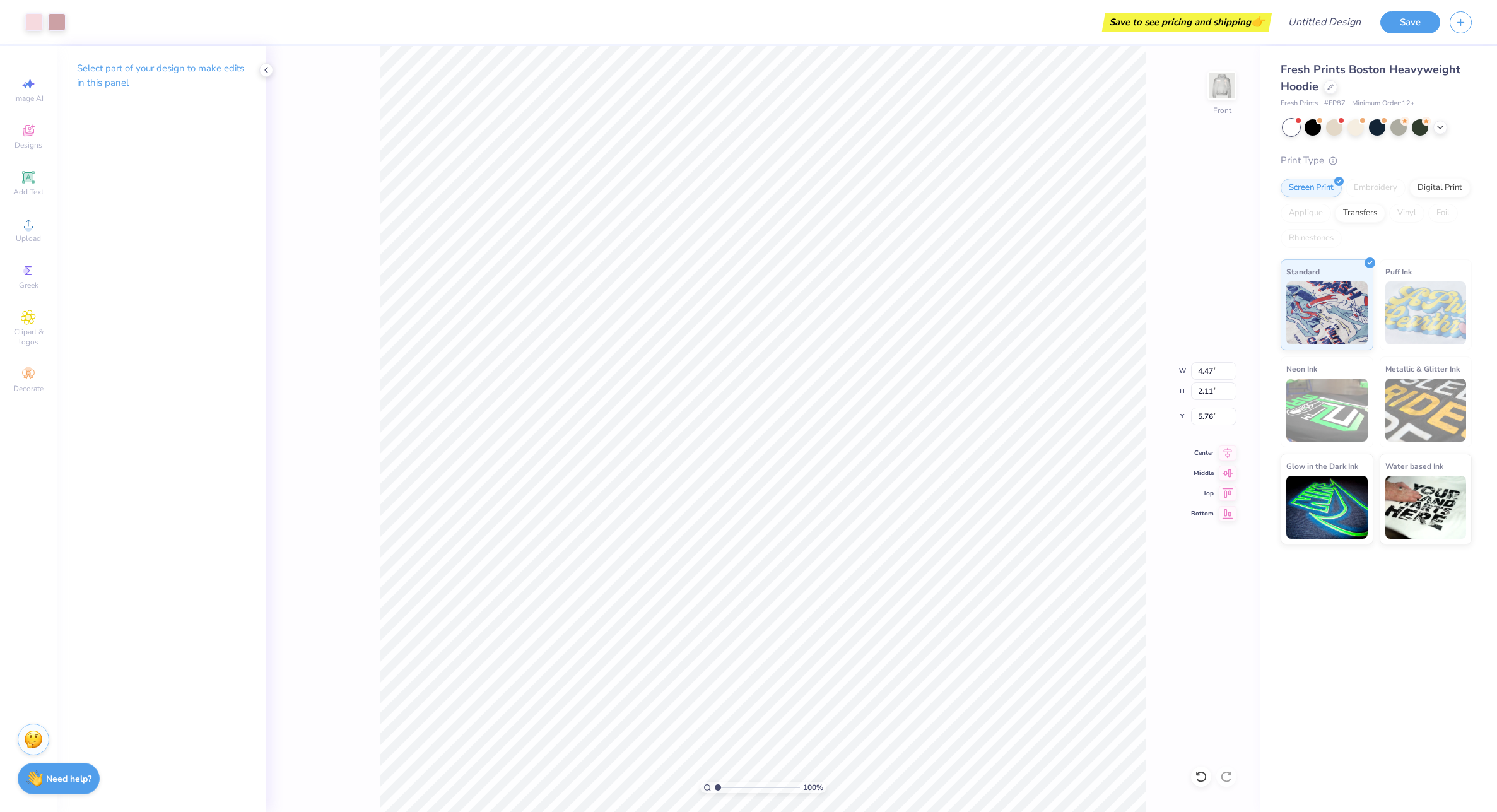
type input "5.76"
click at [749, 785] on div "100 %" at bounding box center [763, 429] width 766 height 766
type input "4.54"
click at [748, 788] on input "range" at bounding box center [757, 787] width 85 height 11
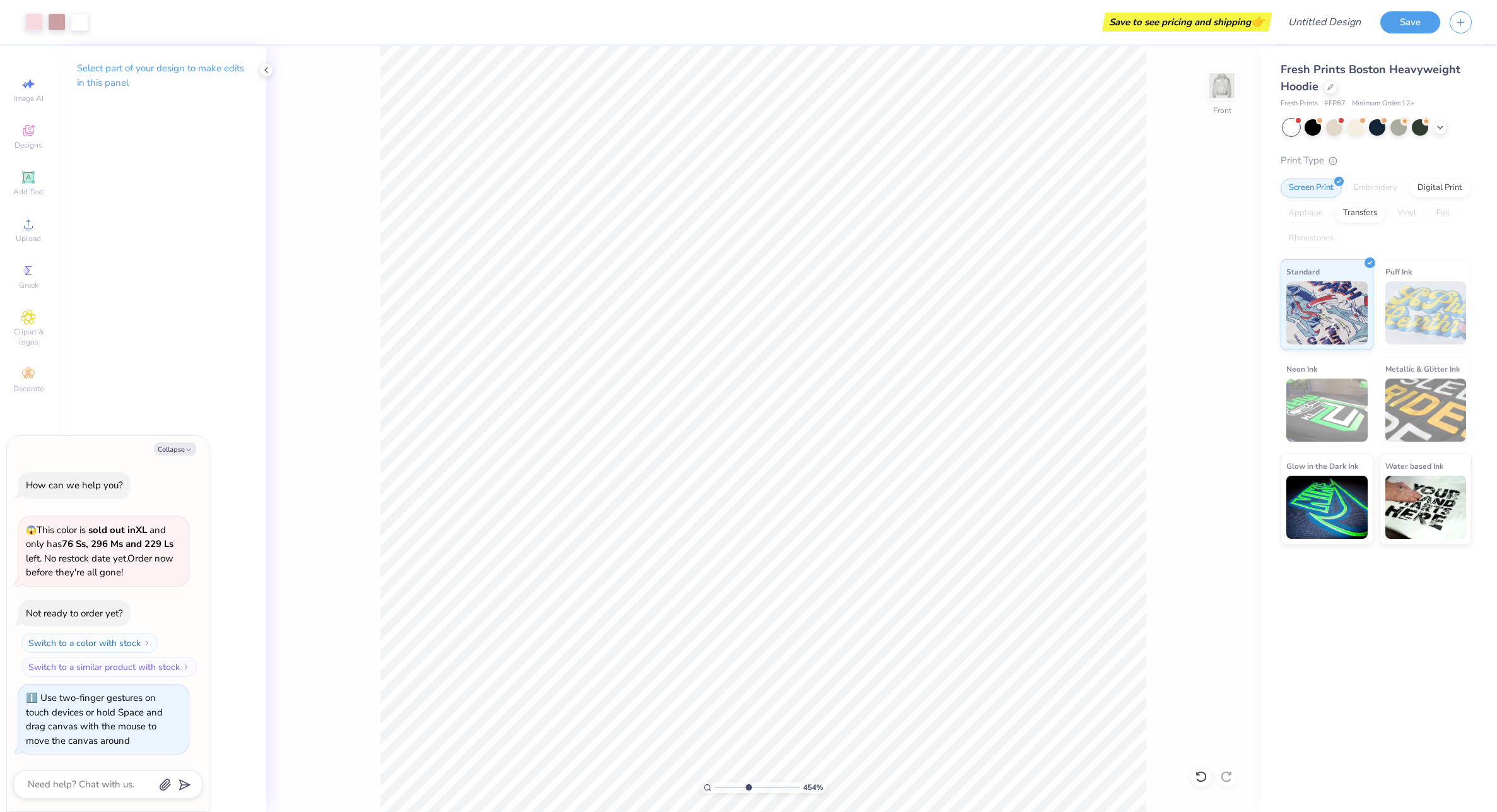
type textarea "x"
click at [748, 788] on input "range" at bounding box center [757, 787] width 85 height 11
click at [733, 784] on input "range" at bounding box center [757, 787] width 85 height 11
drag, startPoint x: 721, startPoint y: 788, endPoint x: 714, endPoint y: 784, distance: 8.1
type input "1"
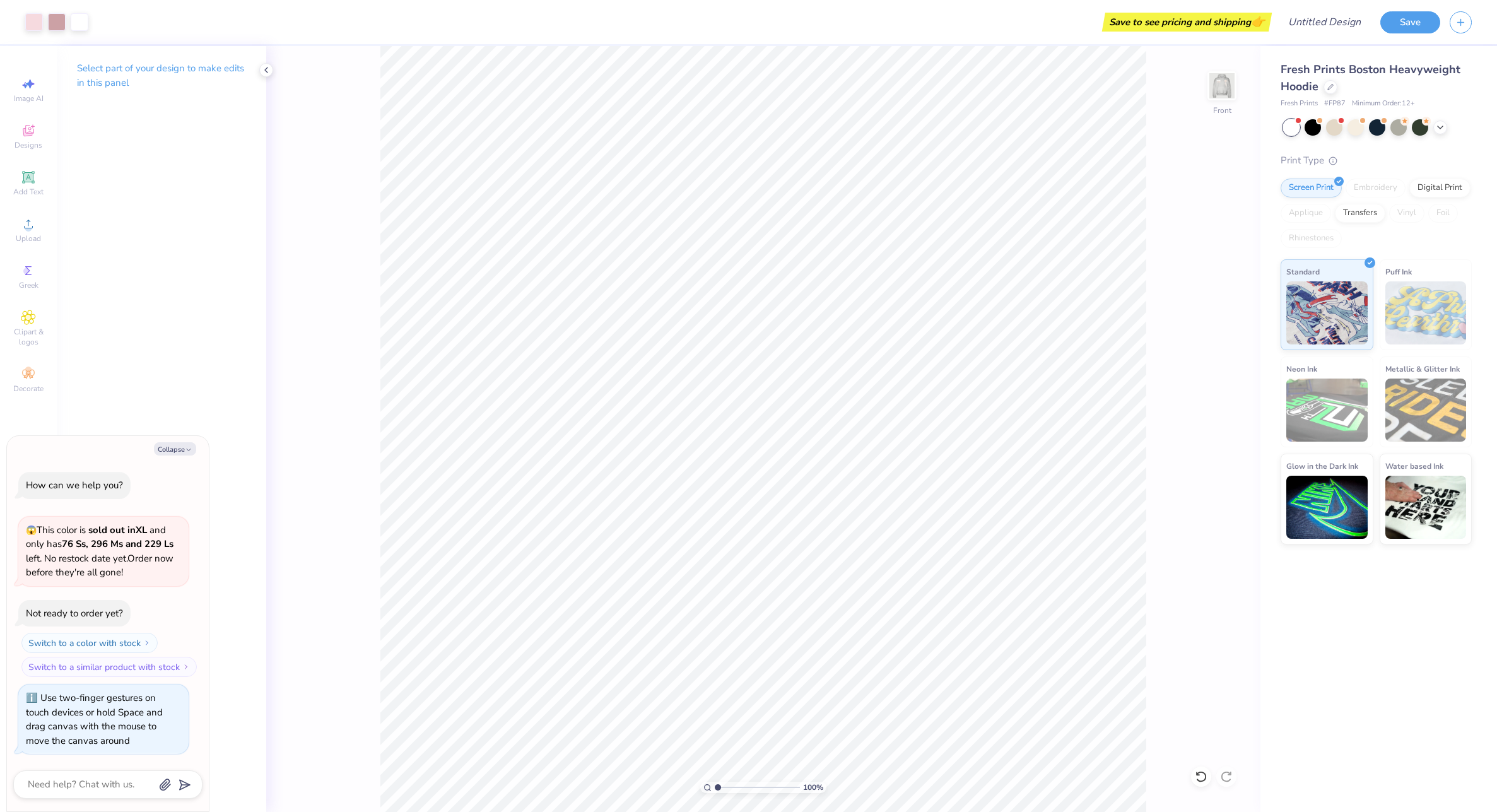
click at [715, 784] on input "range" at bounding box center [757, 787] width 85 height 11
click at [1231, 86] on img at bounding box center [1222, 86] width 51 height 51
type textarea "x"
type input "0.94"
type textarea "x"
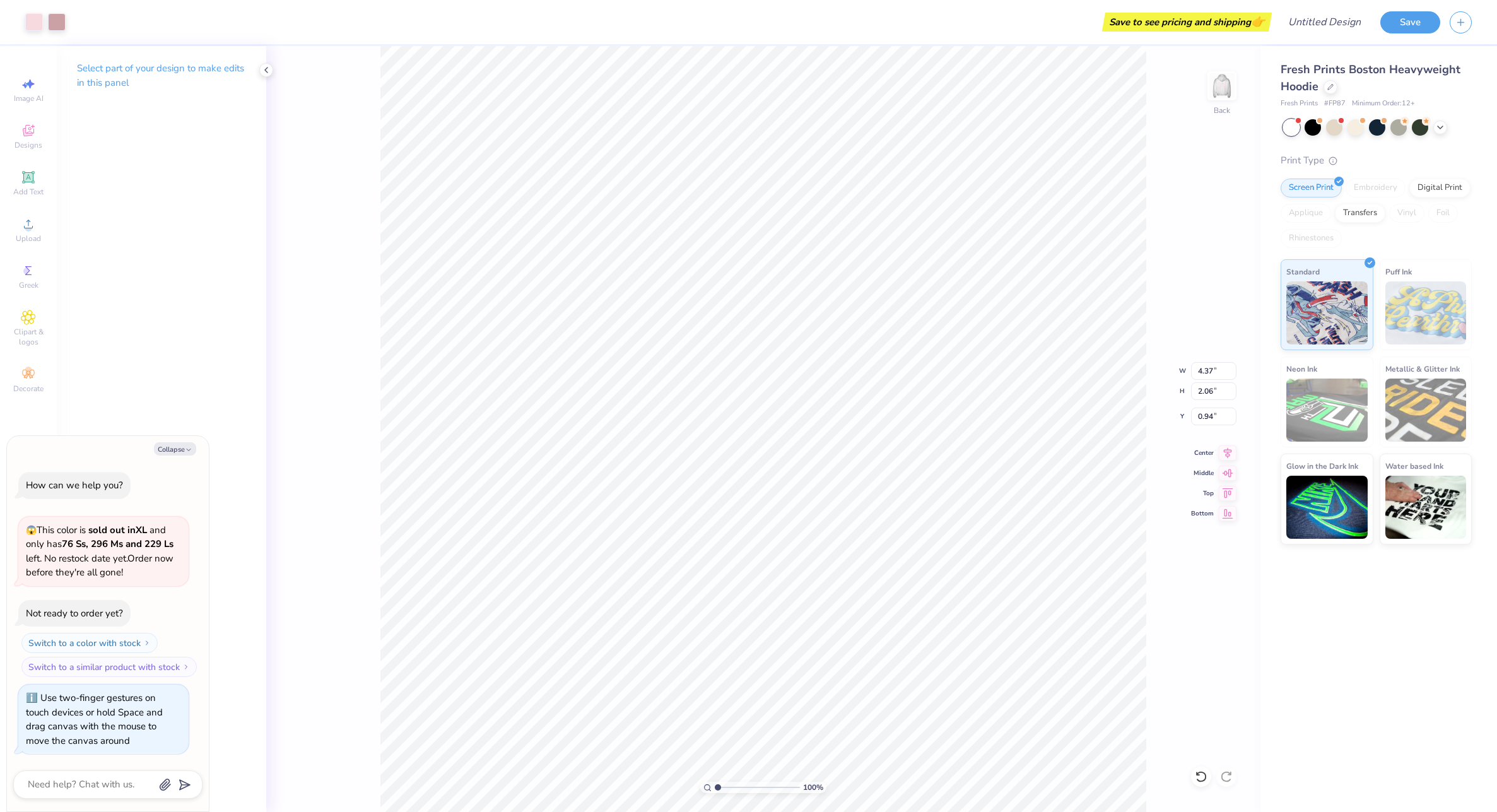
type input "2.69"
type textarea "x"
type input "6.31"
type textarea "x"
type input "0.94"
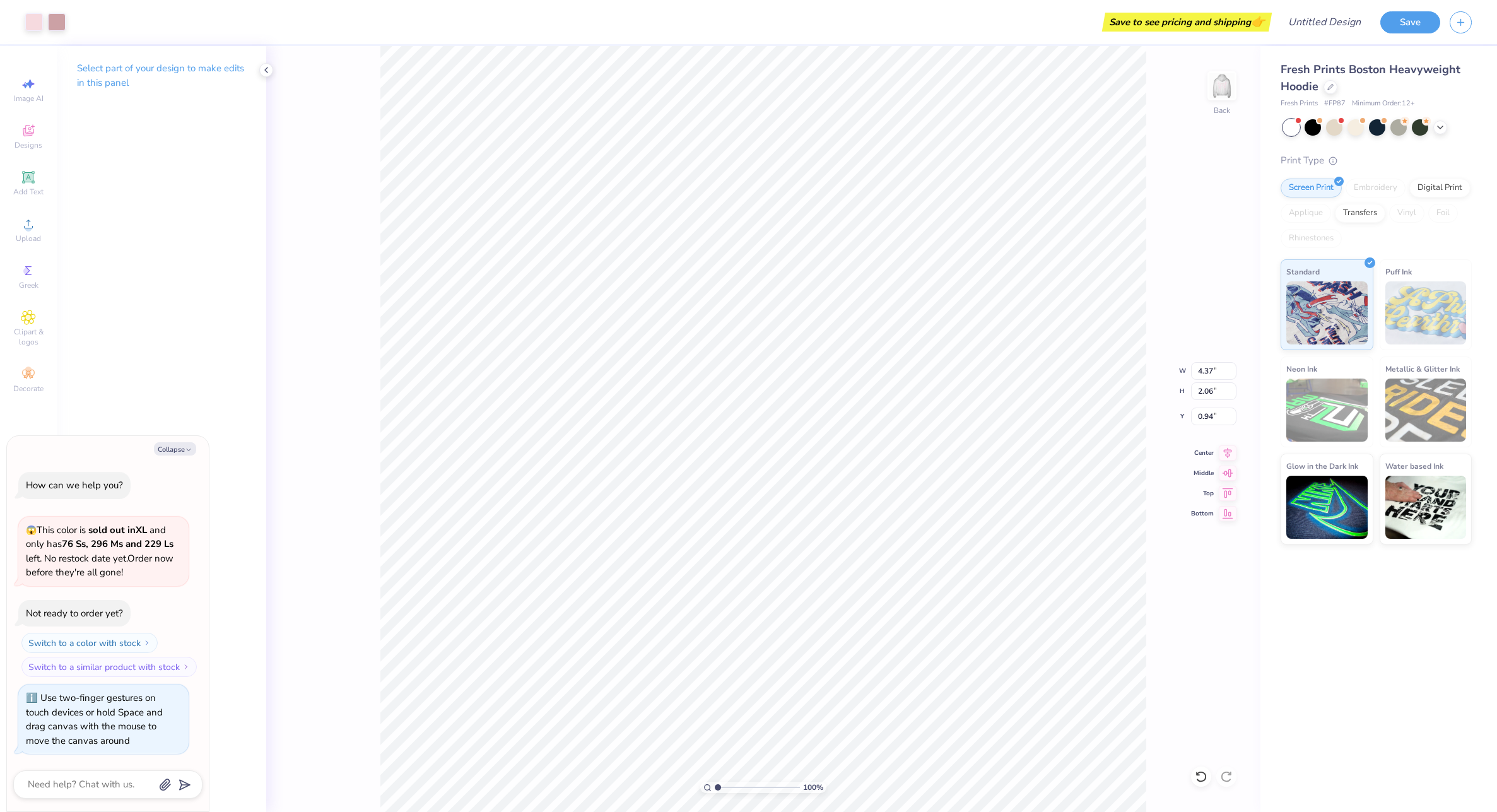
type textarea "x"
type input "0.50"
type textarea "x"
type input "2.56"
click at [1201, 777] on icon at bounding box center [1201, 776] width 13 height 13
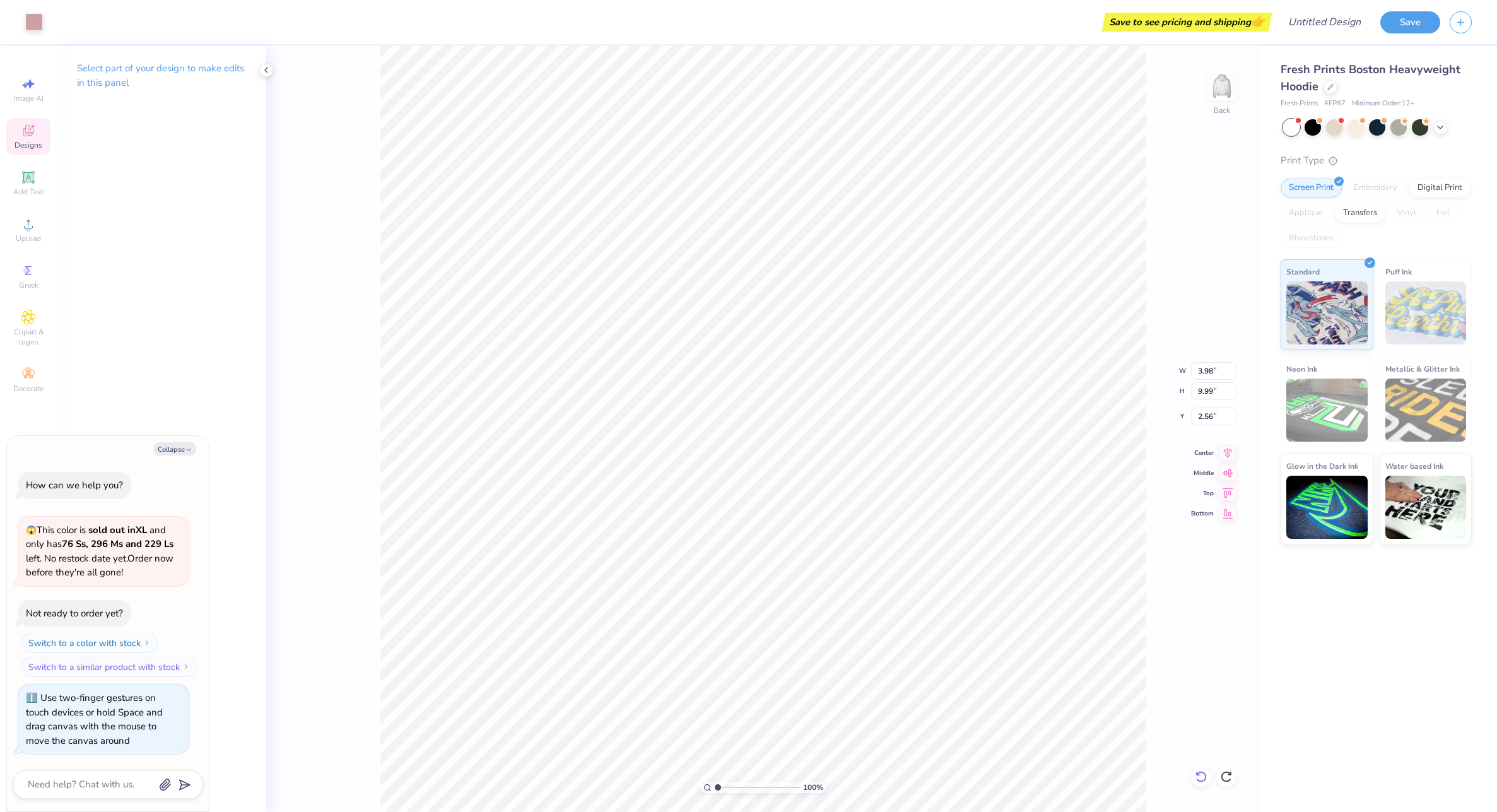
type textarea "x"
type input "2.29"
click at [1201, 777] on icon at bounding box center [1201, 776] width 13 height 13
type textarea "x"
type input "1.53"
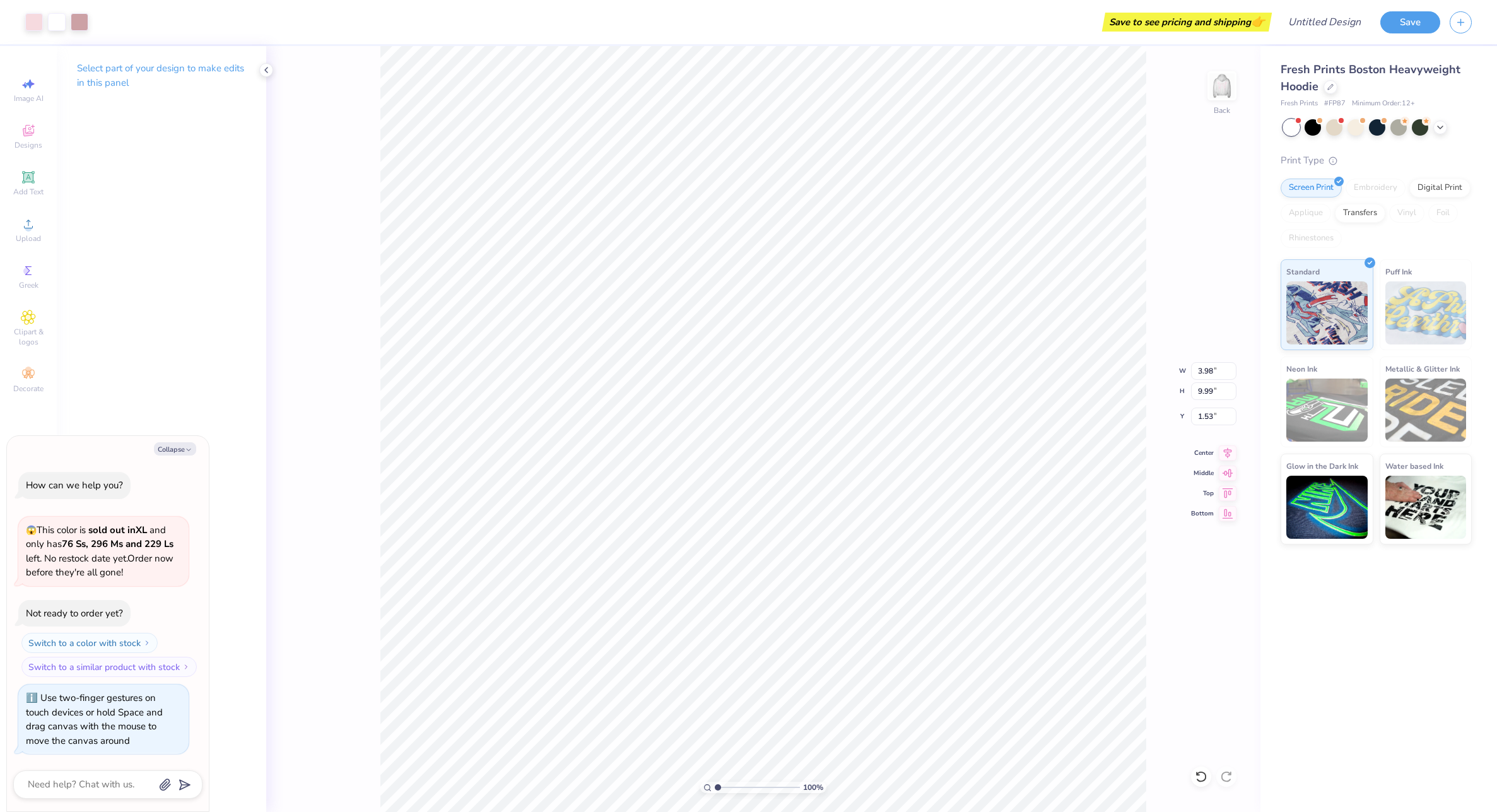
type textarea "x"
type input "4.37"
type input "2.06"
type input "0.50"
type textarea "x"
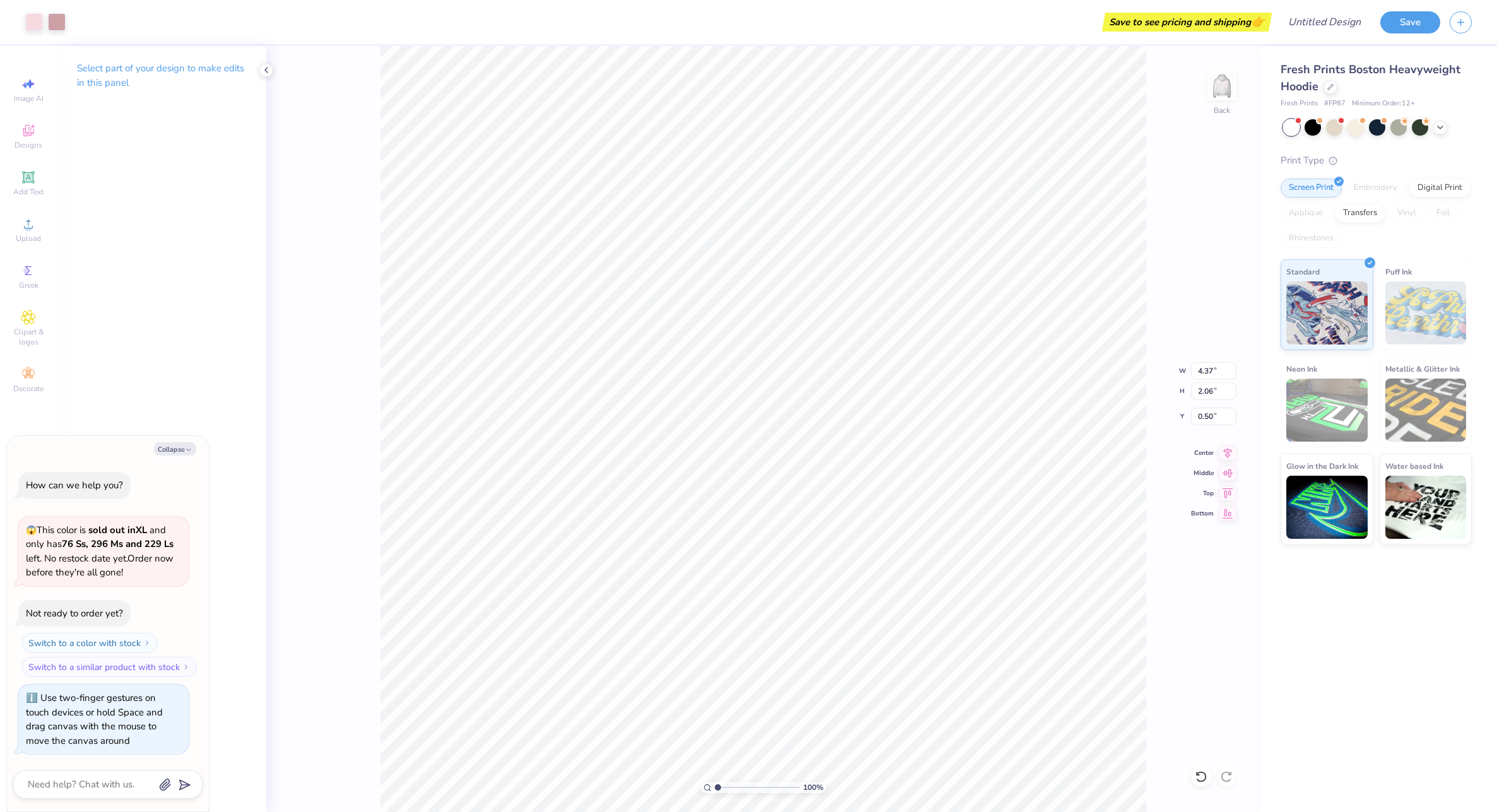
type input "1.97"
type textarea "x"
type input "2.93"
type input "7.36"
type input "4.16"
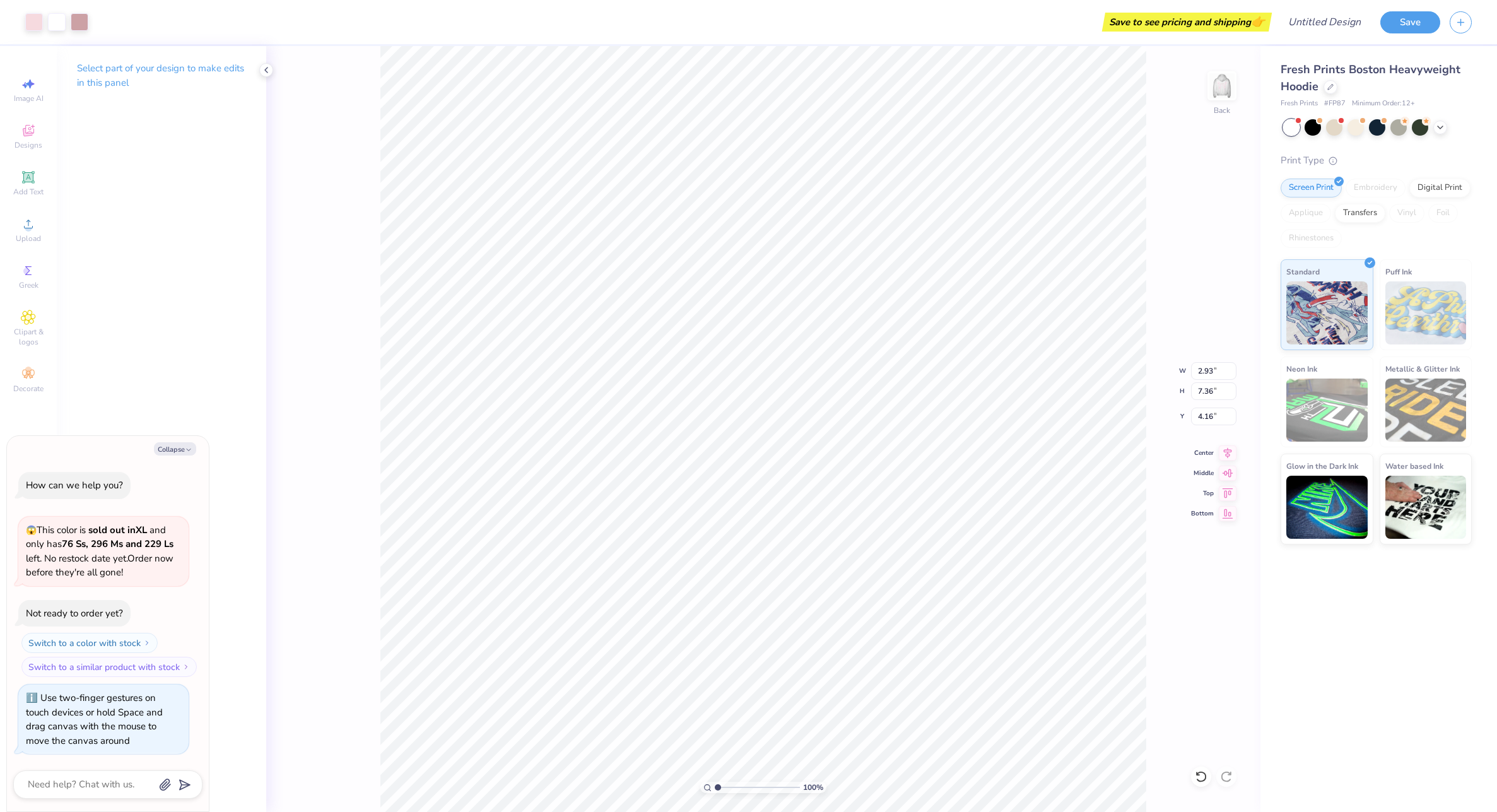
type textarea "x"
type input "3.00"
type textarea "x"
type input "4.35"
type input "1.64"
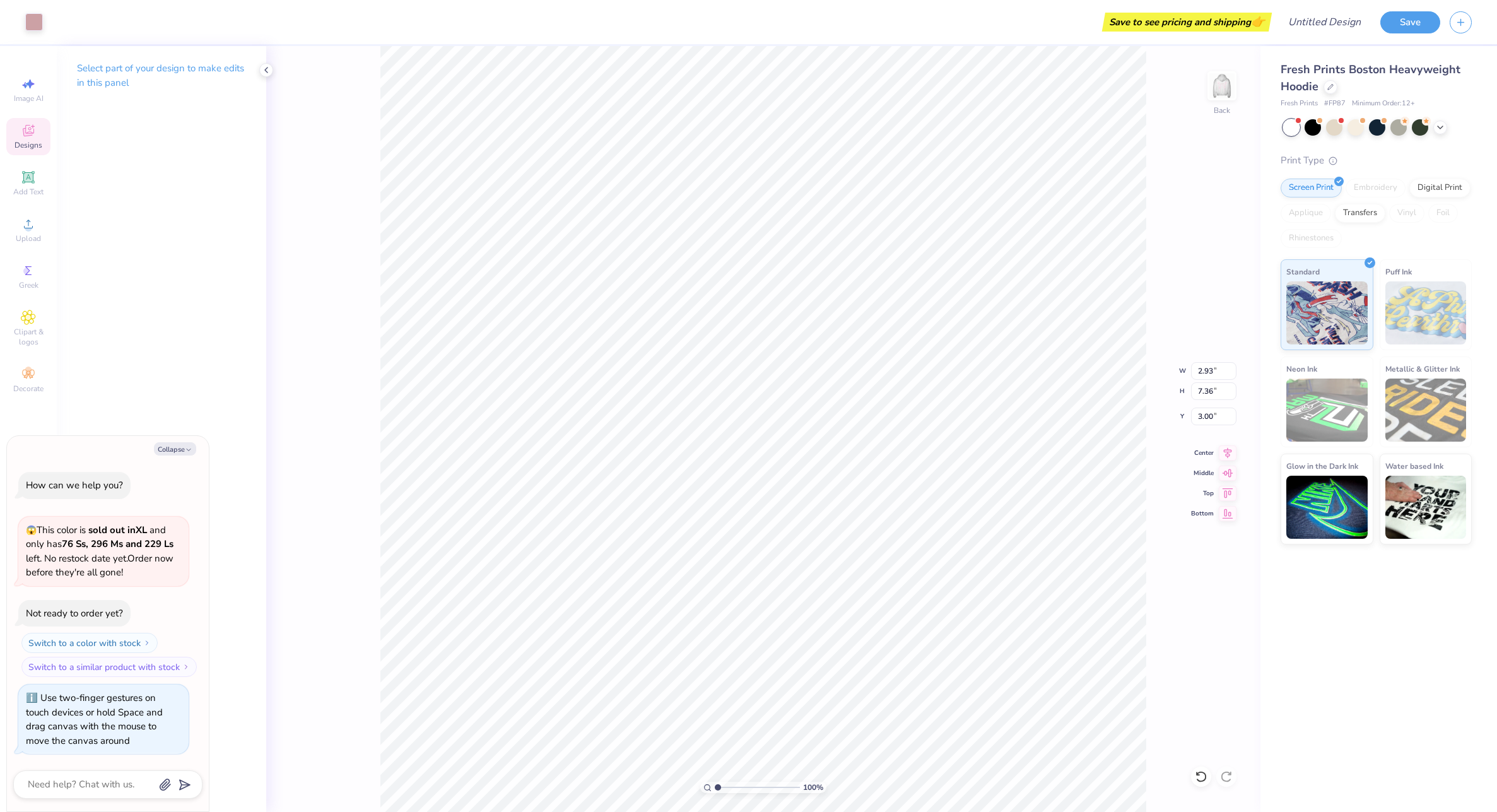
type input "2.15"
type textarea "x"
type input "8.99"
type textarea "x"
type input "4.37"
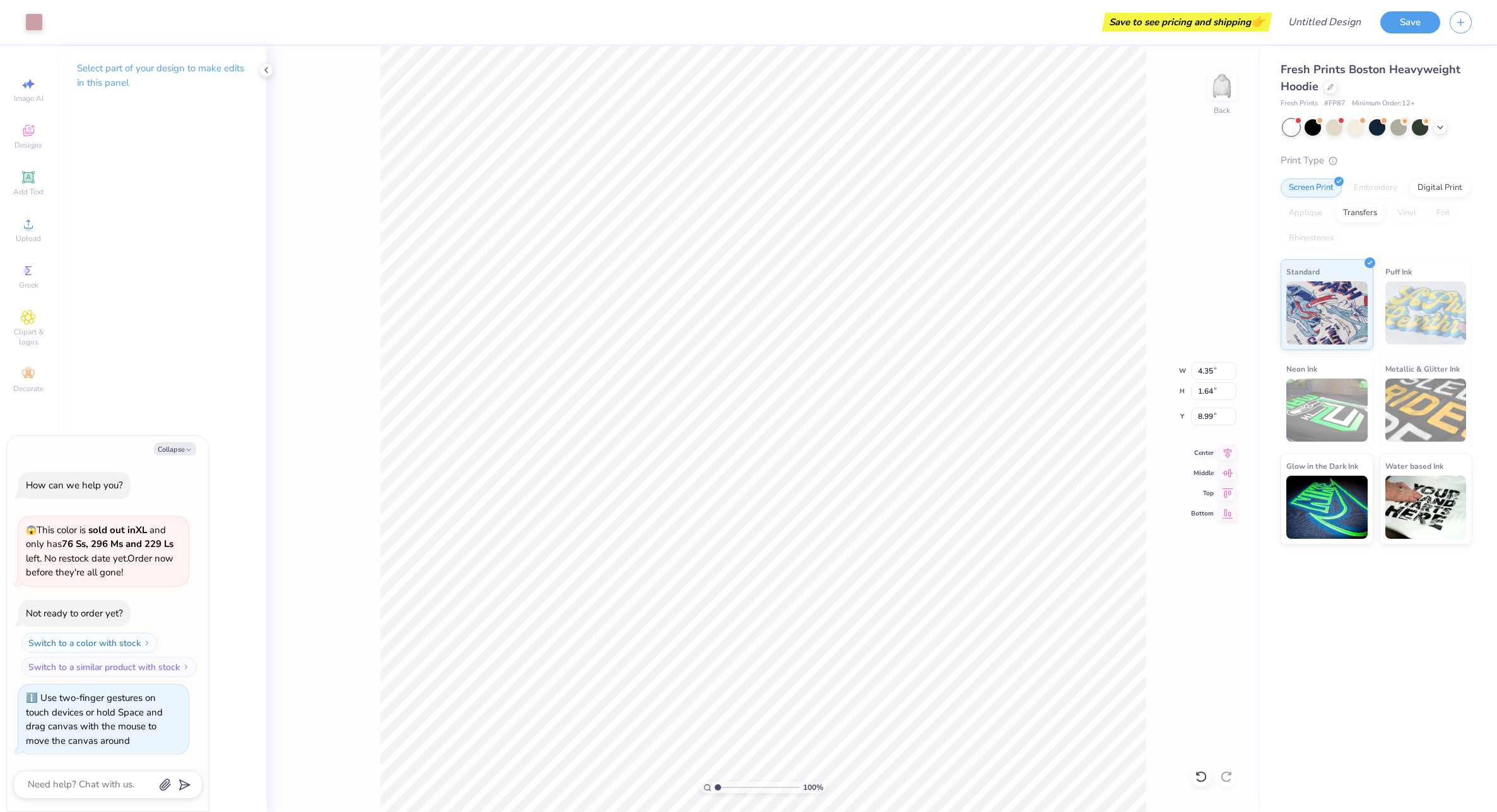
type input "2.06"
type input "1.97"
click at [1205, 770] on div at bounding box center [1201, 776] width 20 height 20
click at [1203, 782] on icon at bounding box center [1201, 776] width 13 height 13
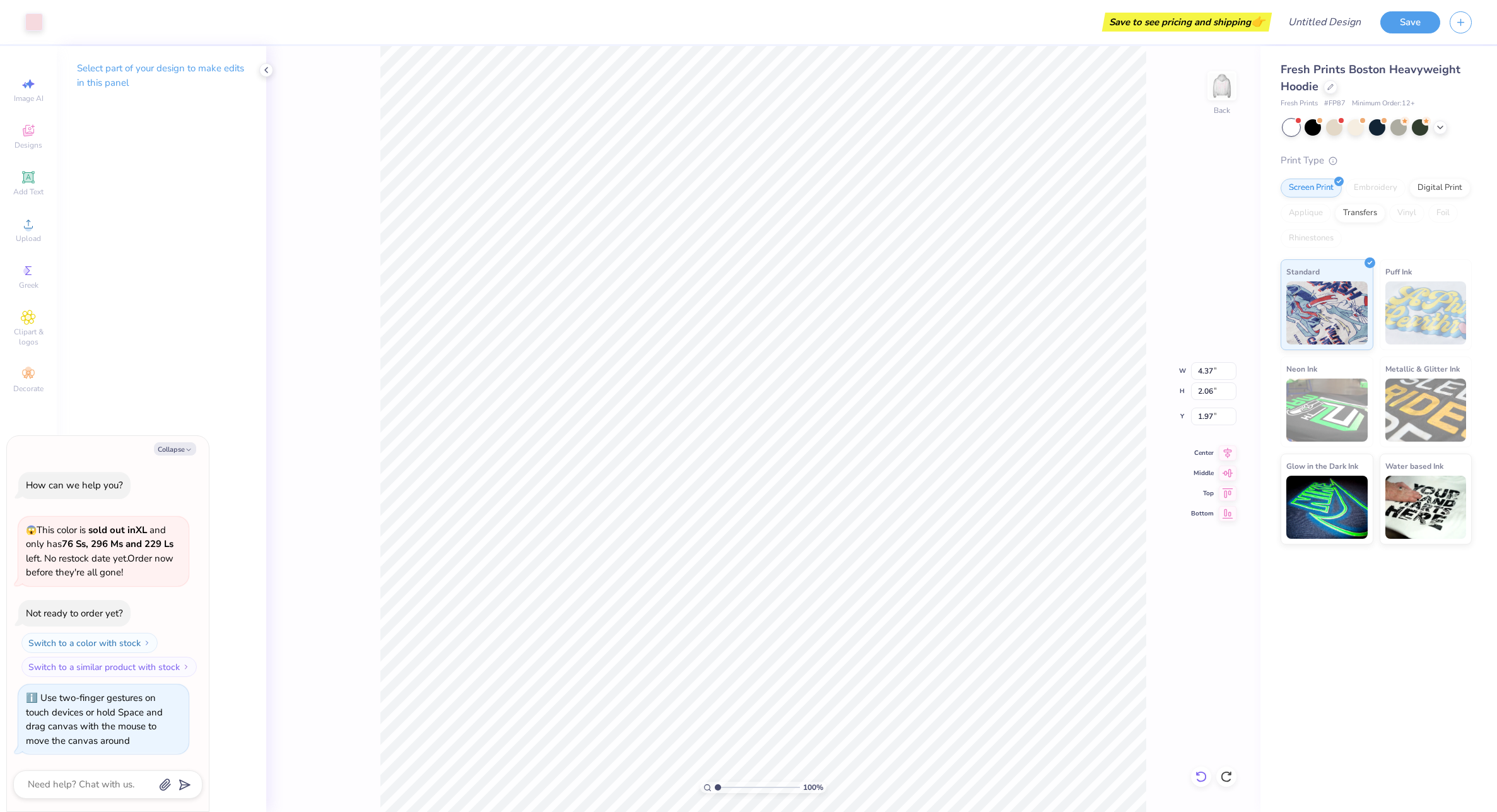
click at [1203, 782] on icon at bounding box center [1201, 776] width 13 height 13
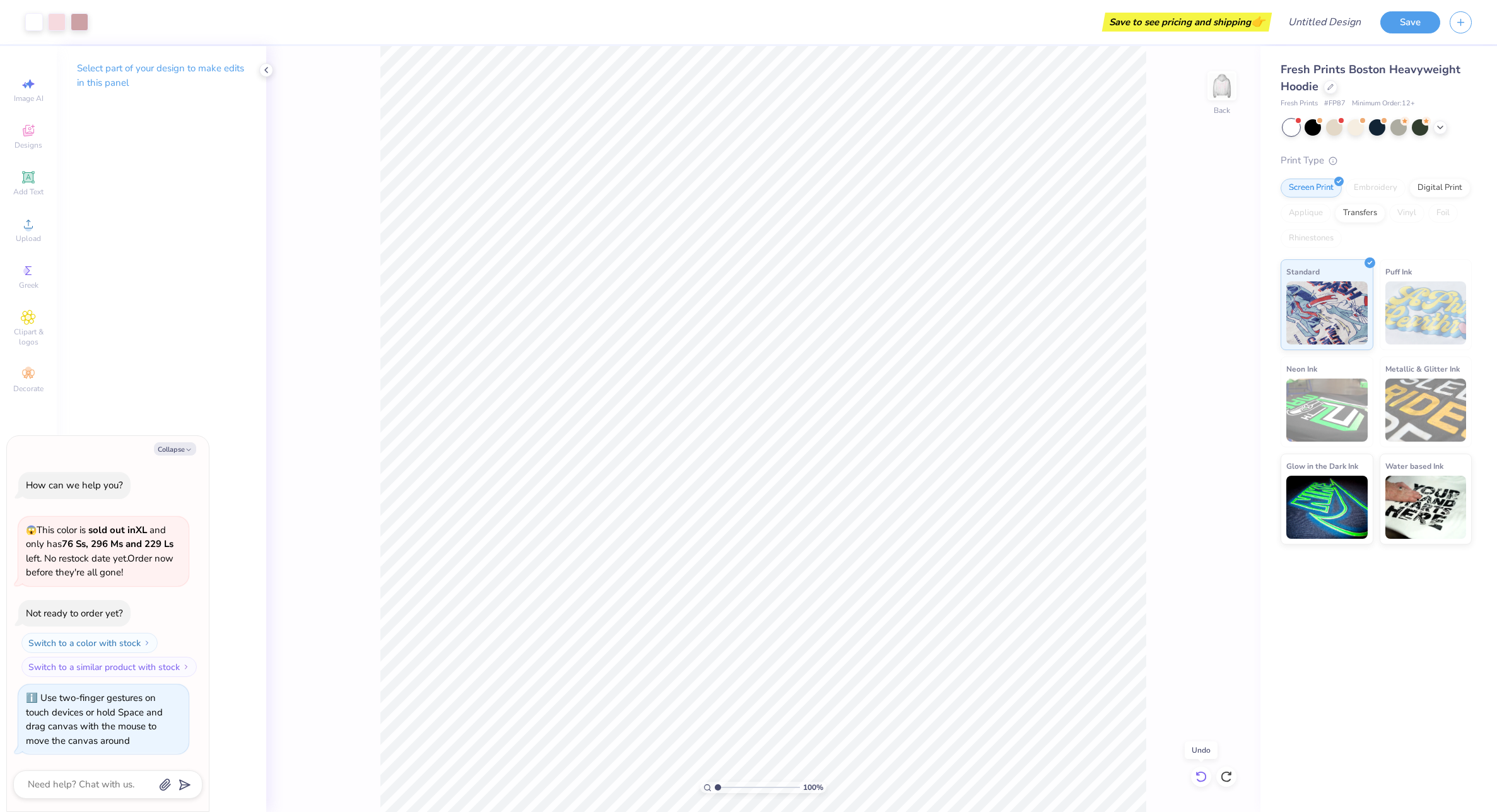
click at [1203, 782] on icon at bounding box center [1201, 776] width 13 height 13
type textarea "x"
type input "8.26"
click at [1224, 93] on img at bounding box center [1222, 86] width 51 height 51
type textarea "x"
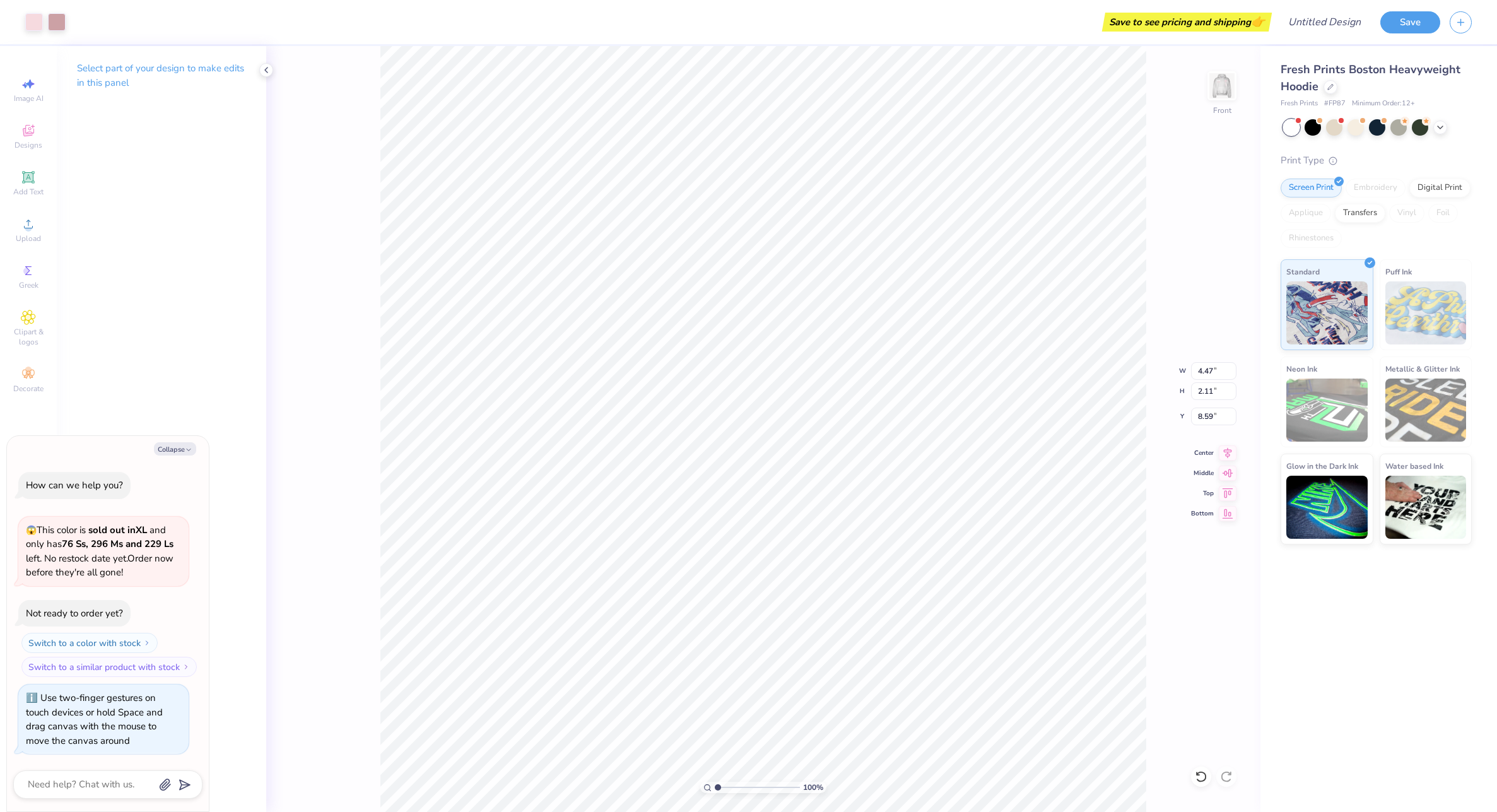
type input "17.90"
type textarea "x"
type input "4.83"
type input "1.53"
type input "7.87"
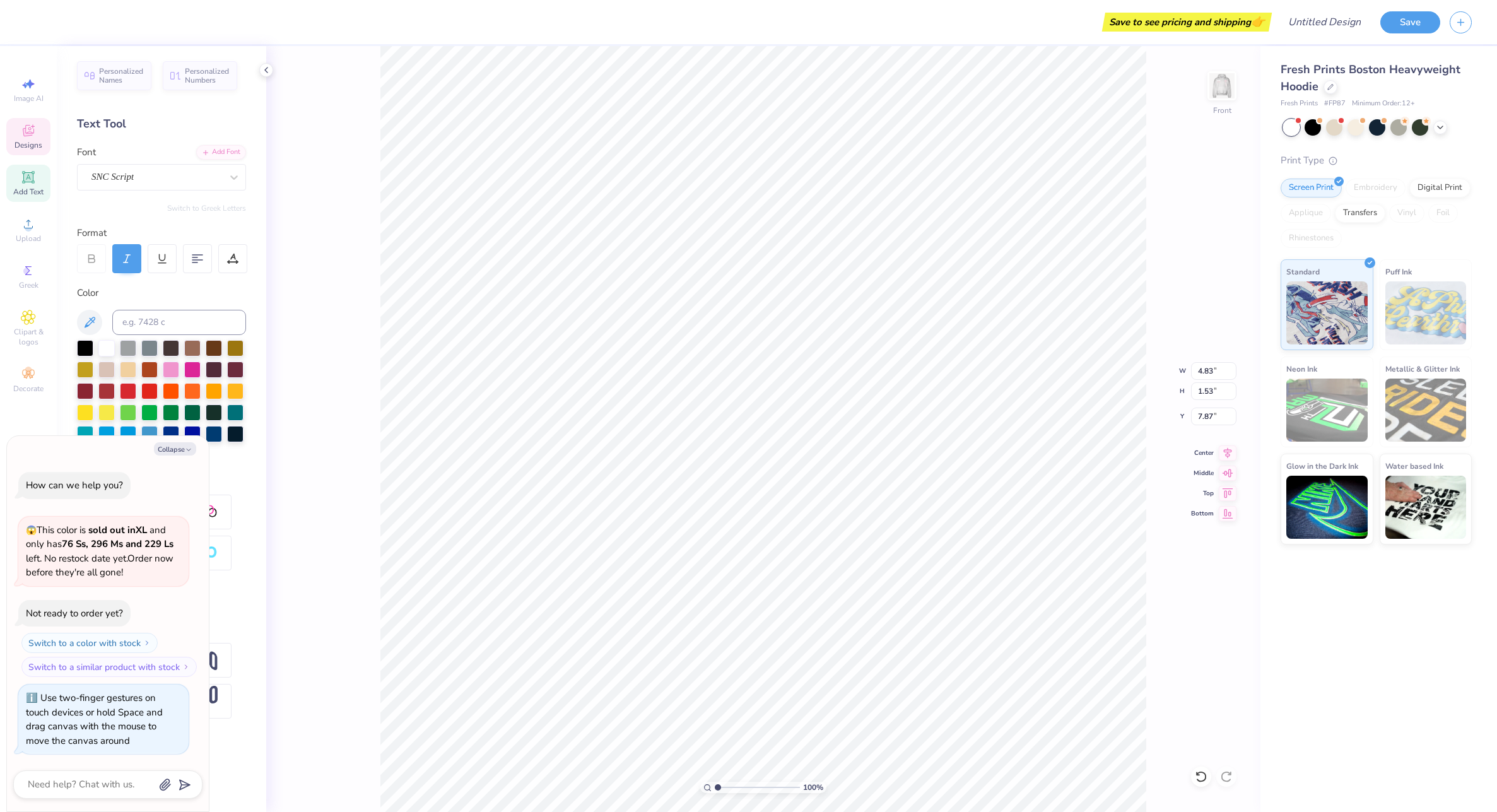
type textarea "x"
type input "6.28"
type textarea "x"
type input "4.47"
type input "2.11"
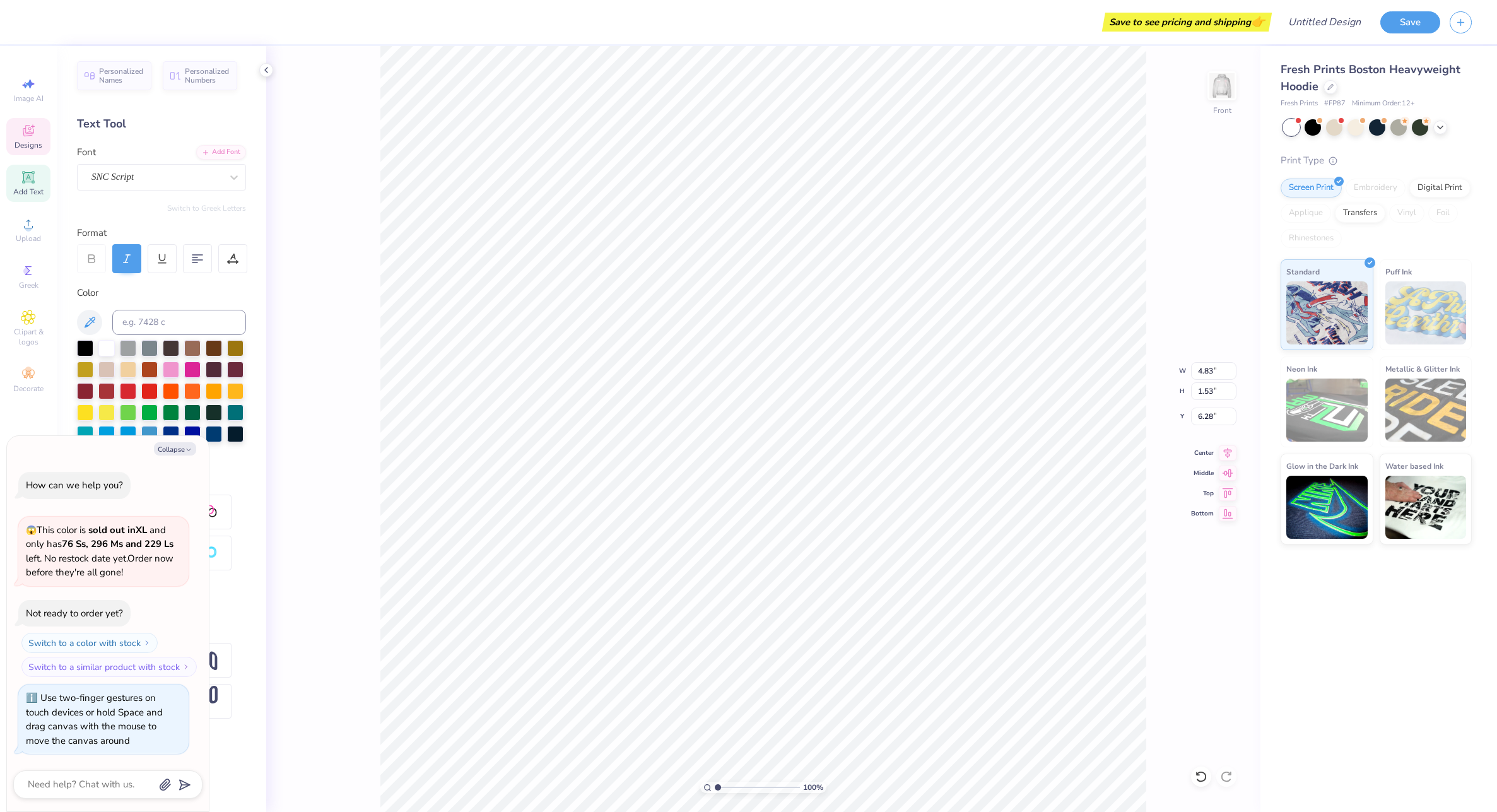
type input "17.90"
type textarea "x"
type input "7.81"
type textarea "x"
type input "7.09"
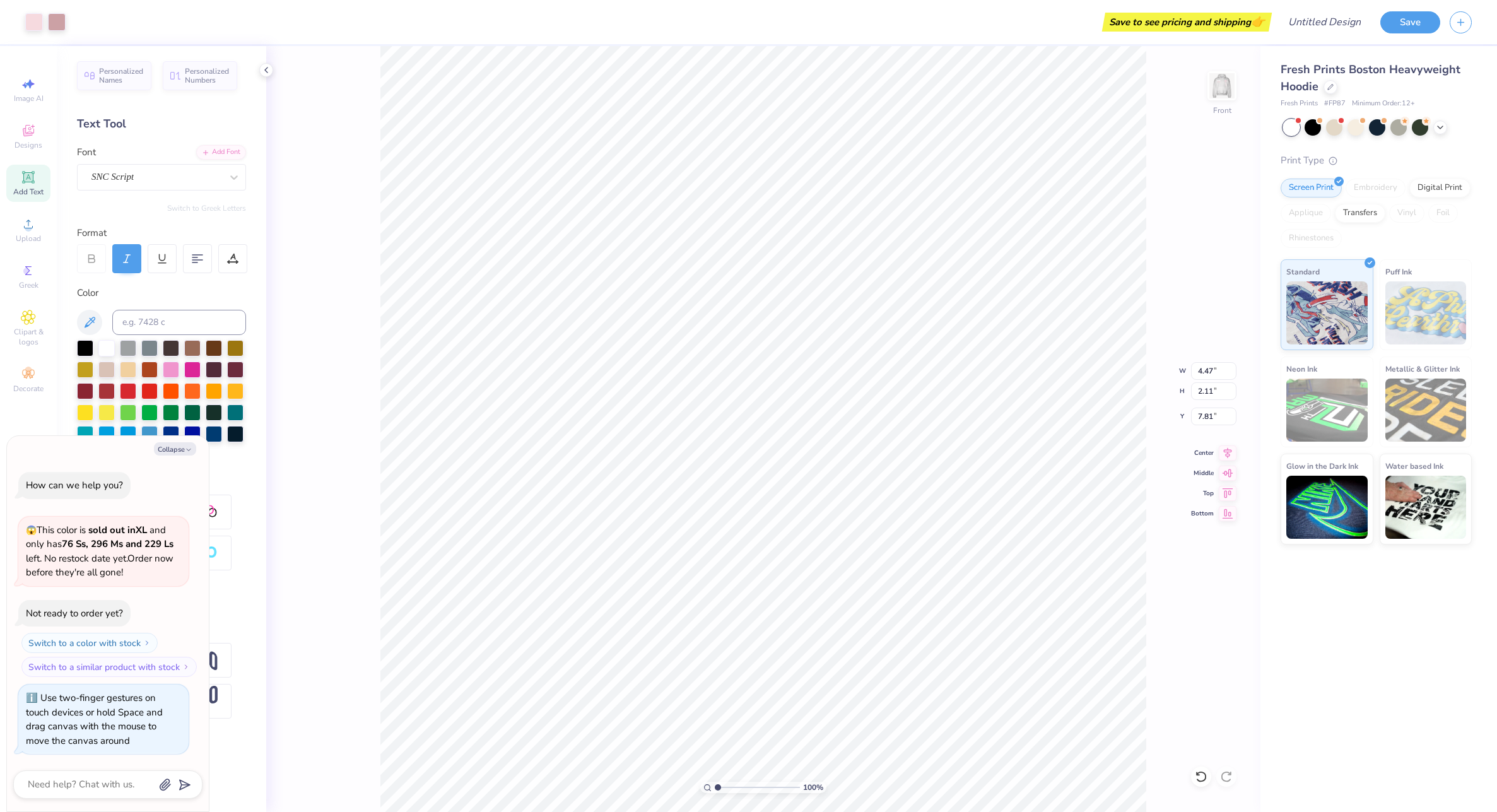
type input "16.18"
type input "5.00"
type textarea "x"
type input "3.25"
type input "1.53"
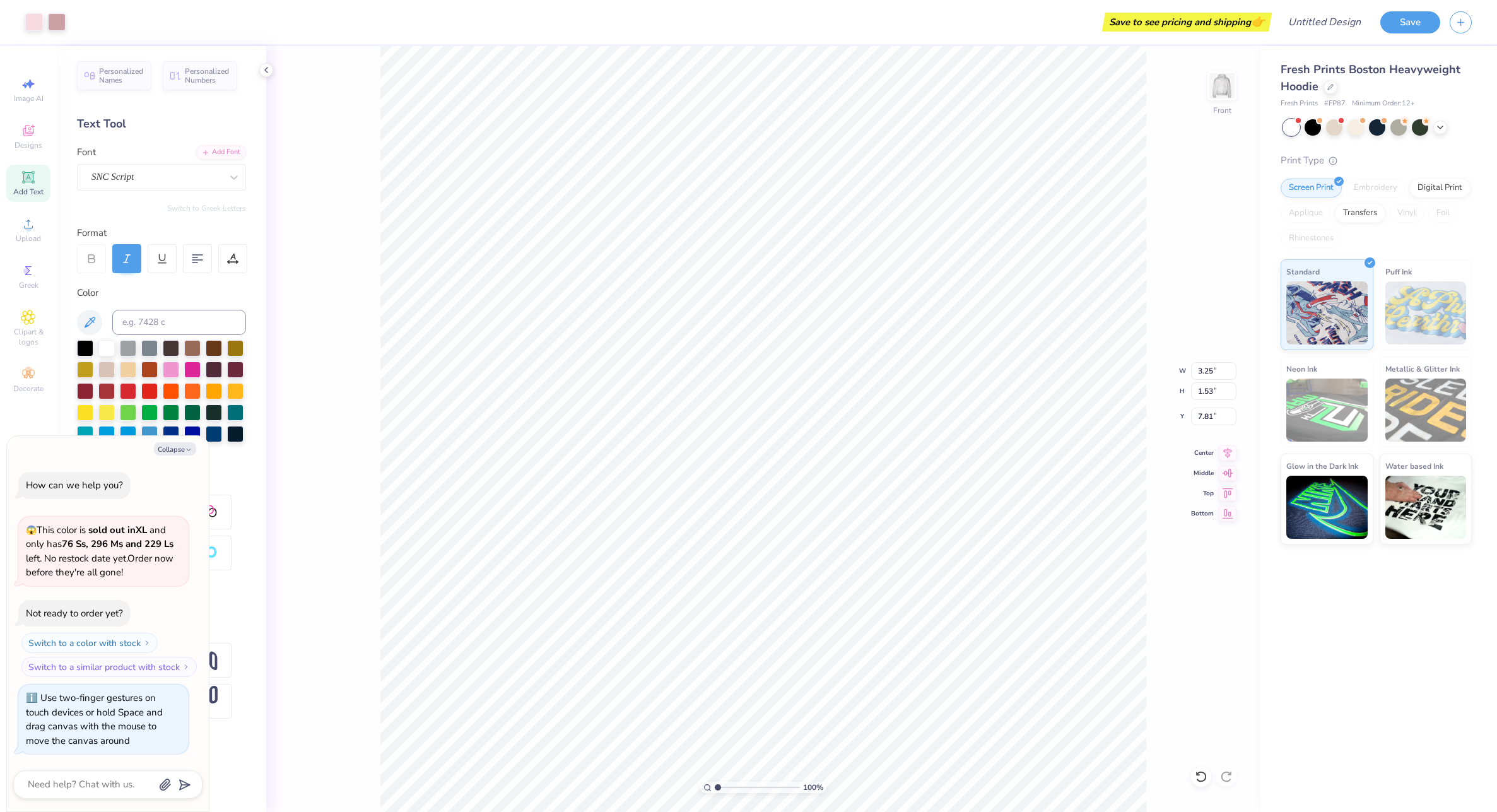
type textarea "x"
type input "8.36"
type textarea "x"
type input "4.83"
type input "6.28"
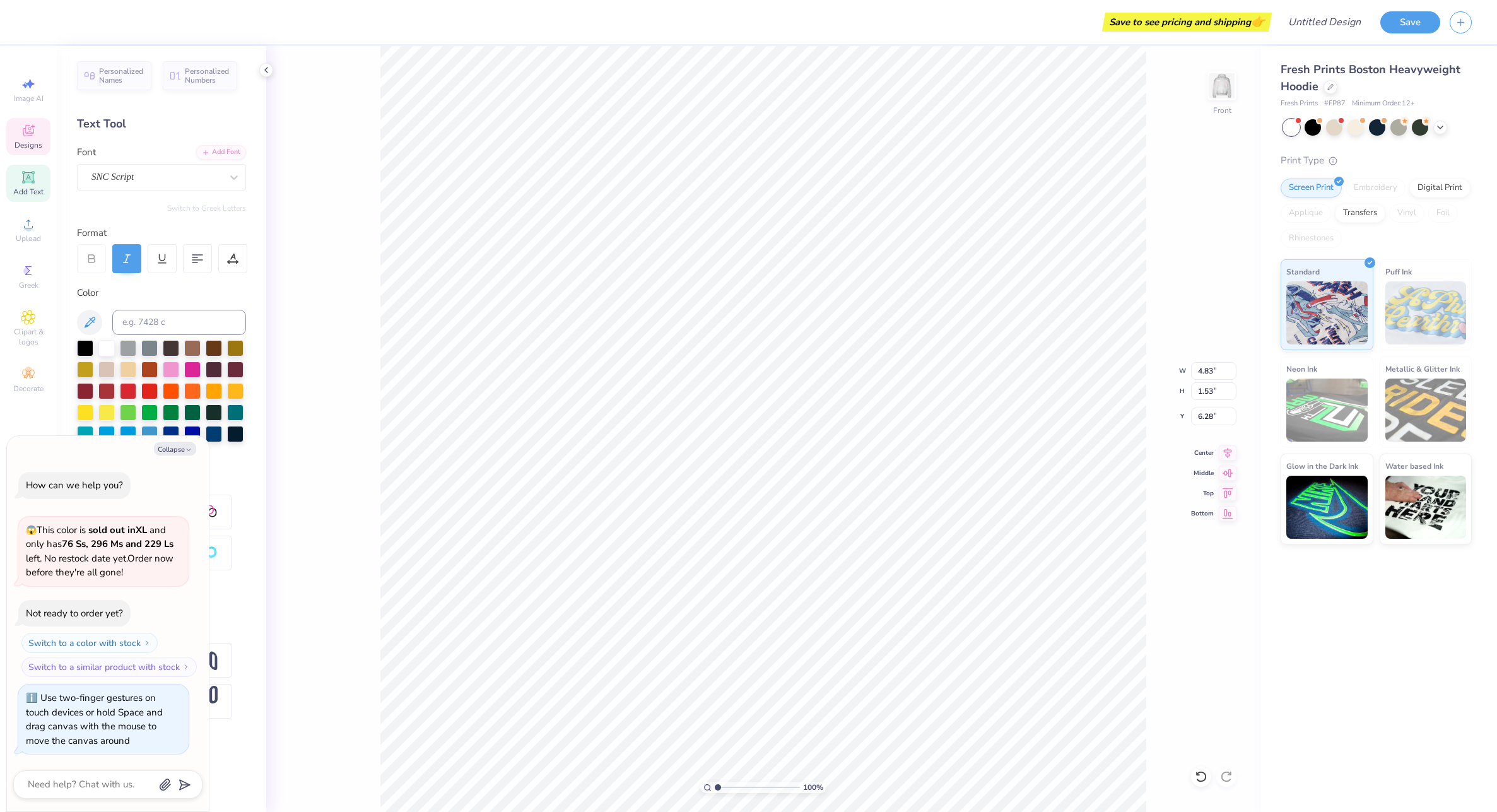
type textarea "x"
type input "6.83"
click at [1223, 85] on img at bounding box center [1222, 86] width 51 height 51
click at [180, 447] on button "Collapse" at bounding box center [175, 449] width 42 height 13
type textarea "x"
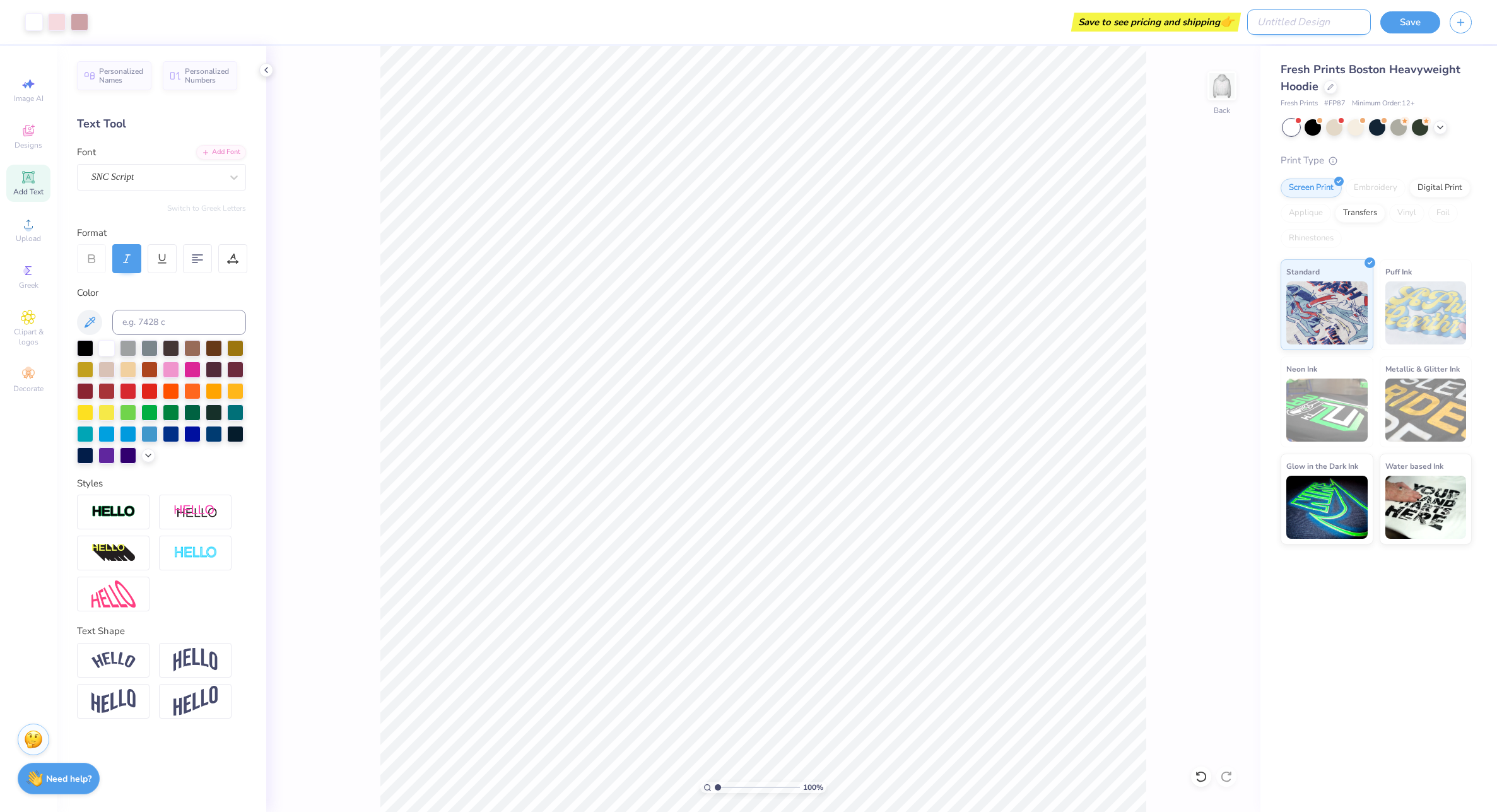
click at [1339, 20] on input "Design Title" at bounding box center [1309, 22] width 124 height 25
type input "SNA Sweater"
click at [1201, 321] on div "100 % Back" at bounding box center [763, 429] width 994 height 766
click at [1216, 87] on img at bounding box center [1222, 86] width 25 height 25
click at [1228, 78] on img at bounding box center [1222, 86] width 51 height 51
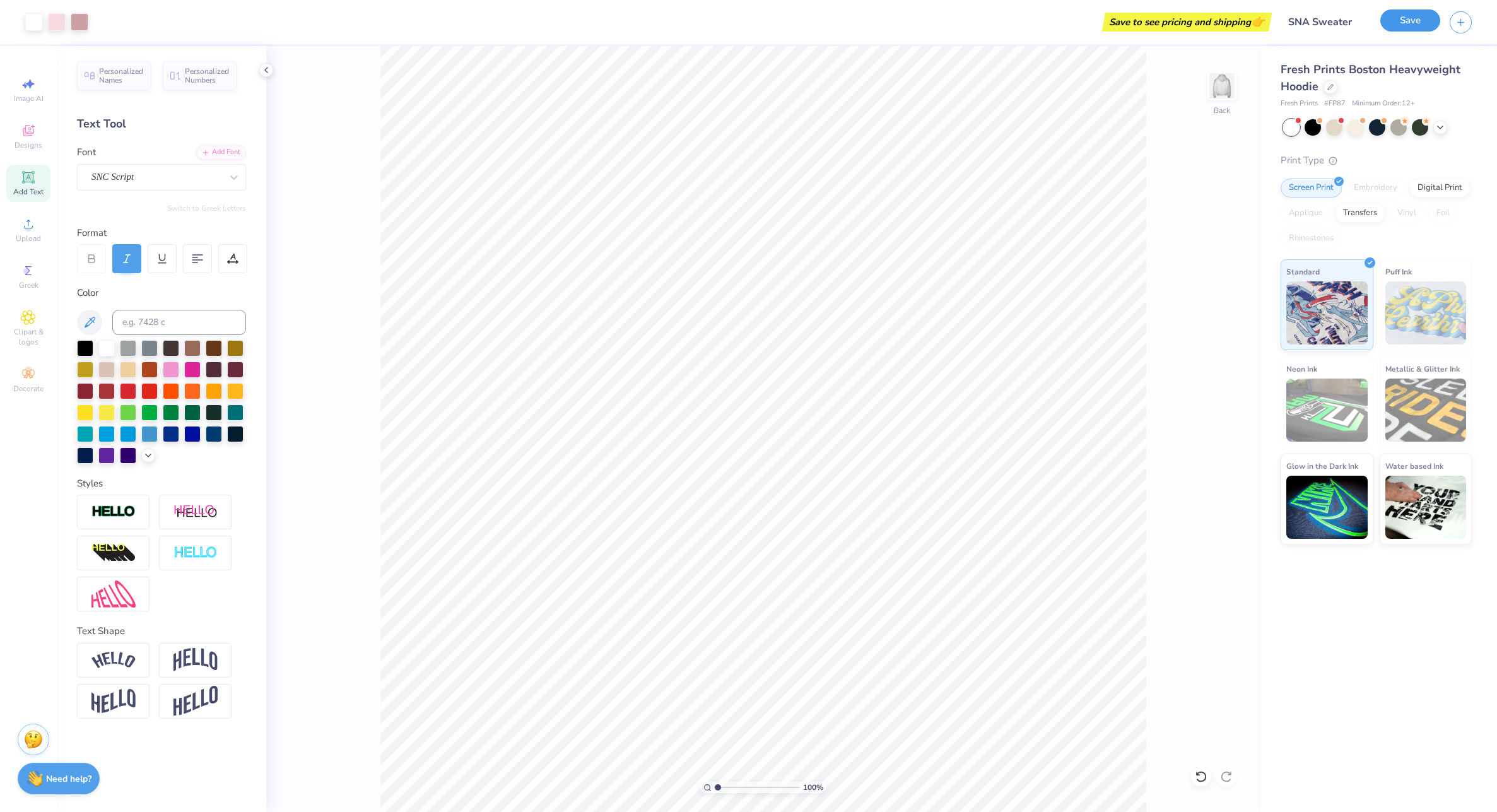
click at [1420, 15] on button "Save" at bounding box center [1410, 20] width 60 height 22
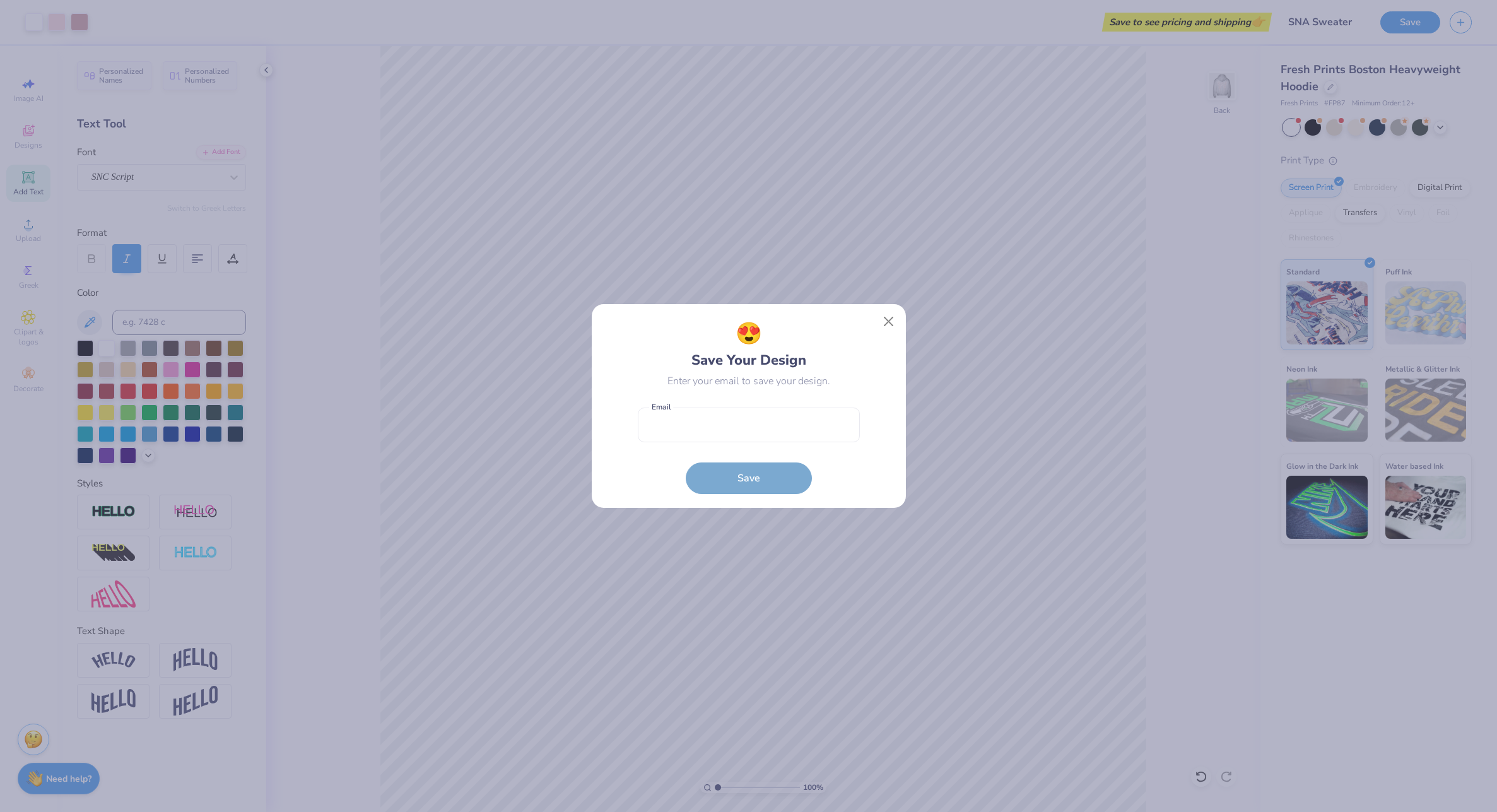
click at [706, 404] on form "Email is a required field Email Save" at bounding box center [749, 447] width 222 height 93
click at [699, 428] on input "email" at bounding box center [749, 425] width 222 height 35
type input "[EMAIL_ADDRESS][DOMAIN_NAME]"
click at [775, 473] on button "Save" at bounding box center [749, 475] width 126 height 32
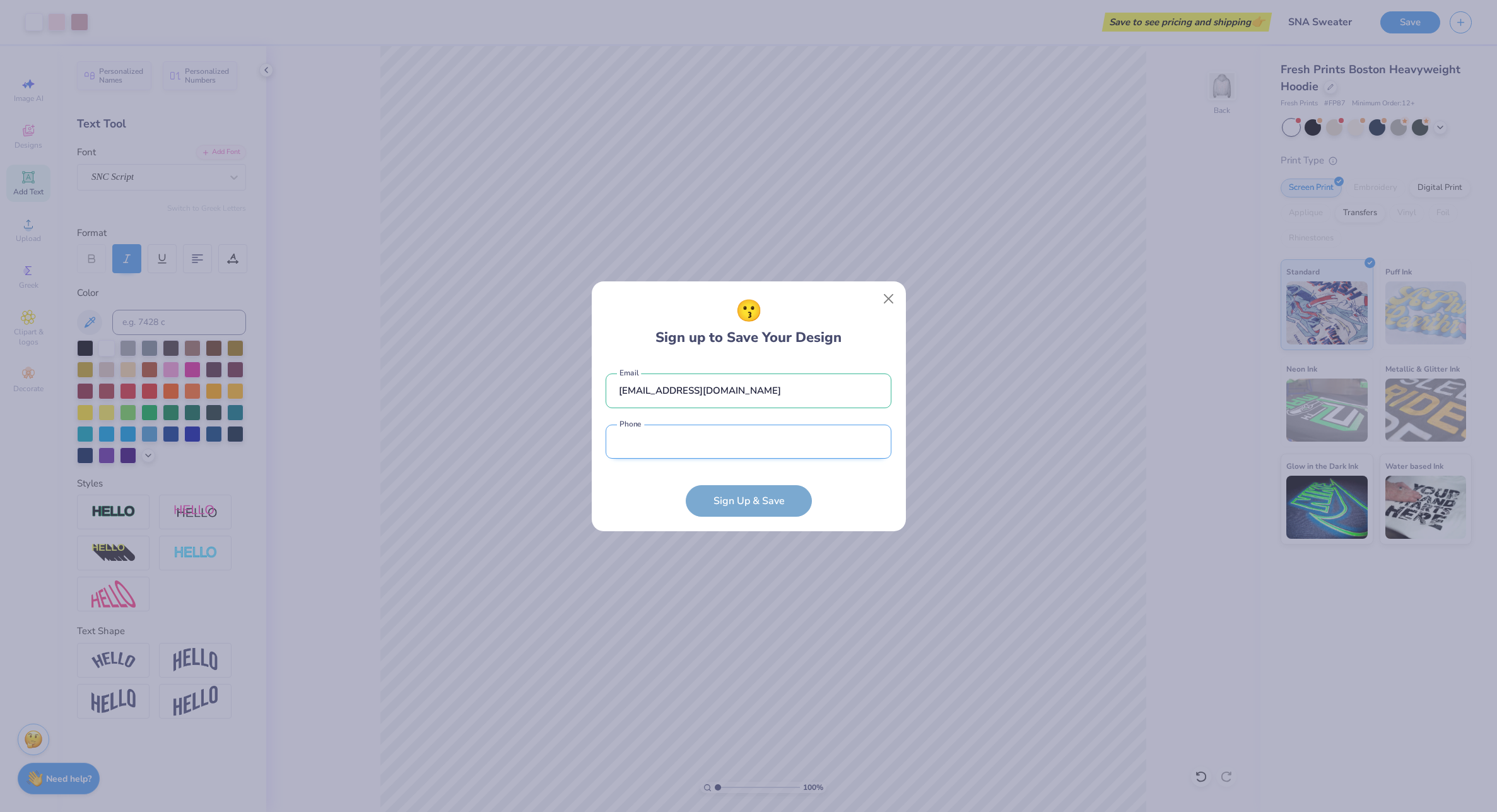
click at [714, 432] on input "tel" at bounding box center [749, 442] width 286 height 35
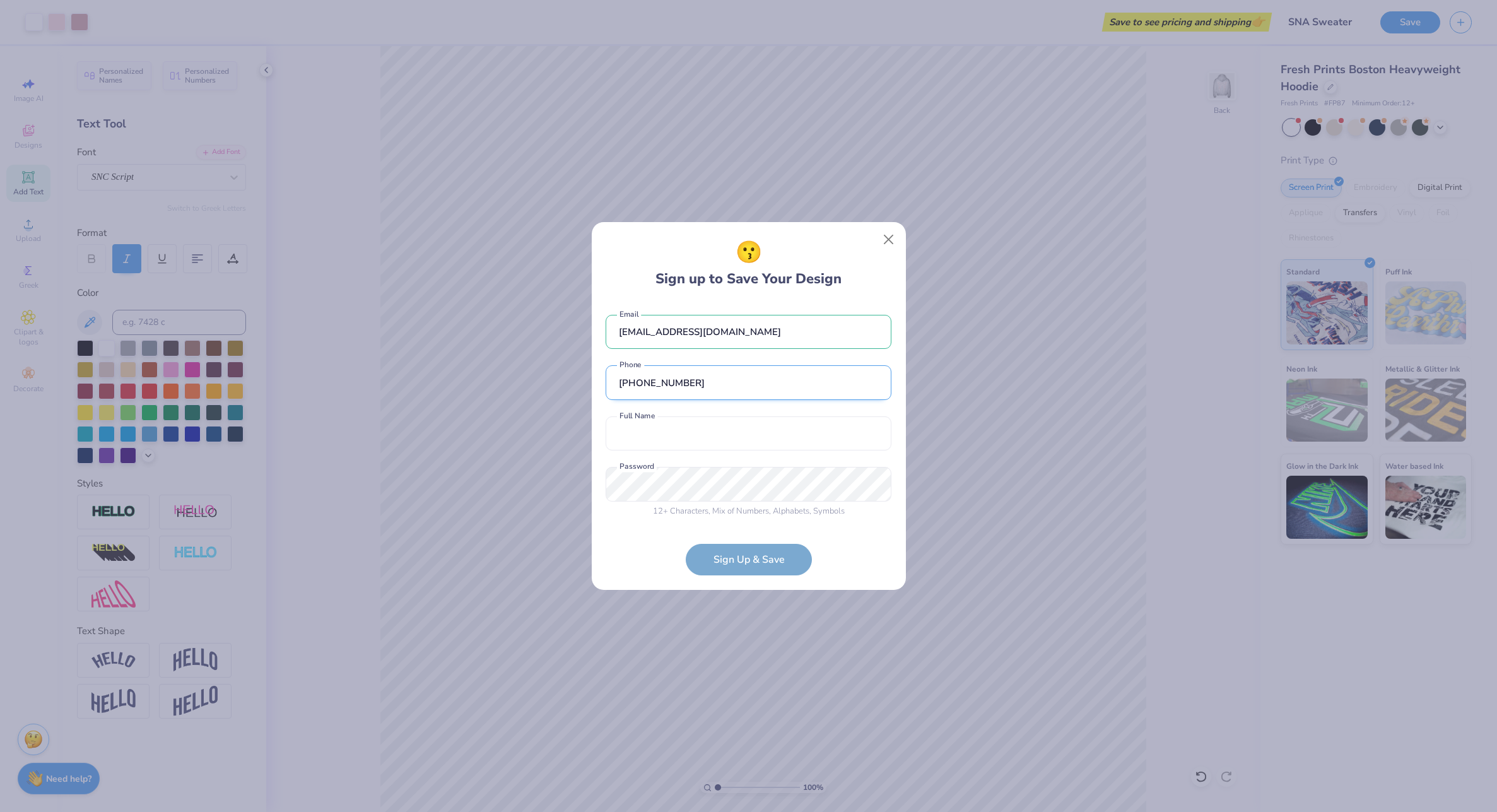
type input "[PHONE_NUMBER]"
click at [721, 443] on input "text" at bounding box center [749, 433] width 286 height 35
type input "[PERSON_NAME]"
type input "[PHONE_NUMBER]"
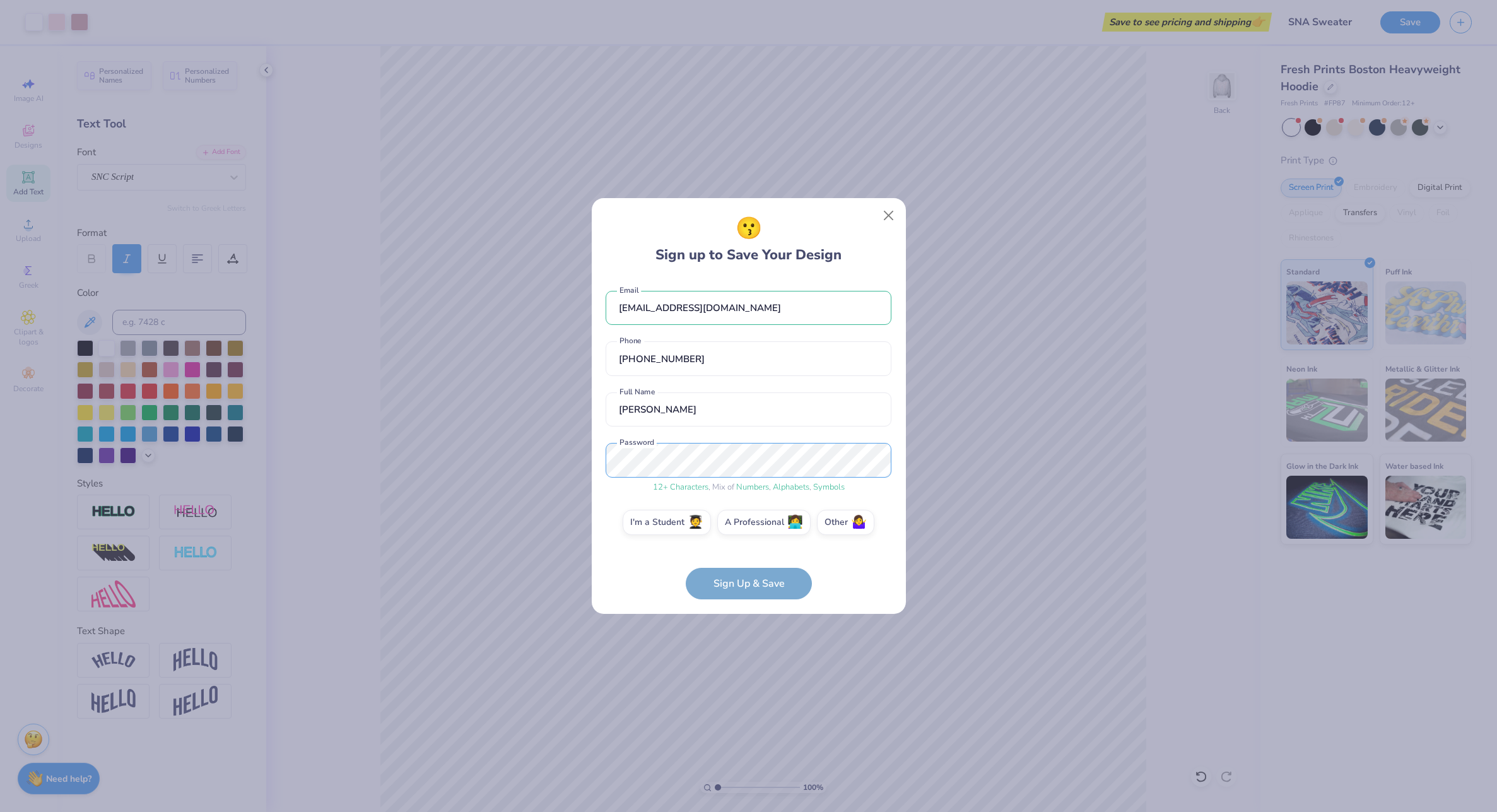
click at [584, 462] on div "😗 Sign up to Save Your Design [EMAIL_ADDRESS][DOMAIN_NAME] Email [PHONE_NUMBER]…" at bounding box center [748, 406] width 1497 height 812
click at [700, 519] on span "🧑‍🎓" at bounding box center [695, 521] width 16 height 14
click at [744, 522] on input "I'm a Student 🧑‍🎓" at bounding box center [748, 526] width 8 height 8
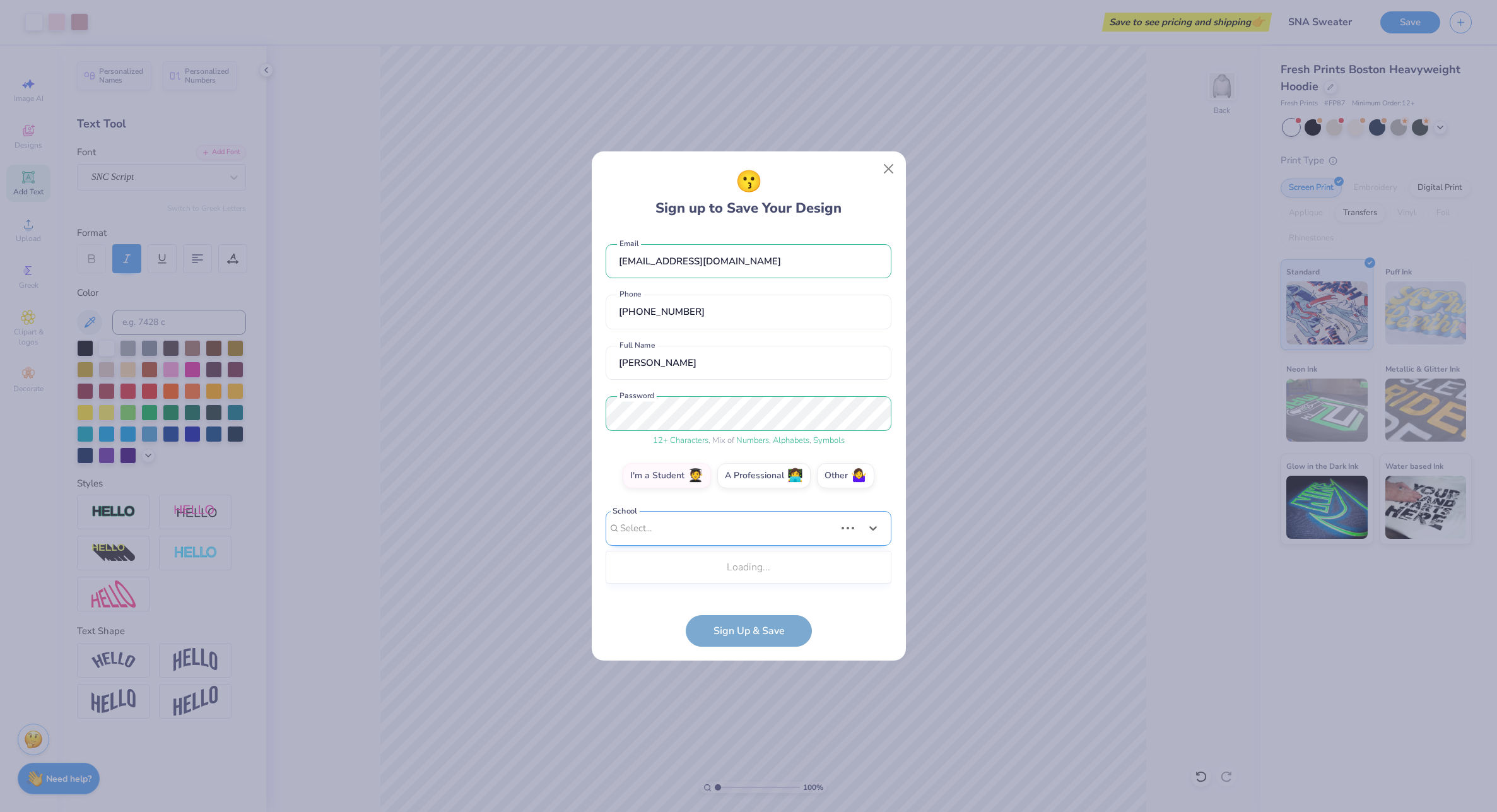
click at [738, 555] on div "Use Up and Down to choose options, press Enter to select the currently focused …" at bounding box center [749, 547] width 286 height 72
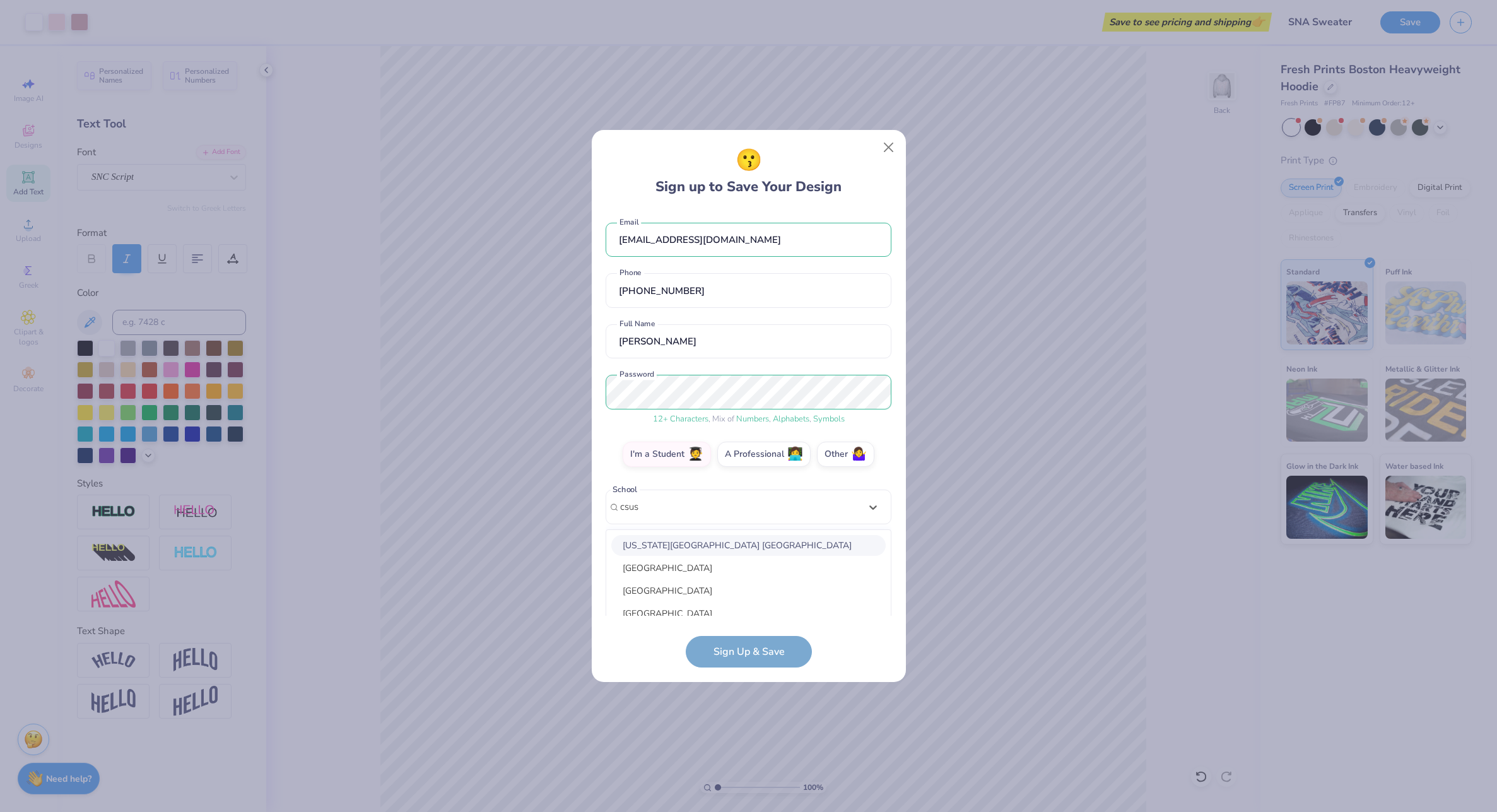
scroll to position [104, 0]
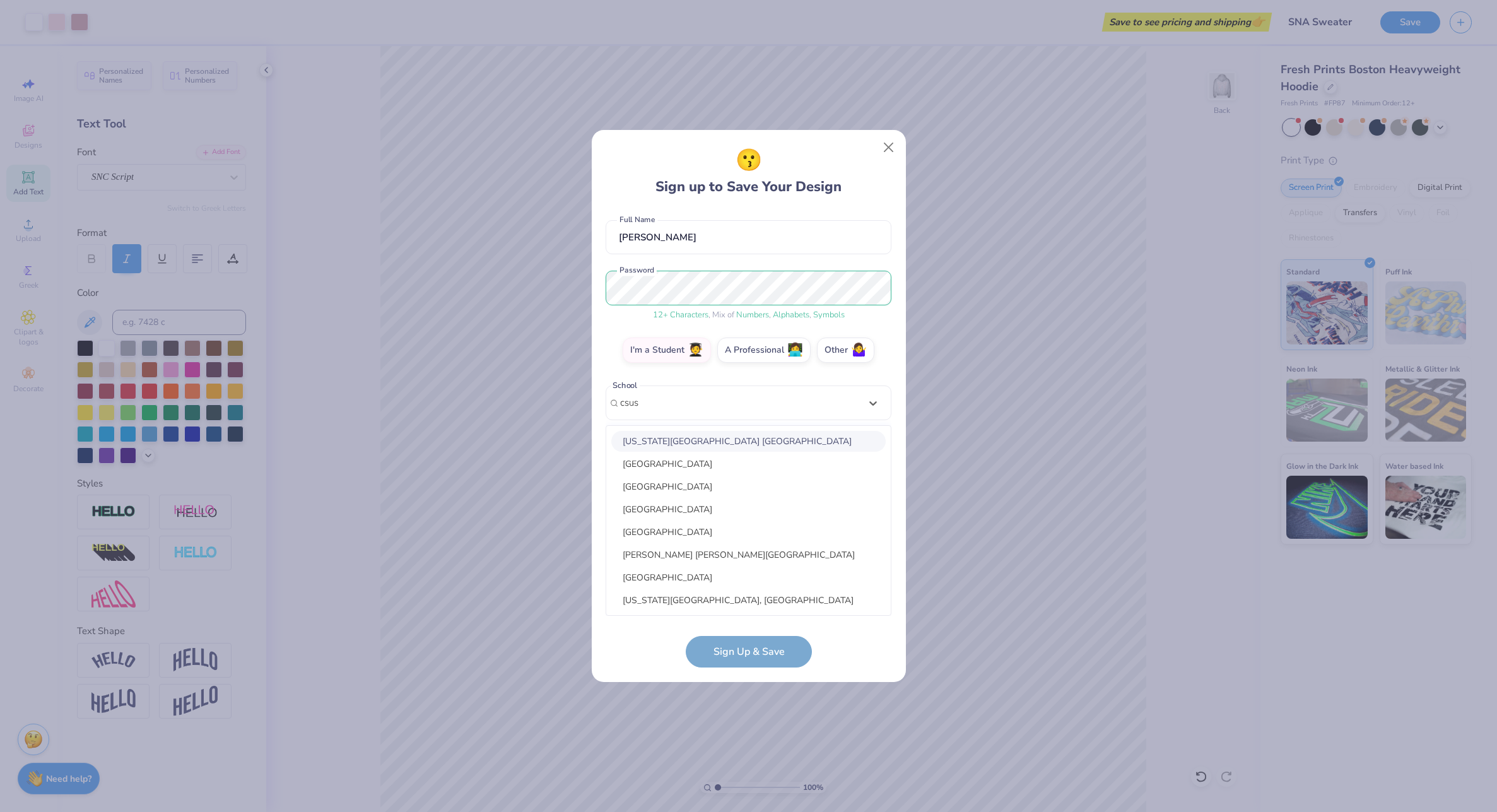
click at [748, 443] on div "[US_STATE][GEOGRAPHIC_DATA] [GEOGRAPHIC_DATA]" at bounding box center [748, 441] width 275 height 21
type input "csus"
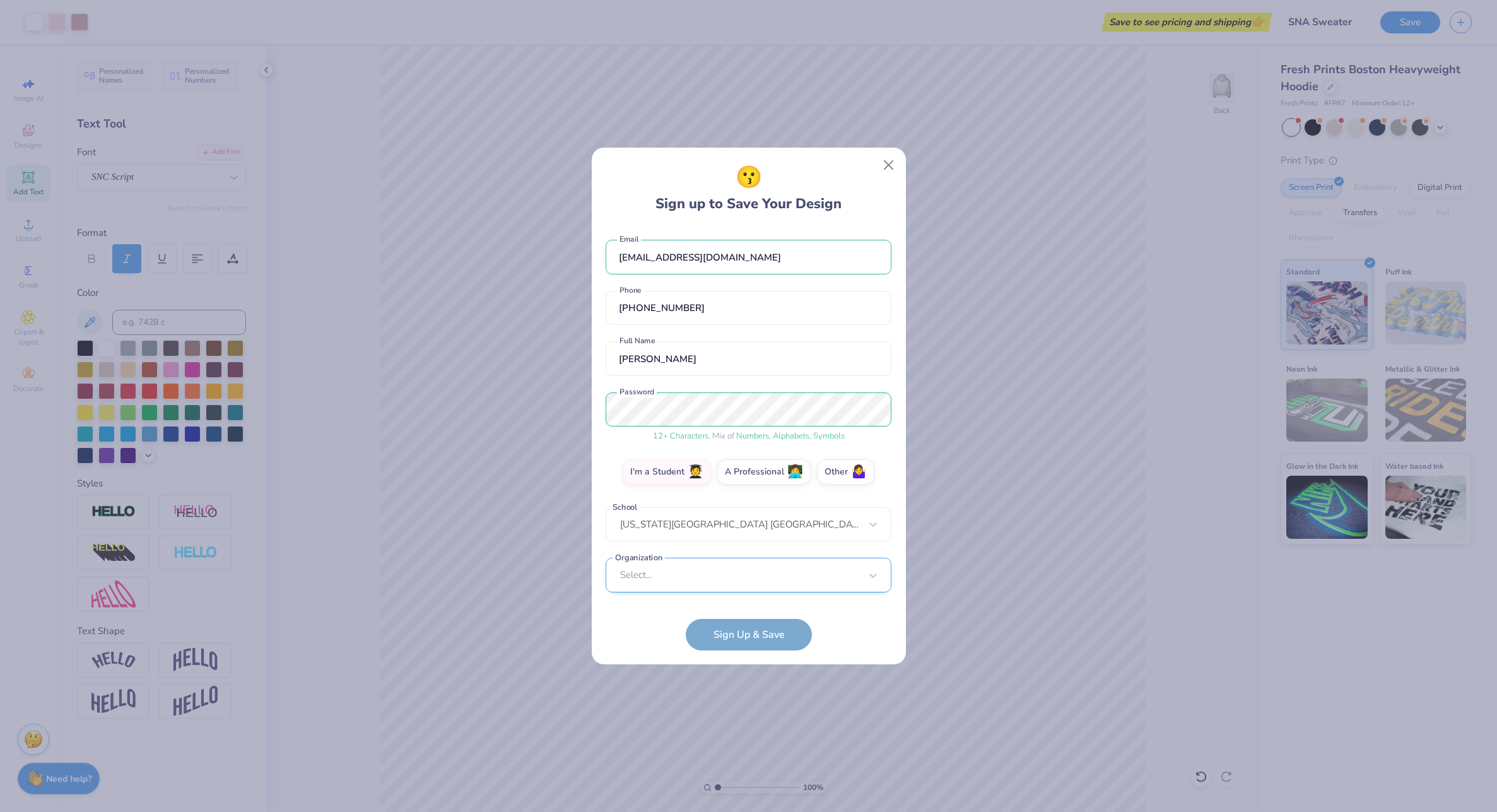
scroll to position [155, 0]
click at [744, 583] on div "Select..." at bounding box center [749, 575] width 286 height 35
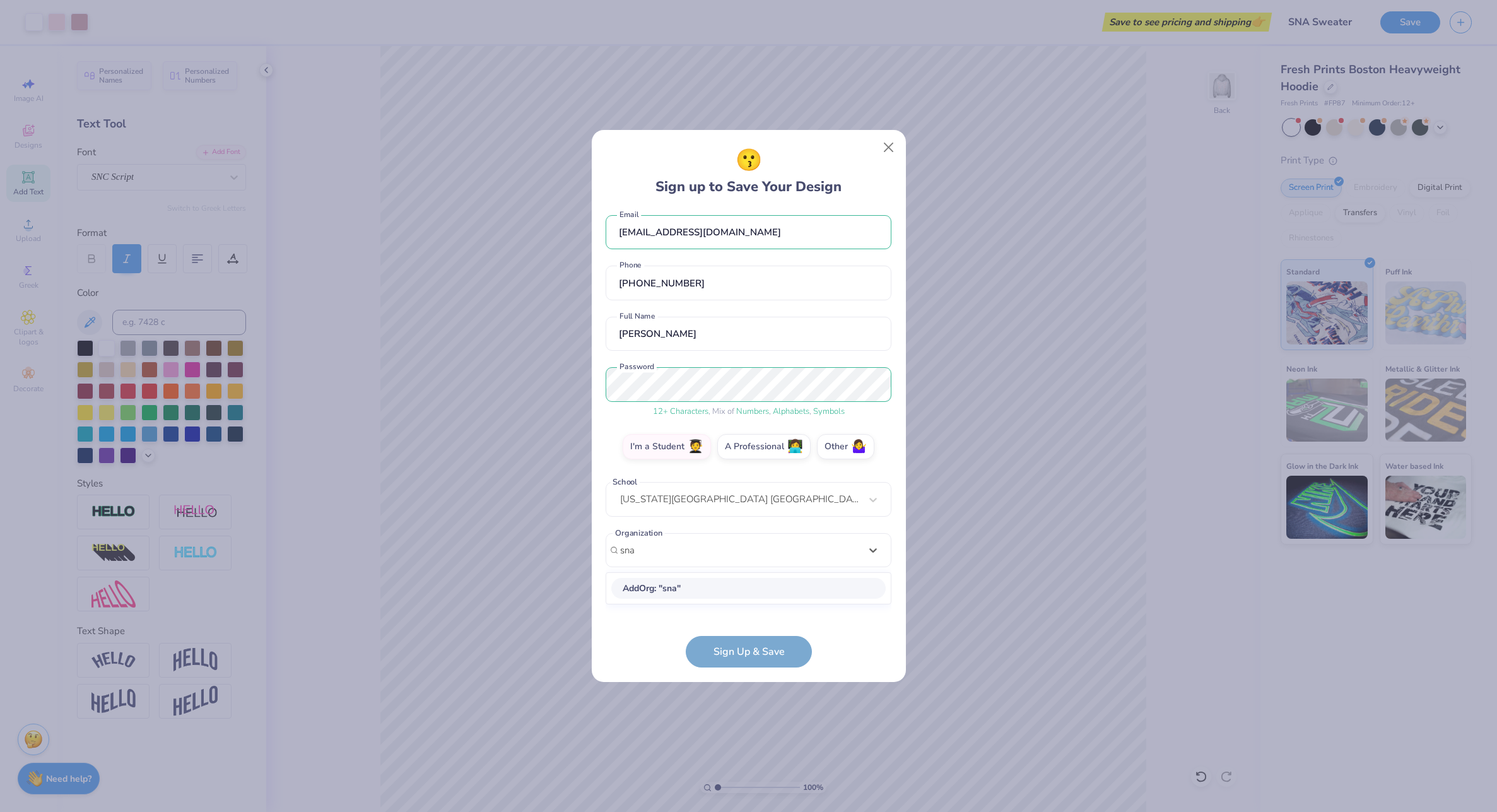
scroll to position [0, 0]
type input "s"
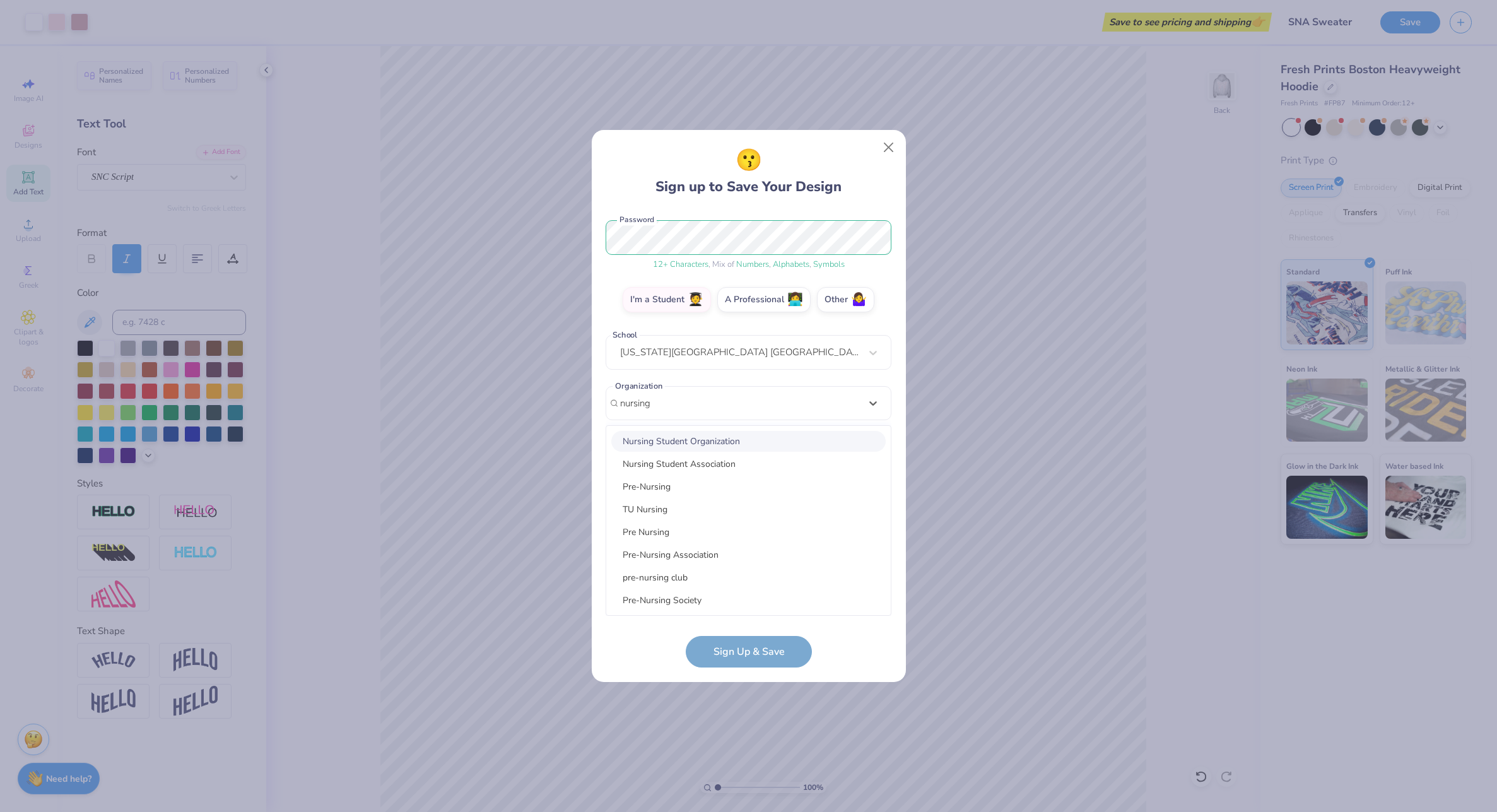
click at [746, 444] on div "Nursing Student Organization" at bounding box center [748, 441] width 275 height 21
type input "nursing"
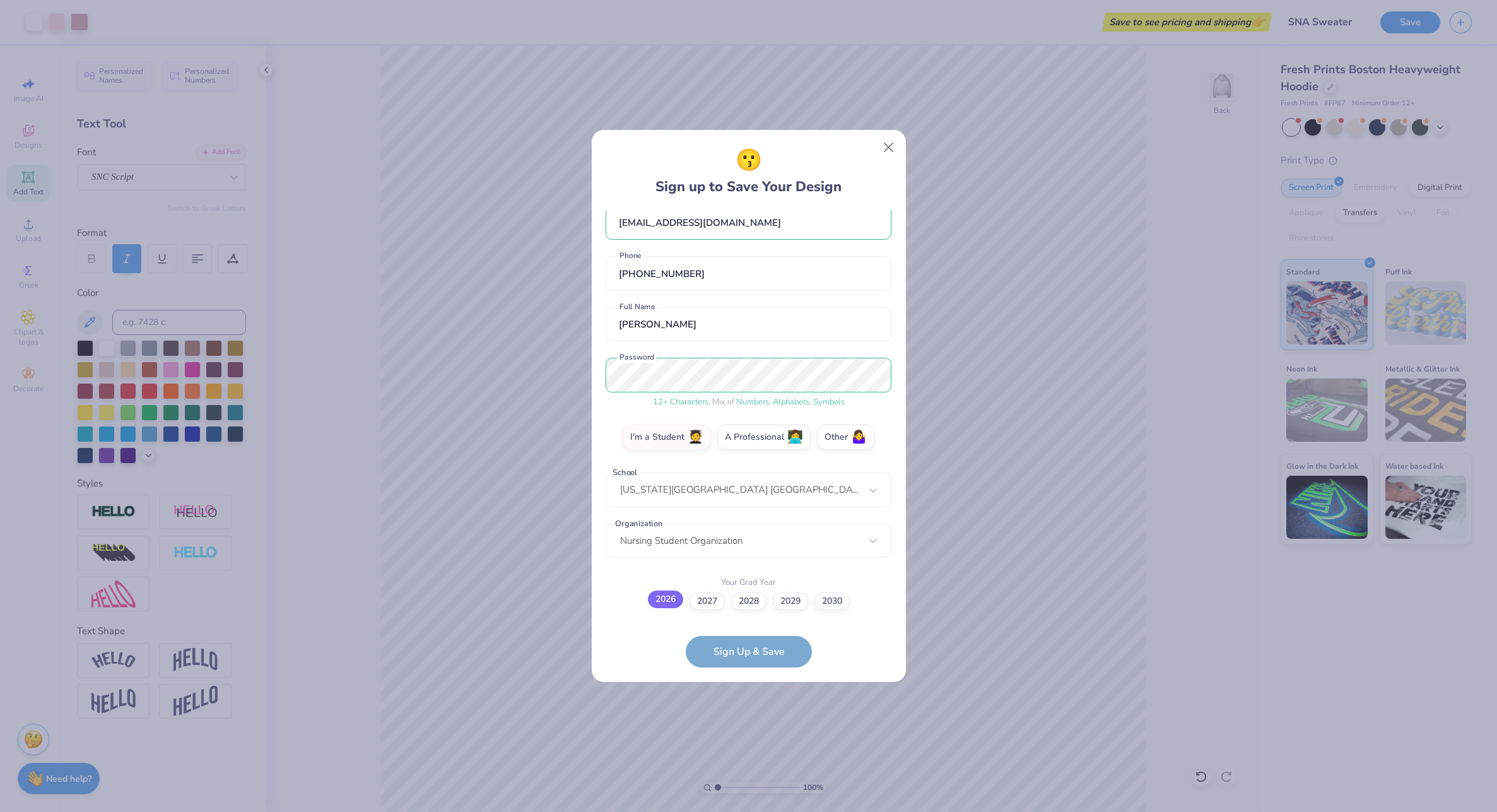
click at [668, 598] on label "2026" at bounding box center [666, 599] width 36 height 18
click at [744, 614] on input "2026" at bounding box center [748, 618] width 8 height 8
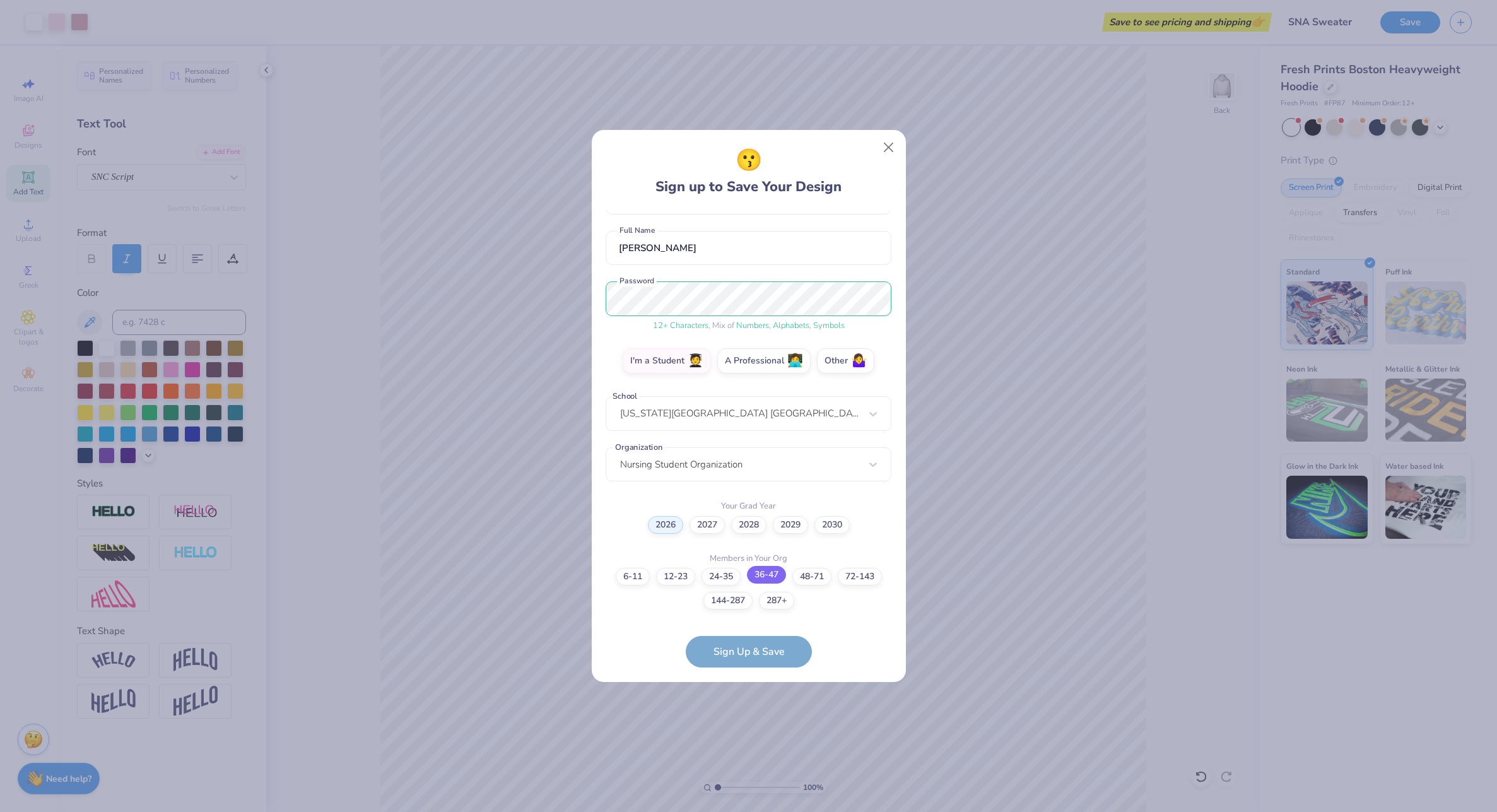
click at [769, 579] on label "36-47" at bounding box center [766, 574] width 39 height 18
click at [753, 678] on input "36-47" at bounding box center [748, 682] width 8 height 8
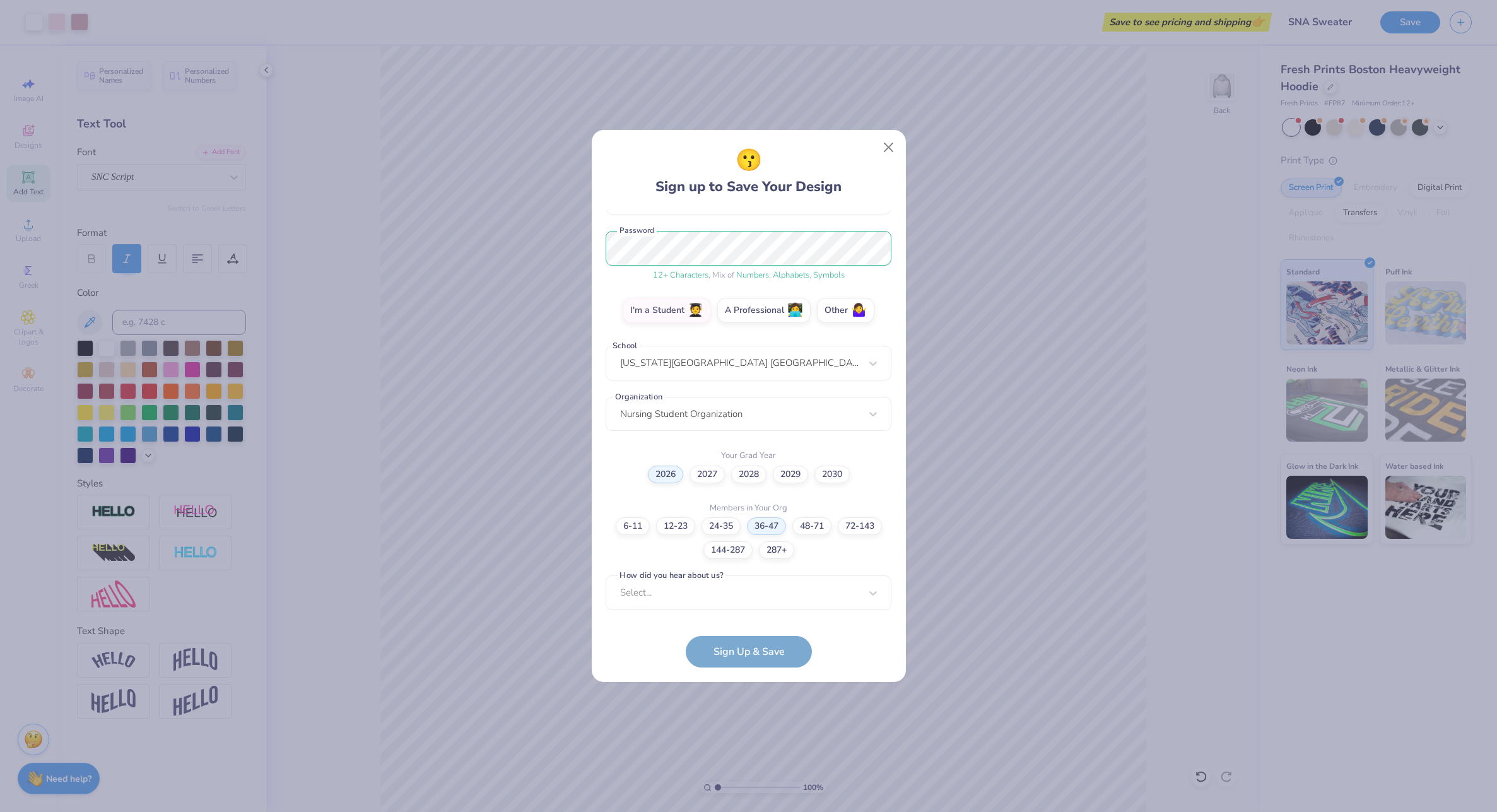
click at [759, 612] on div "[EMAIL_ADDRESS][DOMAIN_NAME] Email [PHONE_NUMBER] Phone [PERSON_NAME] Full Name…" at bounding box center [749, 413] width 286 height 406
click at [748, 597] on div "Select..." at bounding box center [749, 593] width 286 height 35
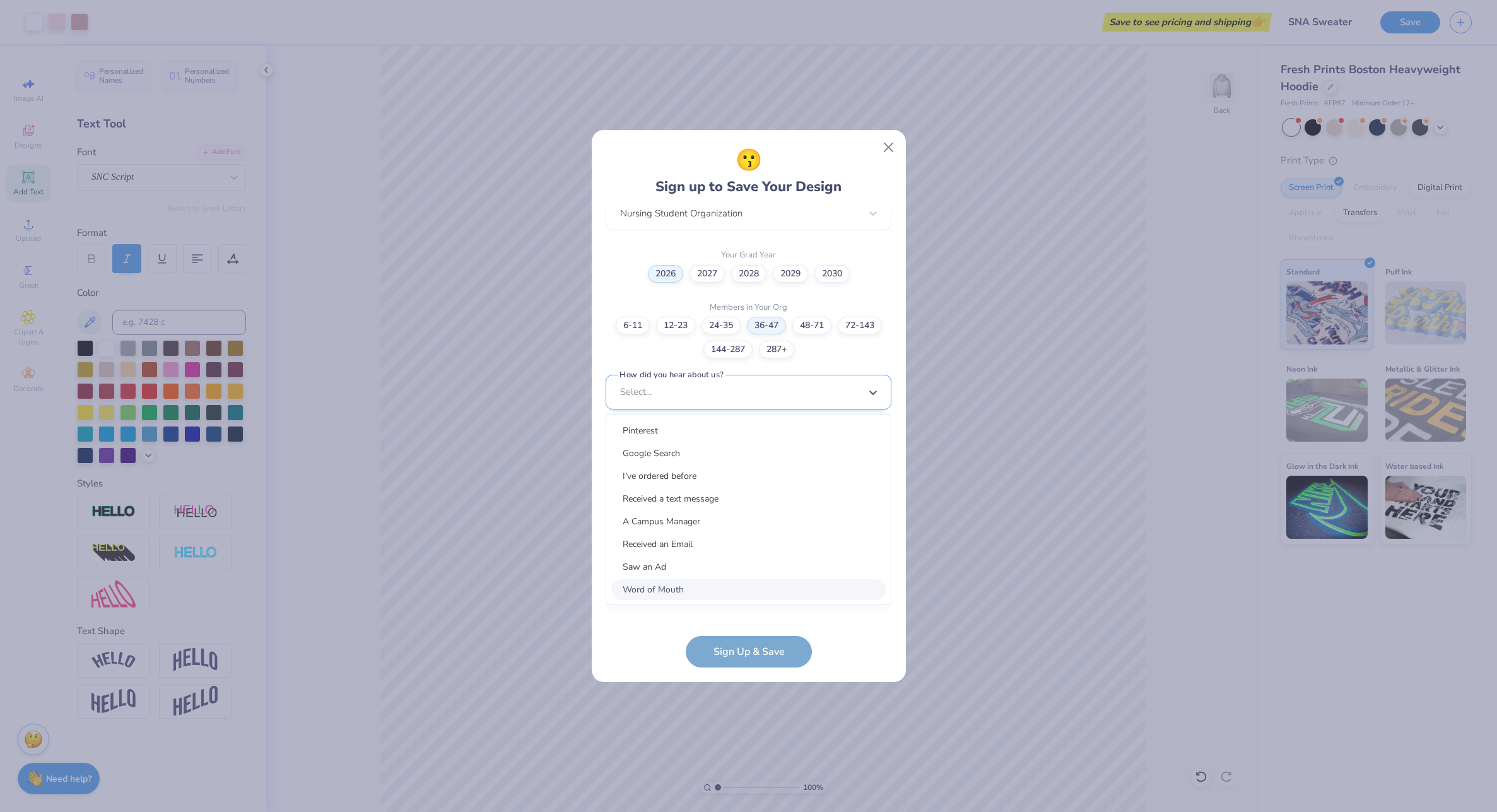
scroll to position [334, 0]
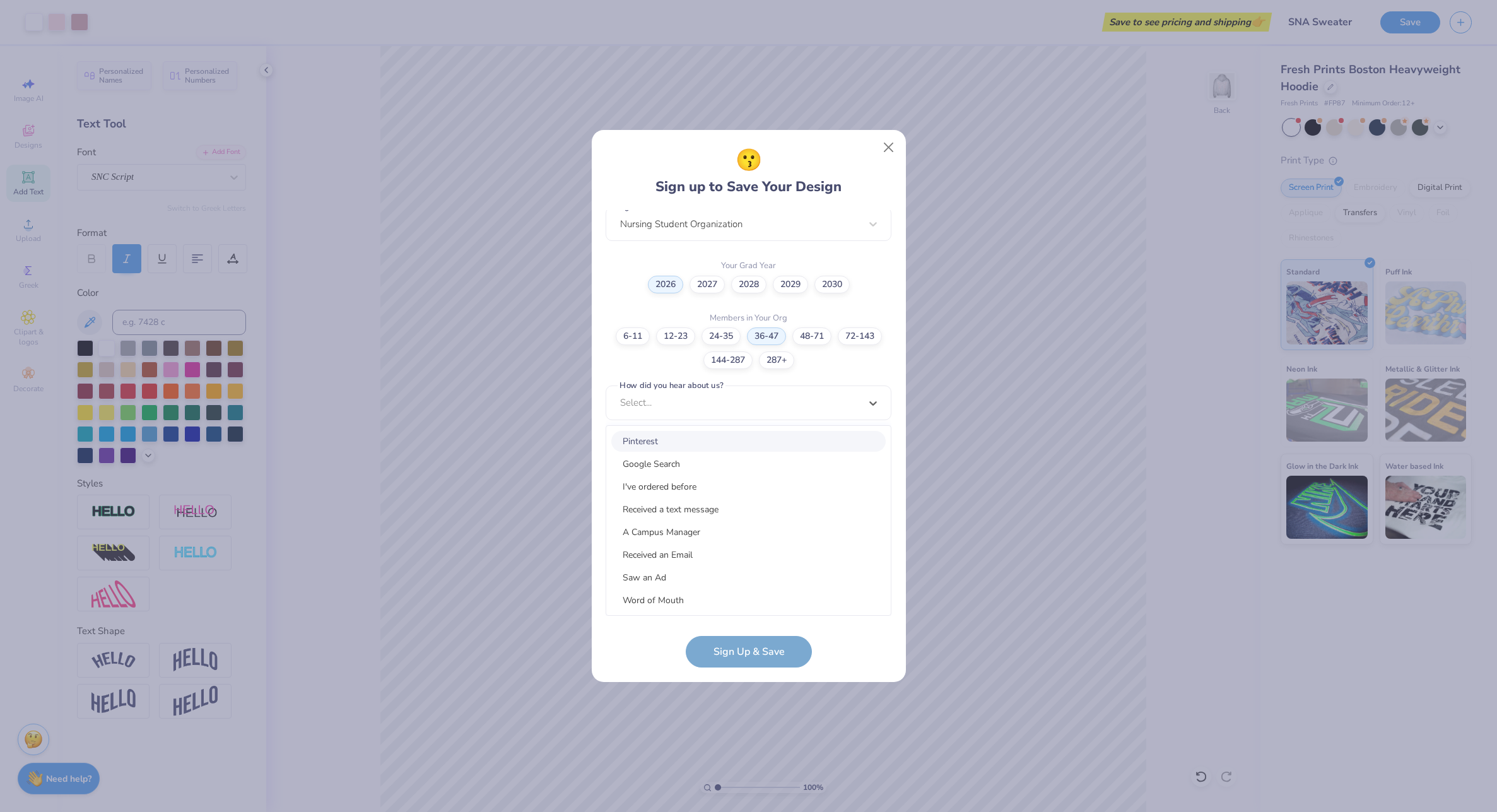
click at [709, 439] on div "Pinterest" at bounding box center [748, 441] width 275 height 21
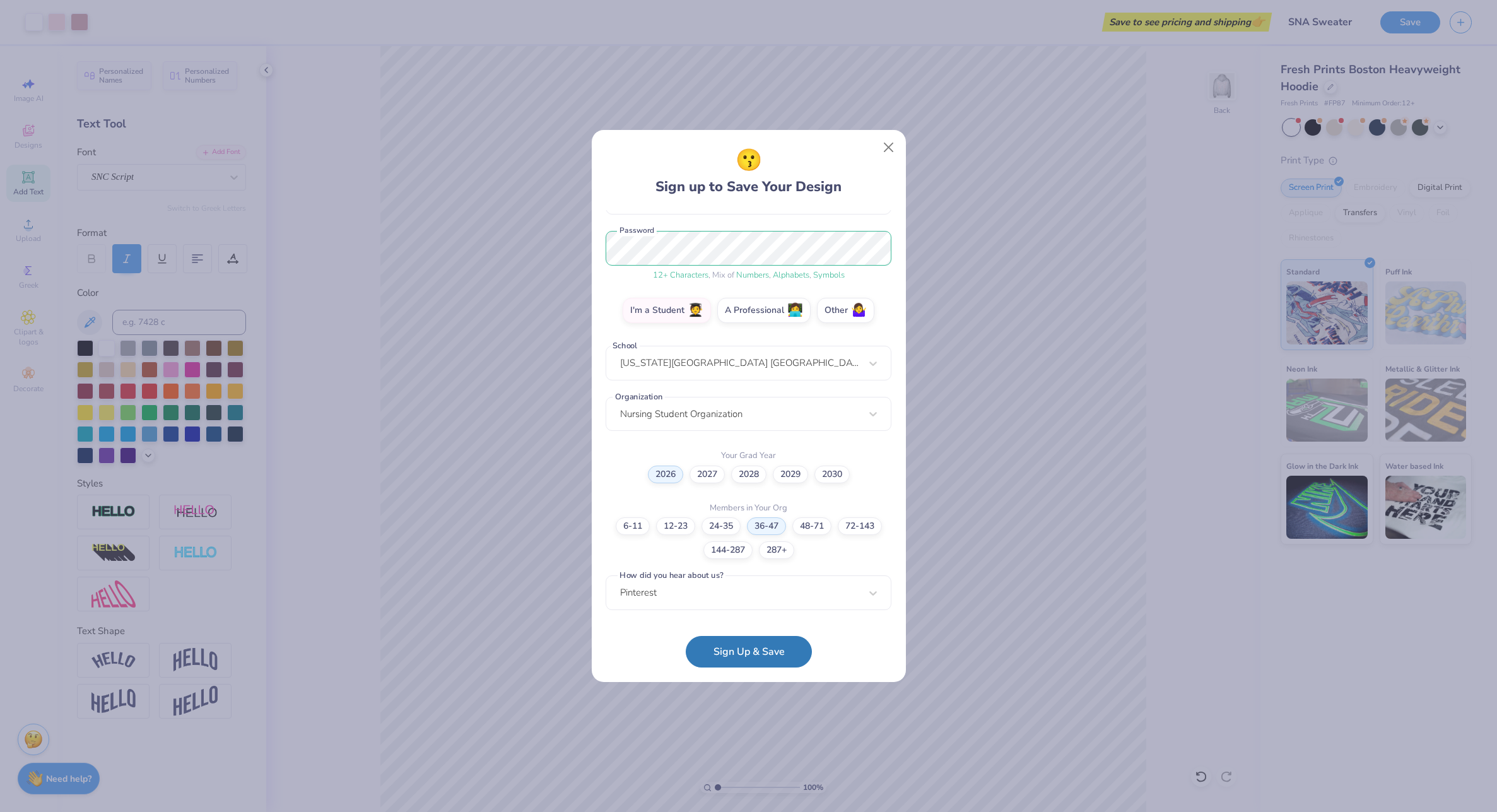
scroll to position [144, 0]
click at [731, 657] on button "Sign Up & Save" at bounding box center [749, 652] width 126 height 32
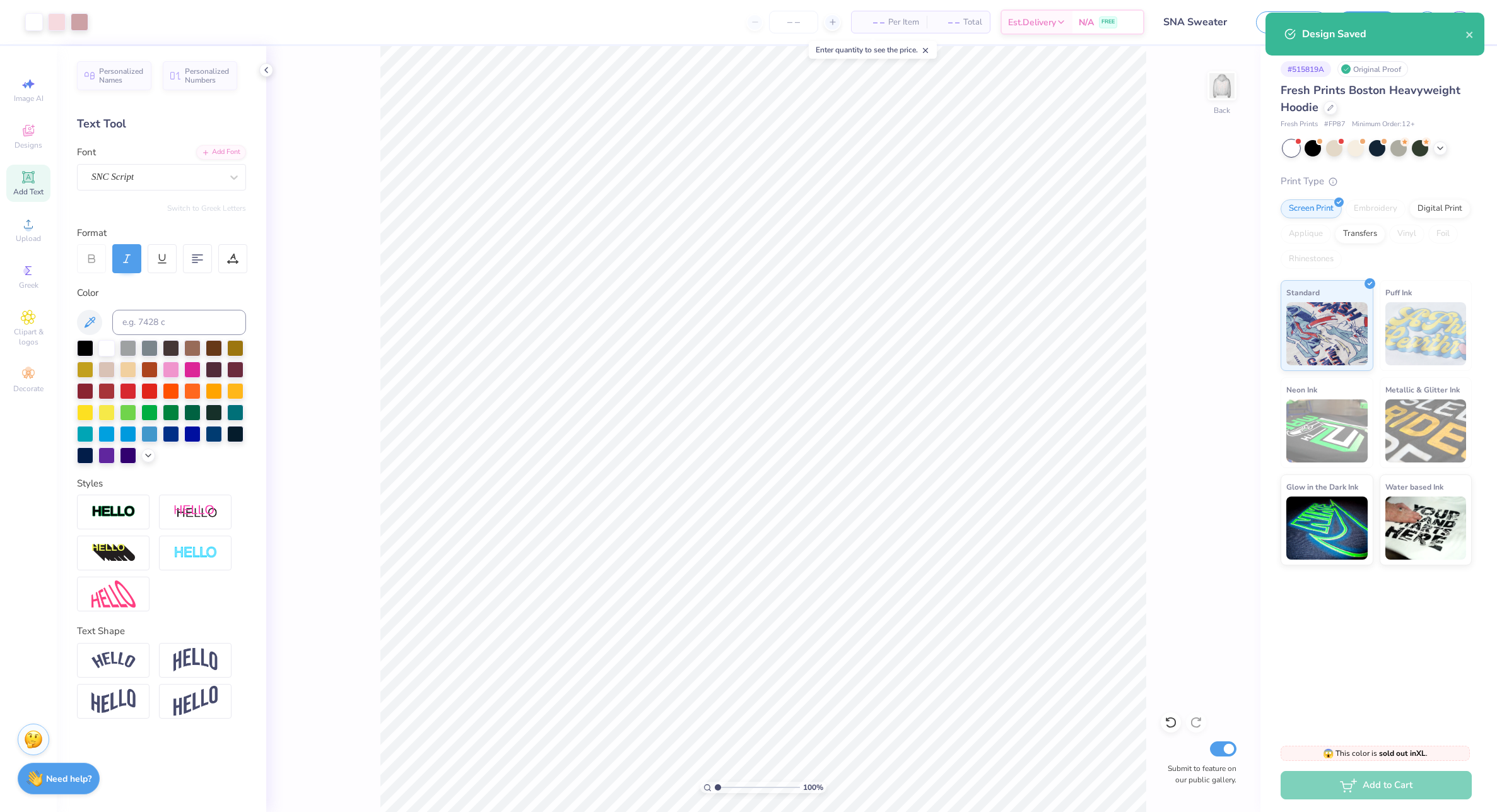
click at [1475, 31] on div "Design Saved" at bounding box center [1375, 34] width 219 height 43
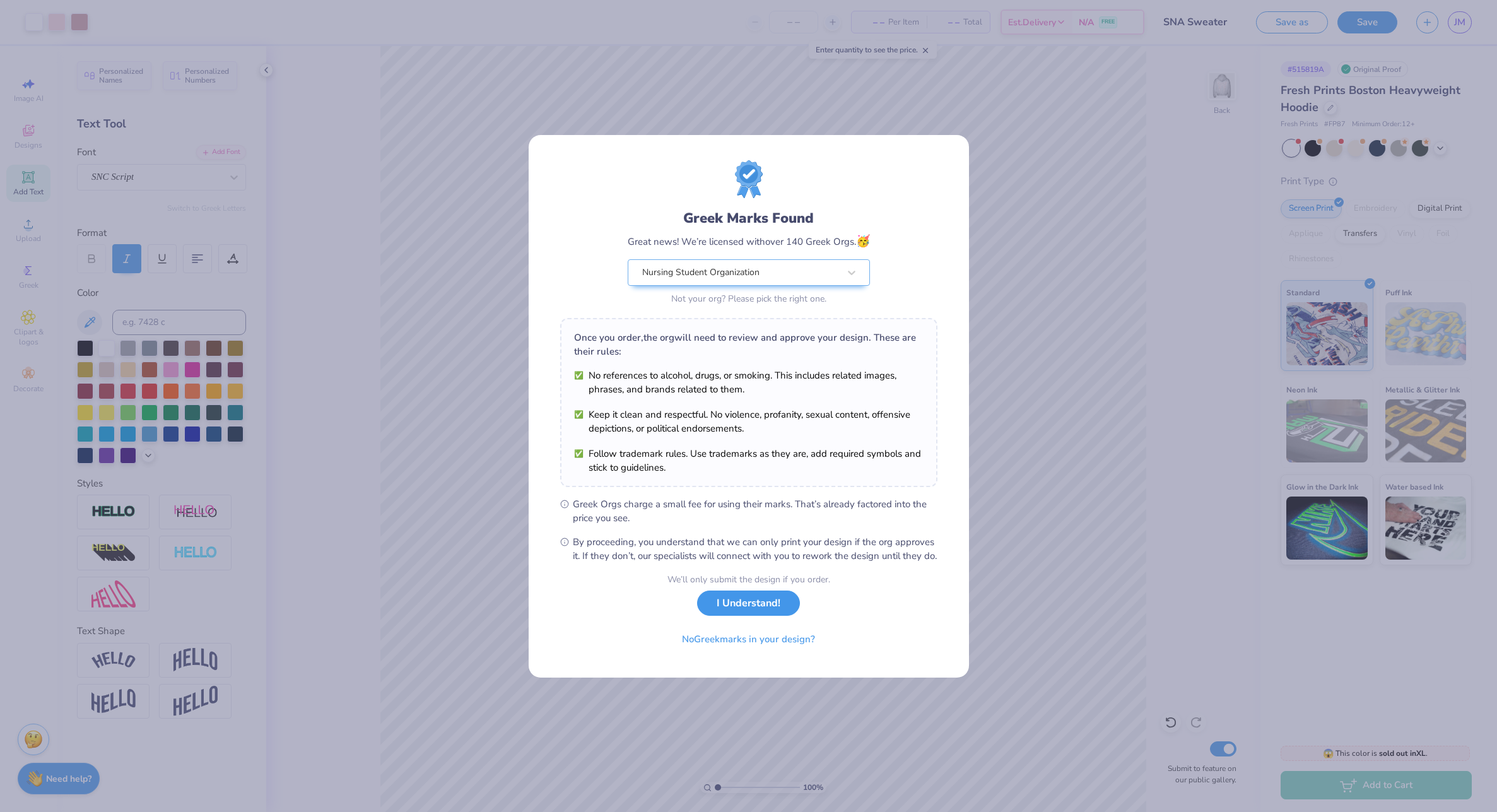
click at [761, 602] on button "I Understand!" at bounding box center [749, 603] width 103 height 26
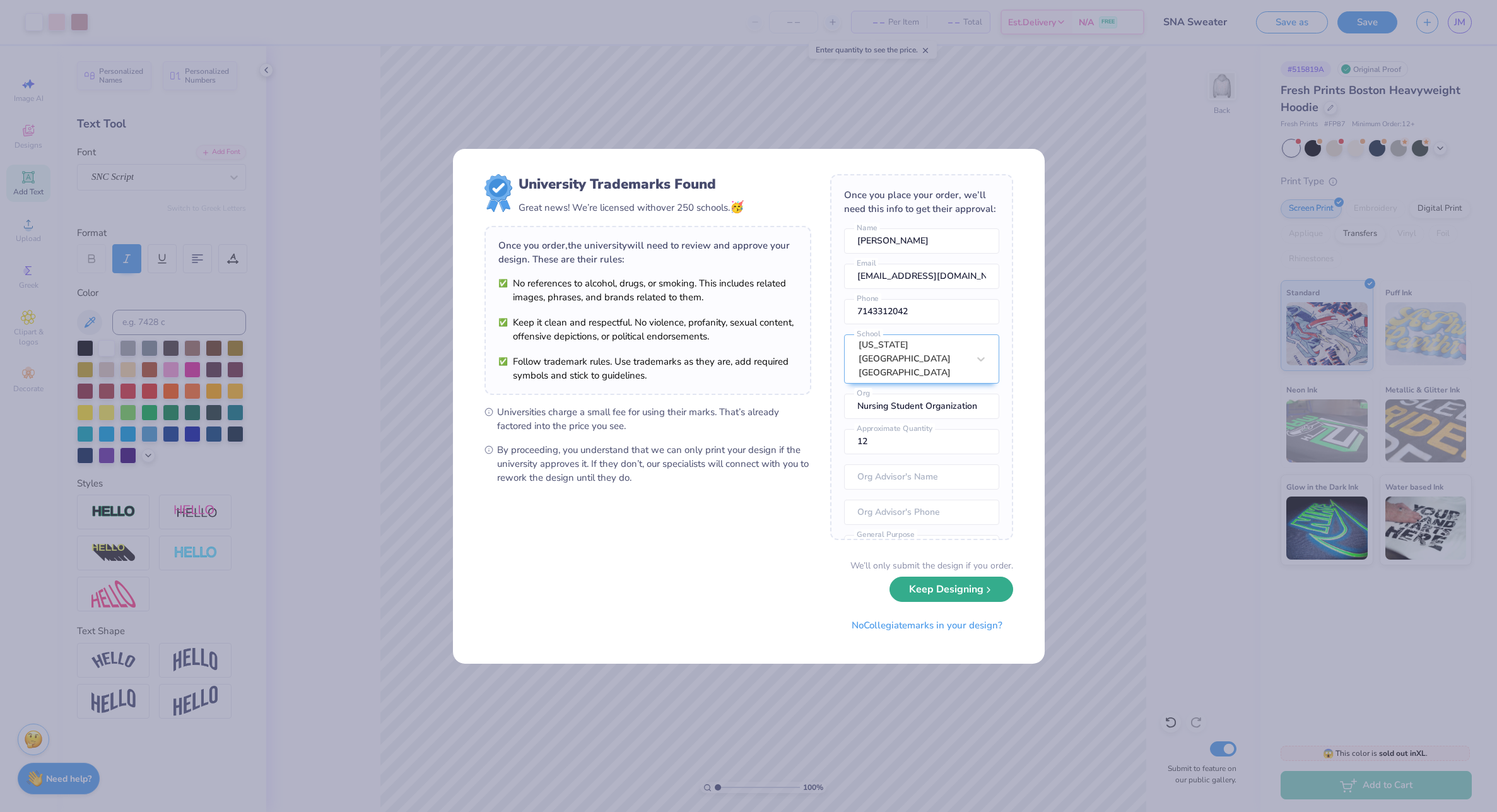
click at [915, 593] on button "Keep Designing" at bounding box center [952, 589] width 124 height 26
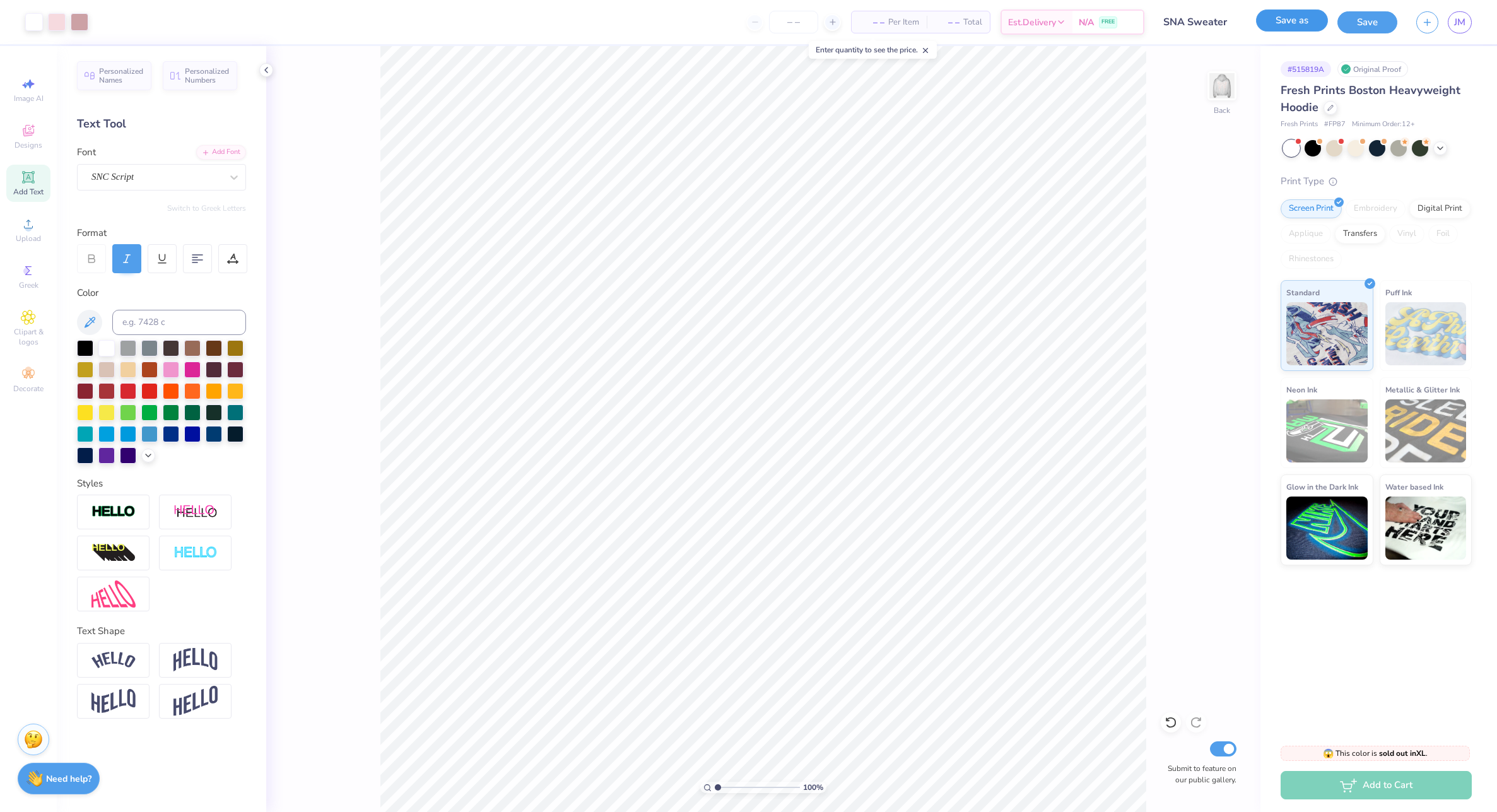
click at [1314, 30] on button "Save as" at bounding box center [1292, 20] width 72 height 22
click at [1303, 13] on button "Save as" at bounding box center [1292, 20] width 72 height 22
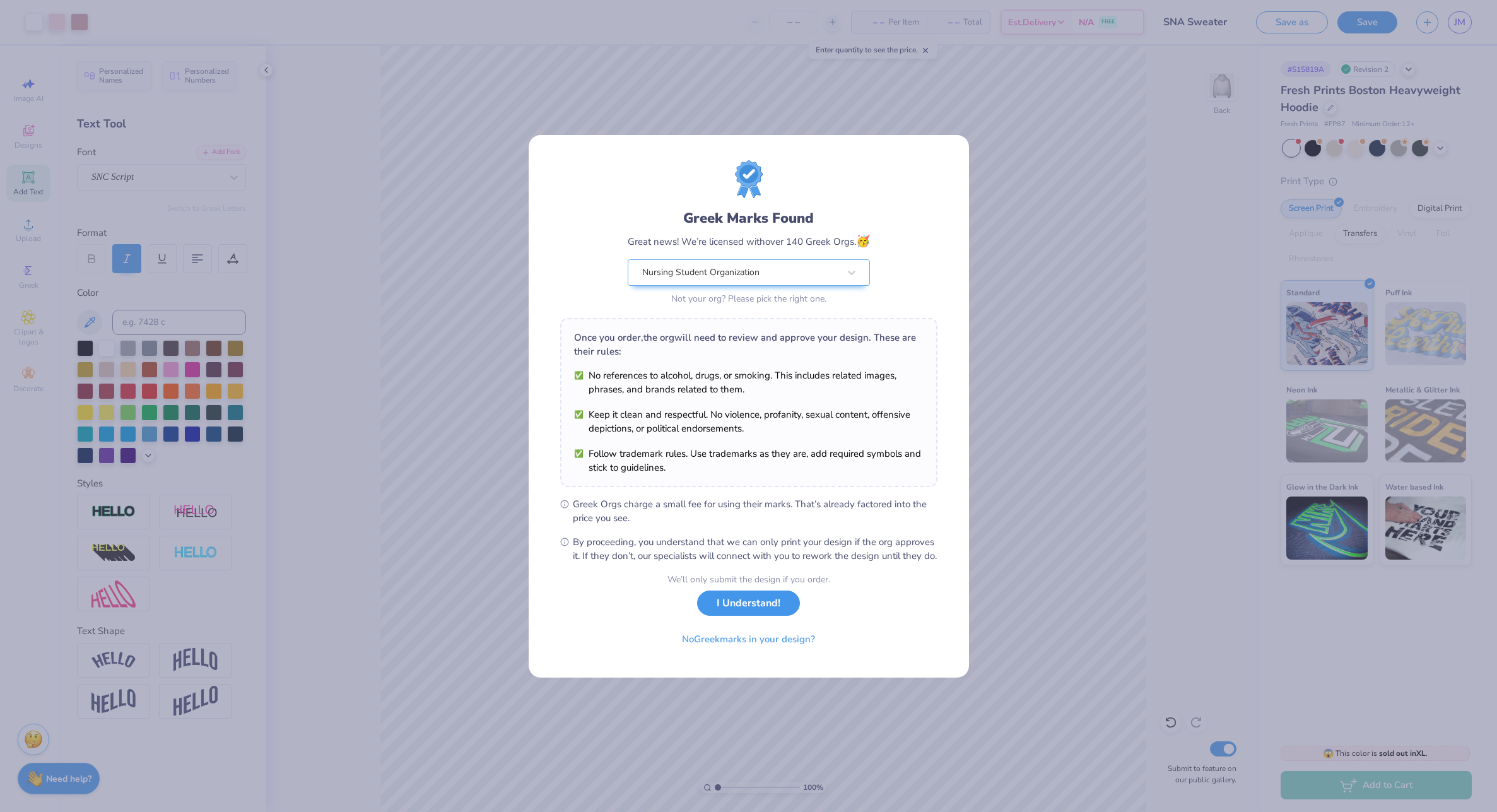
click at [723, 609] on button "I Understand!" at bounding box center [749, 603] width 103 height 26
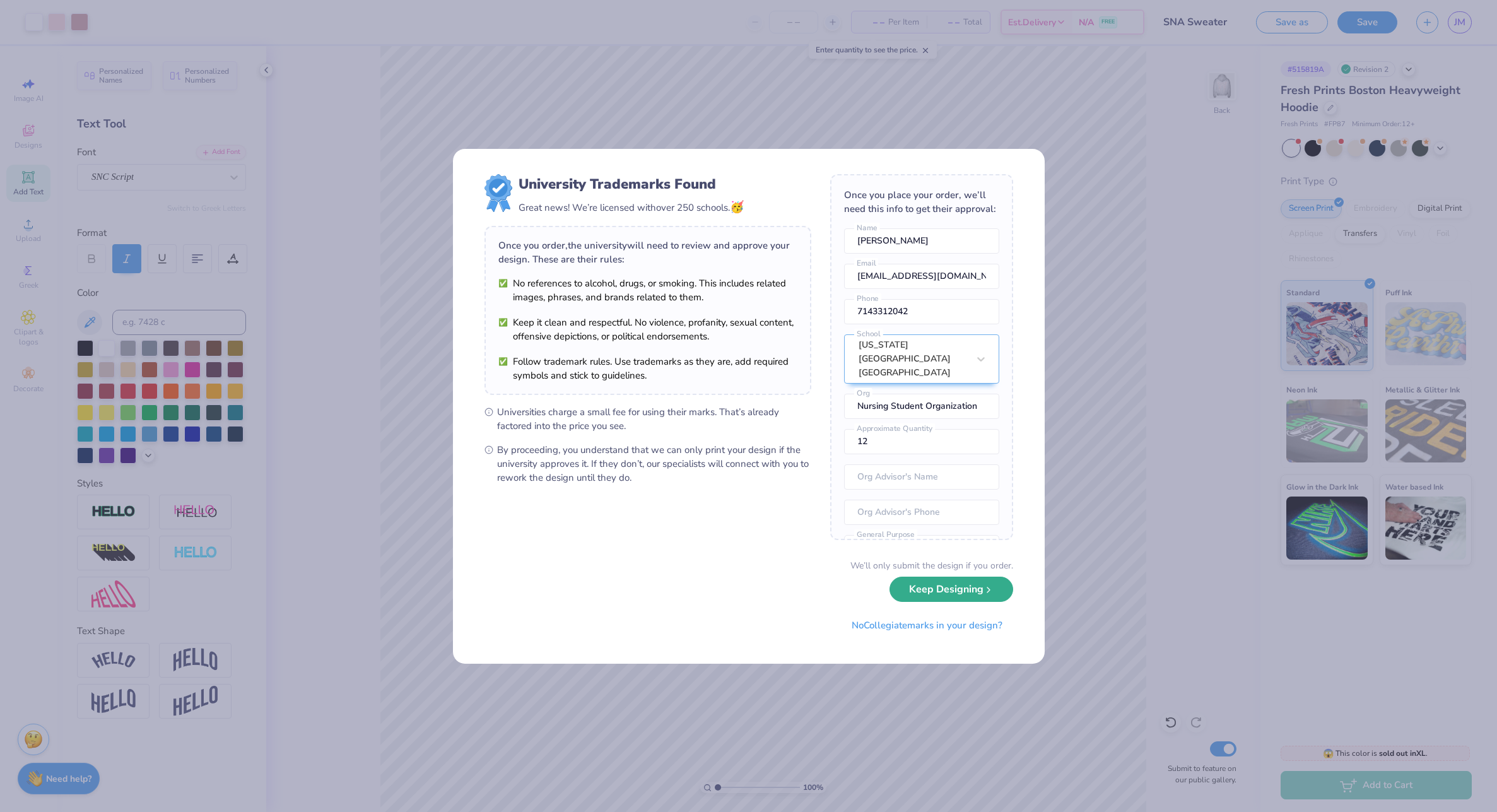
click at [965, 589] on button "Keep Designing" at bounding box center [952, 589] width 124 height 26
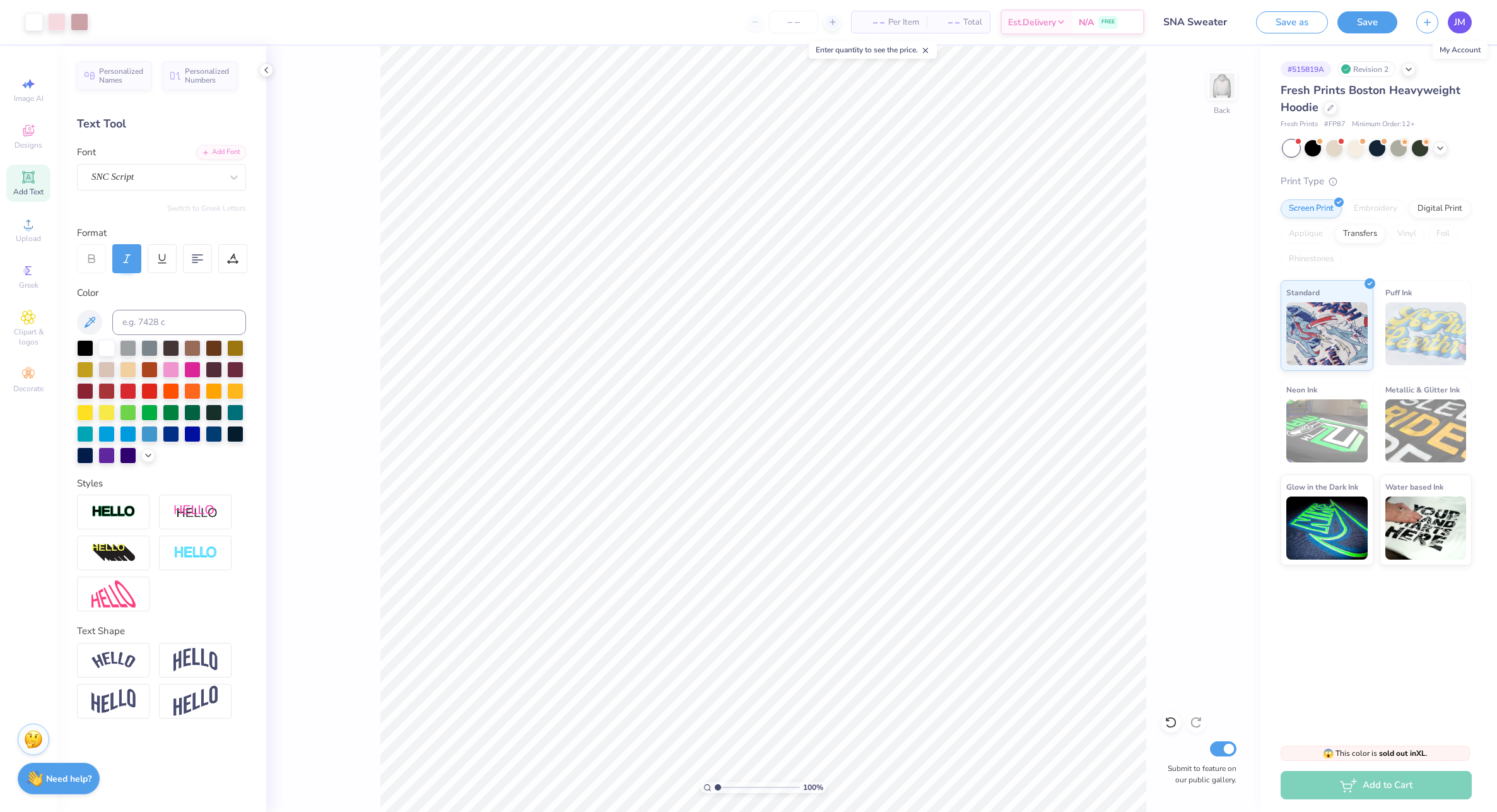
click at [1457, 20] on span "JM" at bounding box center [1459, 22] width 11 height 14
click at [918, 51] on div "Enter quantity to see the price." at bounding box center [873, 49] width 128 height 18
click at [935, 56] on div "Enter quantity to see the price." at bounding box center [873, 49] width 128 height 18
click at [921, 51] on icon at bounding box center [925, 50] width 9 height 9
click at [1216, 91] on img at bounding box center [1222, 86] width 51 height 51
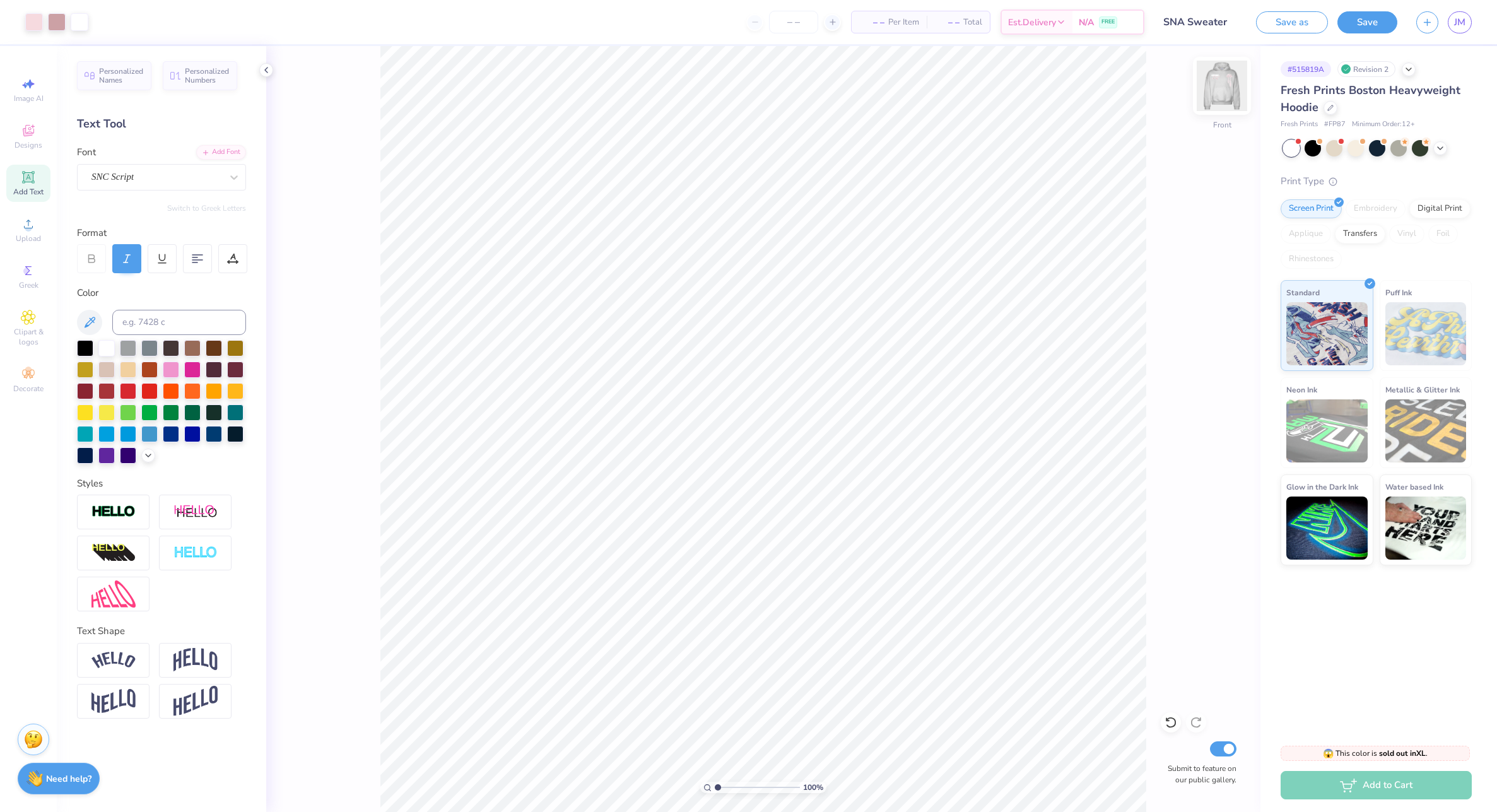
click at [1212, 105] on img at bounding box center [1222, 86] width 51 height 51
click at [1225, 84] on img at bounding box center [1222, 86] width 51 height 51
